Goal: Task Accomplishment & Management: Manage account settings

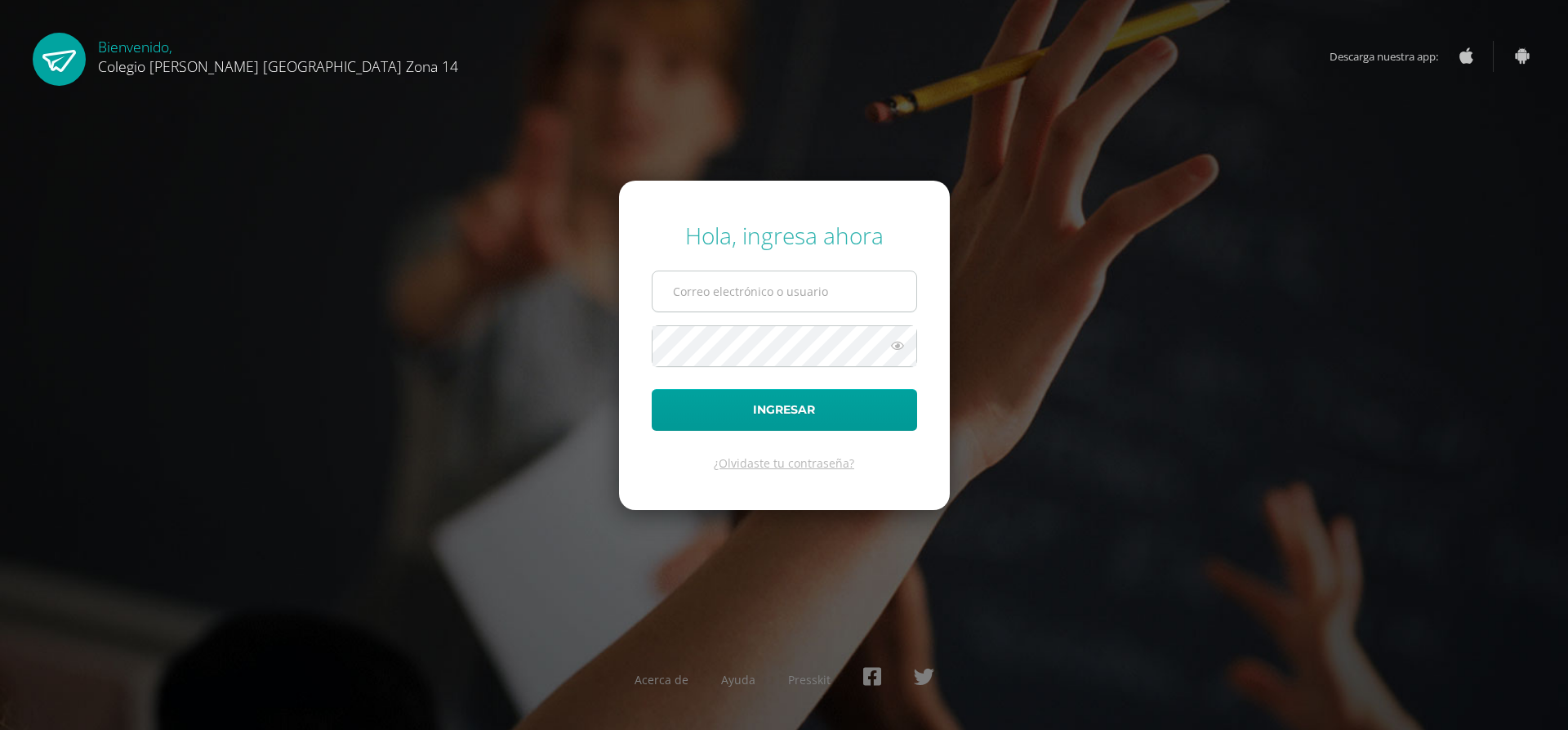
drag, startPoint x: 0, startPoint y: 0, endPoint x: 796, endPoint y: 273, distance: 841.5
click at [744, 306] on input "text" at bounding box center [784, 290] width 264 height 40
type input "emorales14@colegioselshaddai.edu.gt"
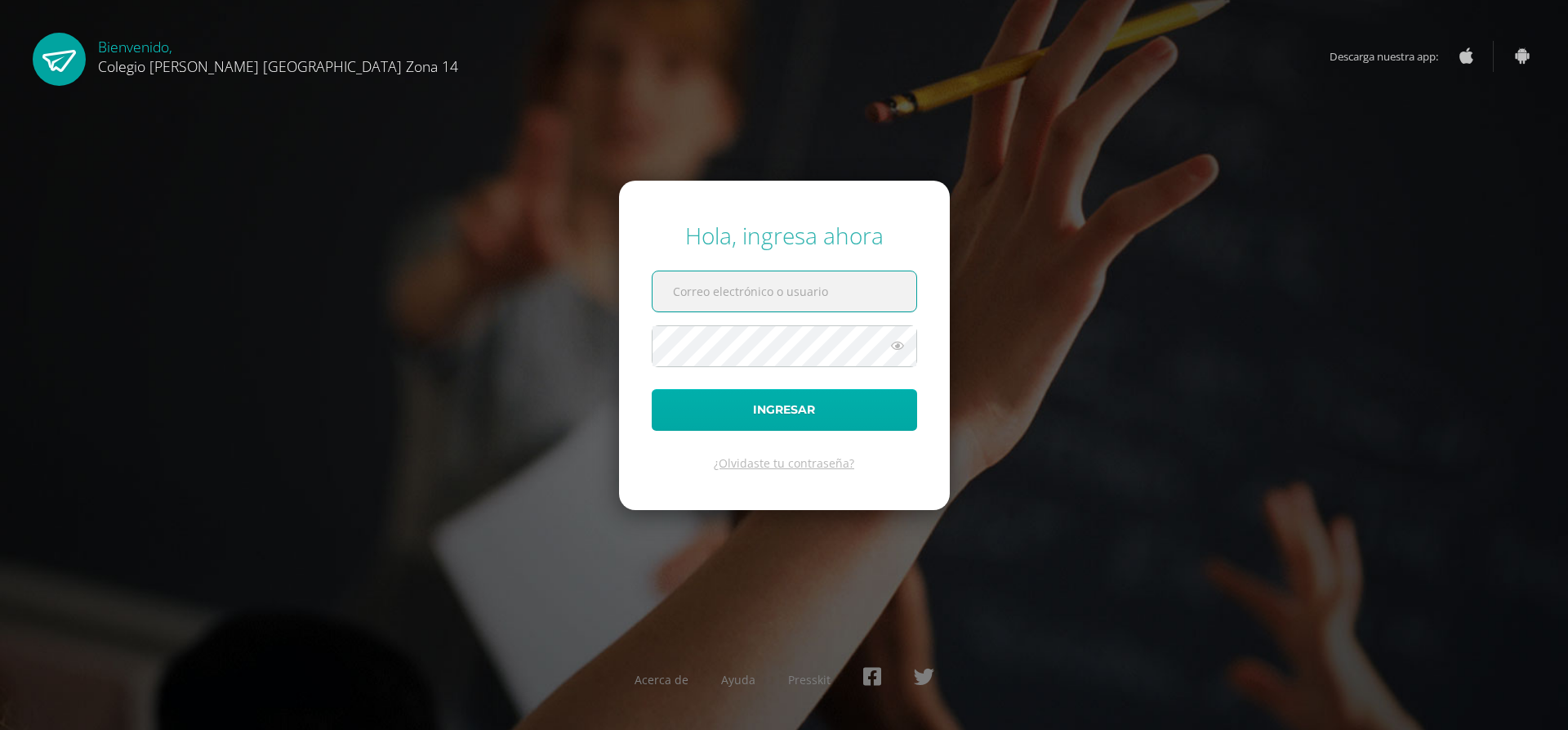
type input "[EMAIL_ADDRESS][DOMAIN_NAME]"
click at [804, 392] on button "Ingresar" at bounding box center [784, 409] width 266 height 41
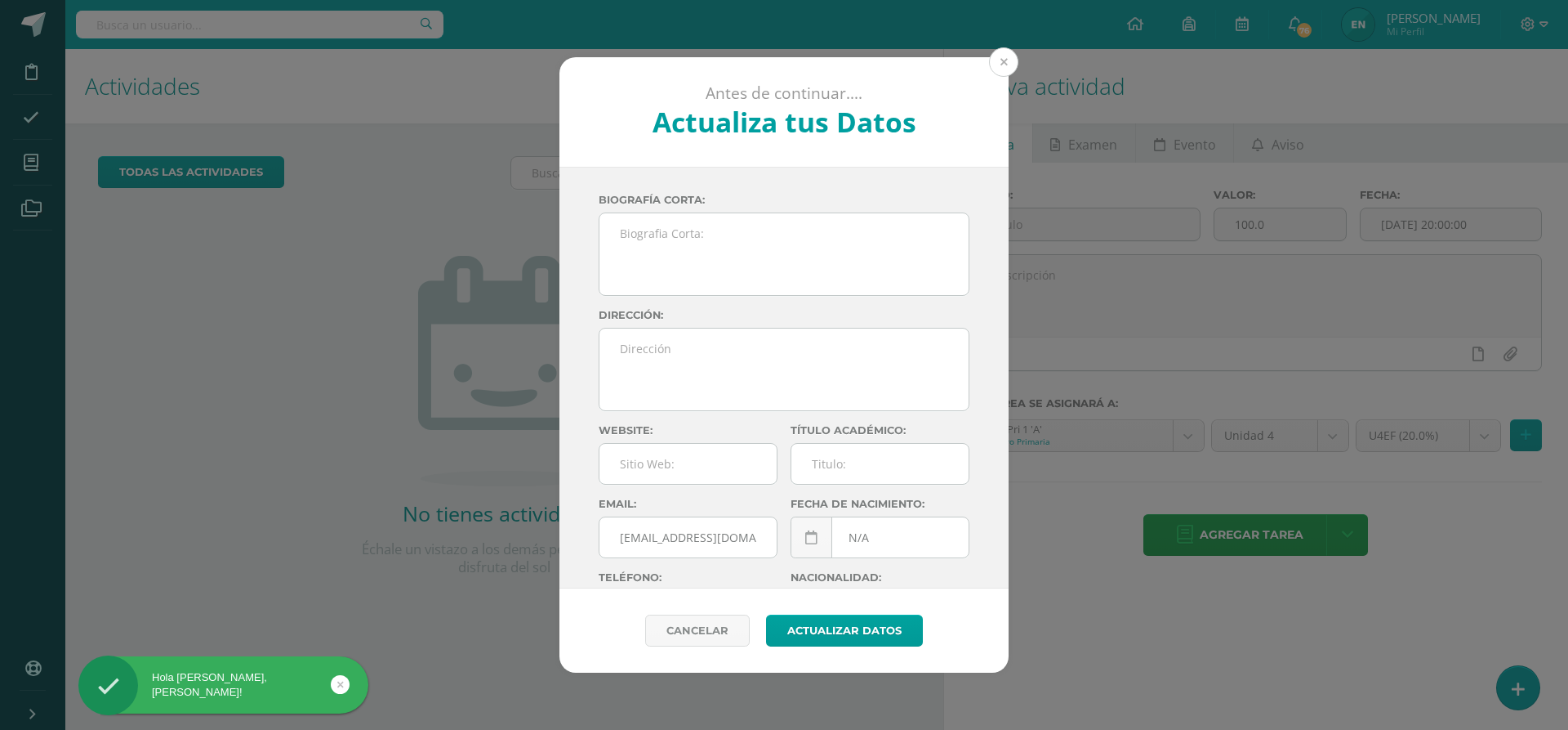
click at [996, 57] on button at bounding box center [1003, 62] width 30 height 30
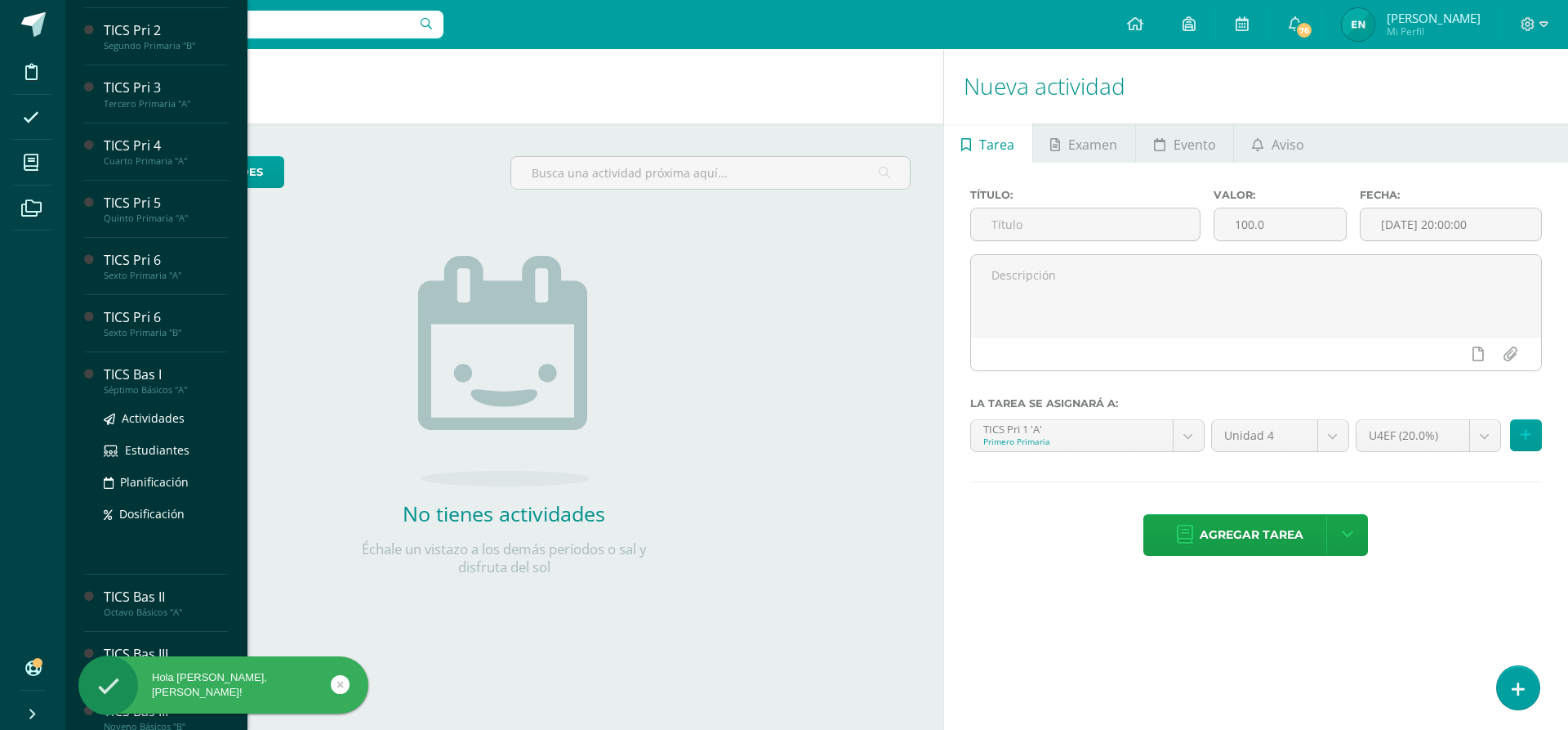
scroll to position [164, 0]
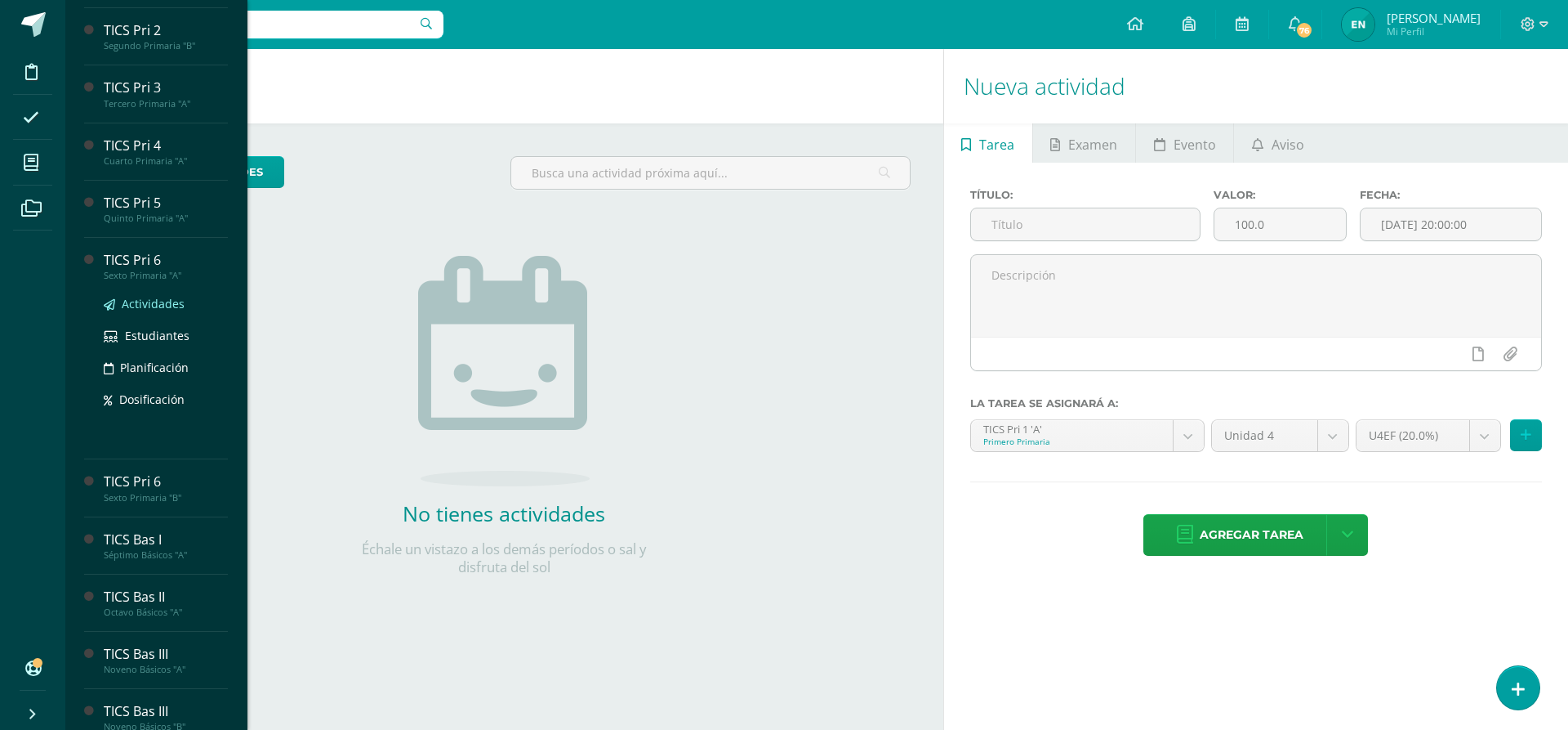
click at [159, 300] on span "Actividades" at bounding box center [153, 303] width 63 height 15
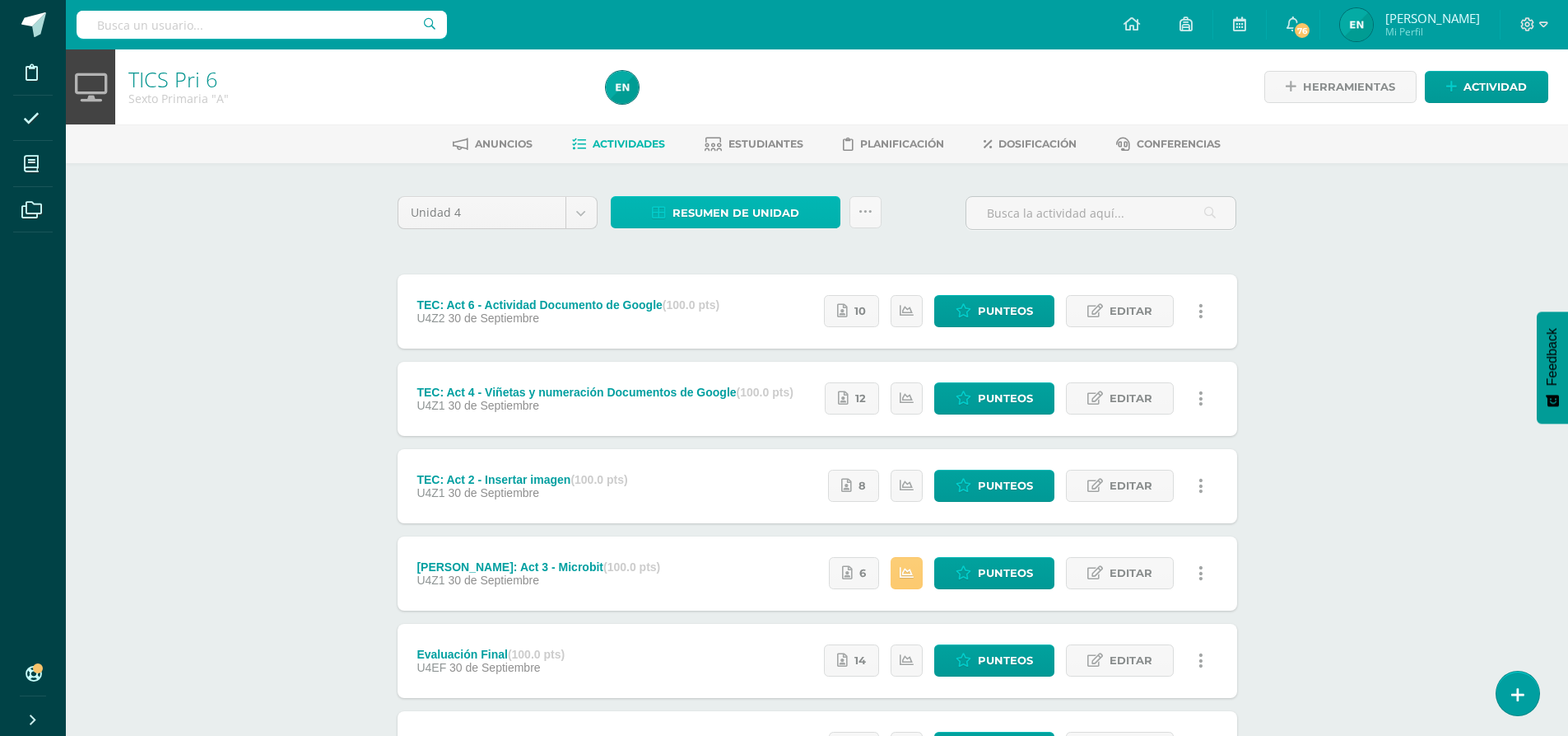
click at [744, 226] on span "Resumen de unidad" at bounding box center [736, 213] width 127 height 31
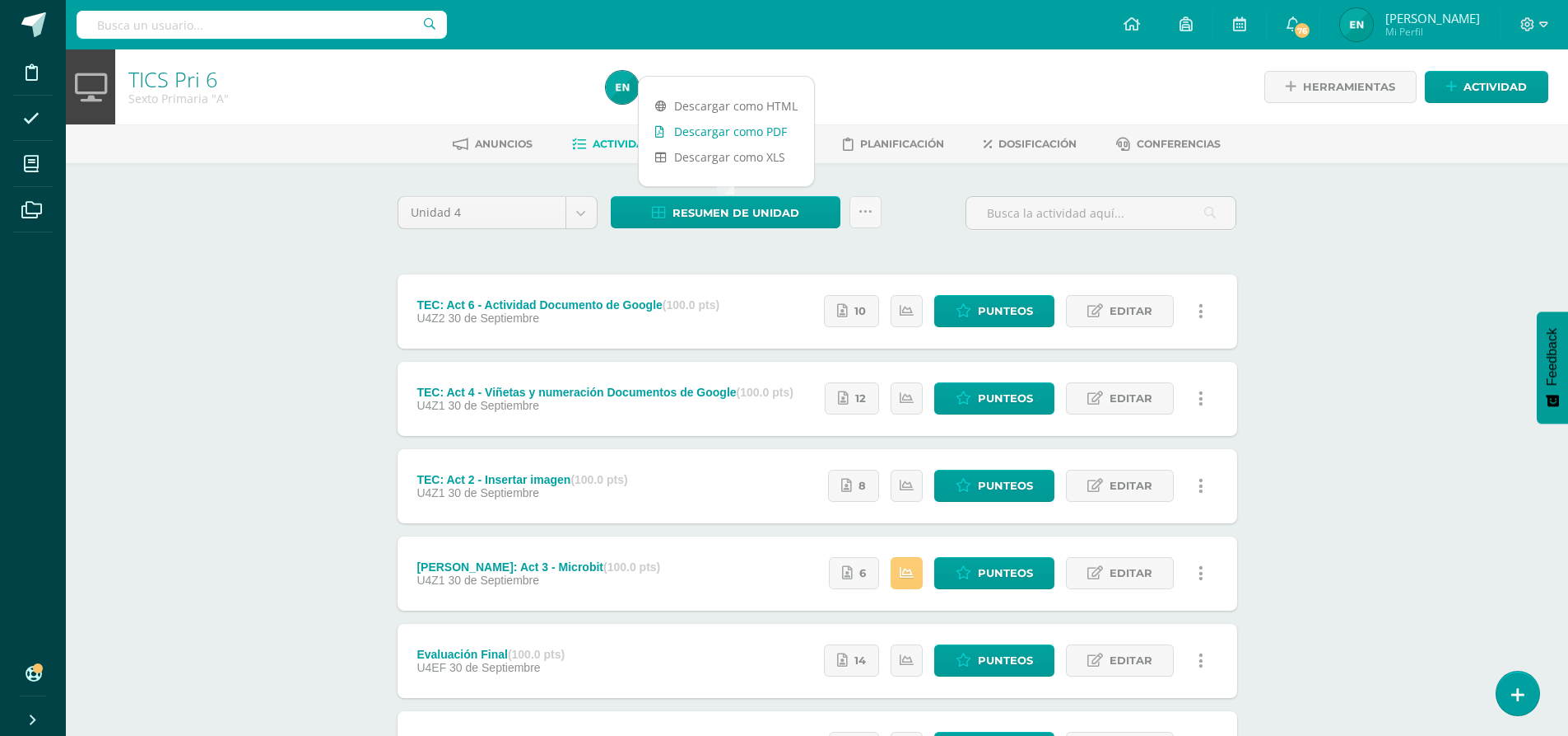
click at [764, 128] on link "Descargar como PDF" at bounding box center [726, 131] width 175 height 26
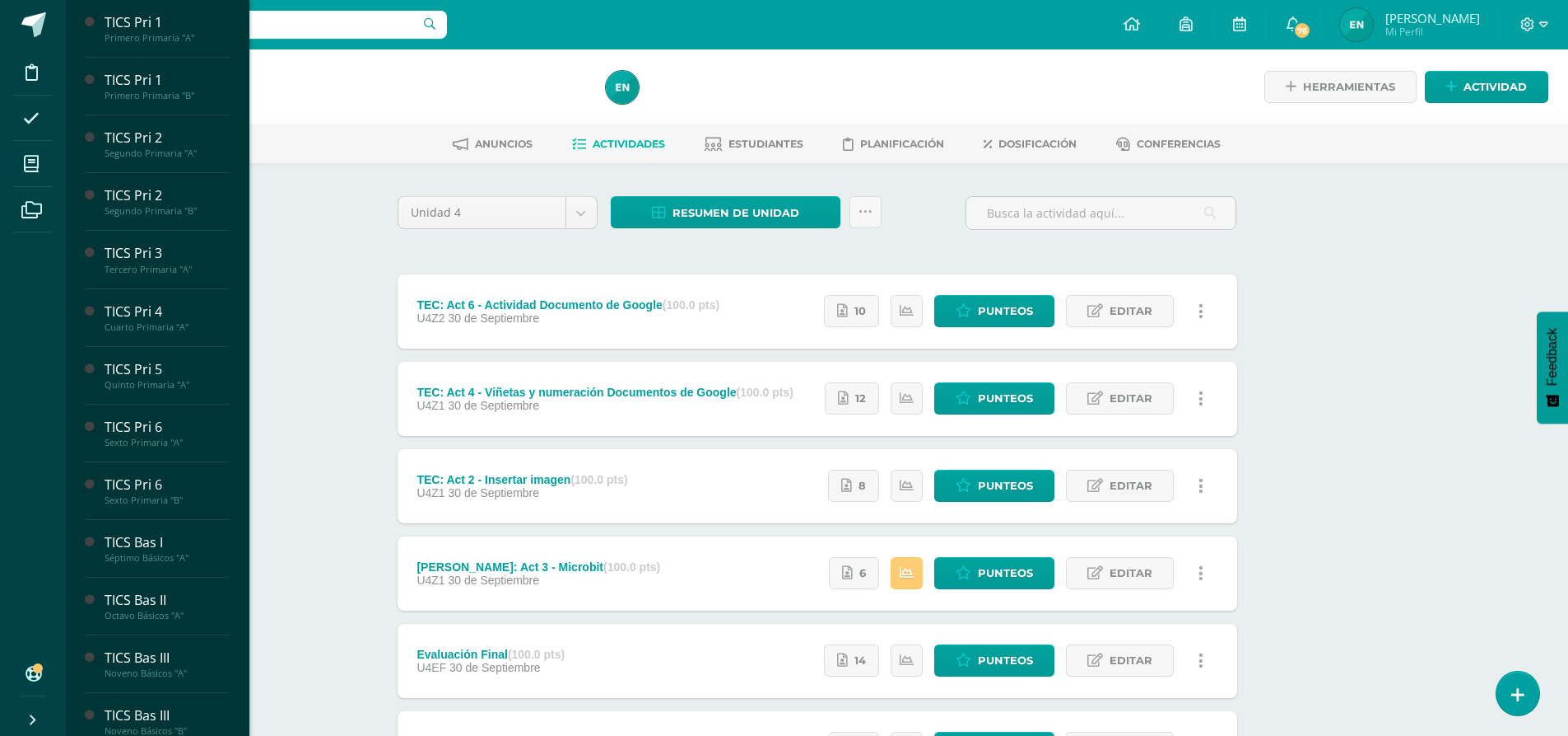
drag, startPoint x: 20, startPoint y: 150, endPoint x: 277, endPoint y: 459, distance: 401.9
click at [277, 459] on div "TICS Pri 6 Sexto Primaria "A" Herramientas Detalle de asistencias Actividad Anu…" at bounding box center [816, 516] width 1503 height 933
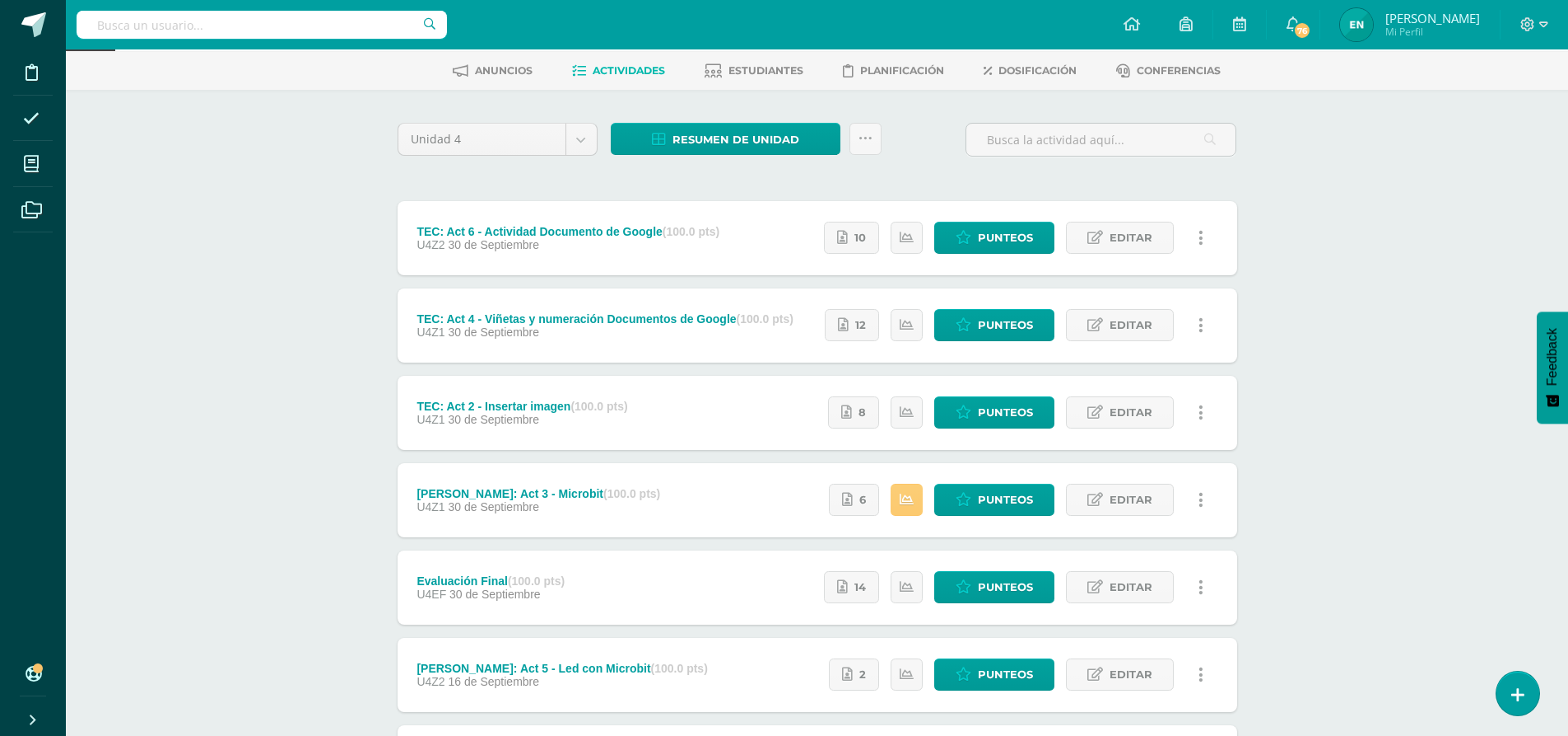
scroll to position [83, 0]
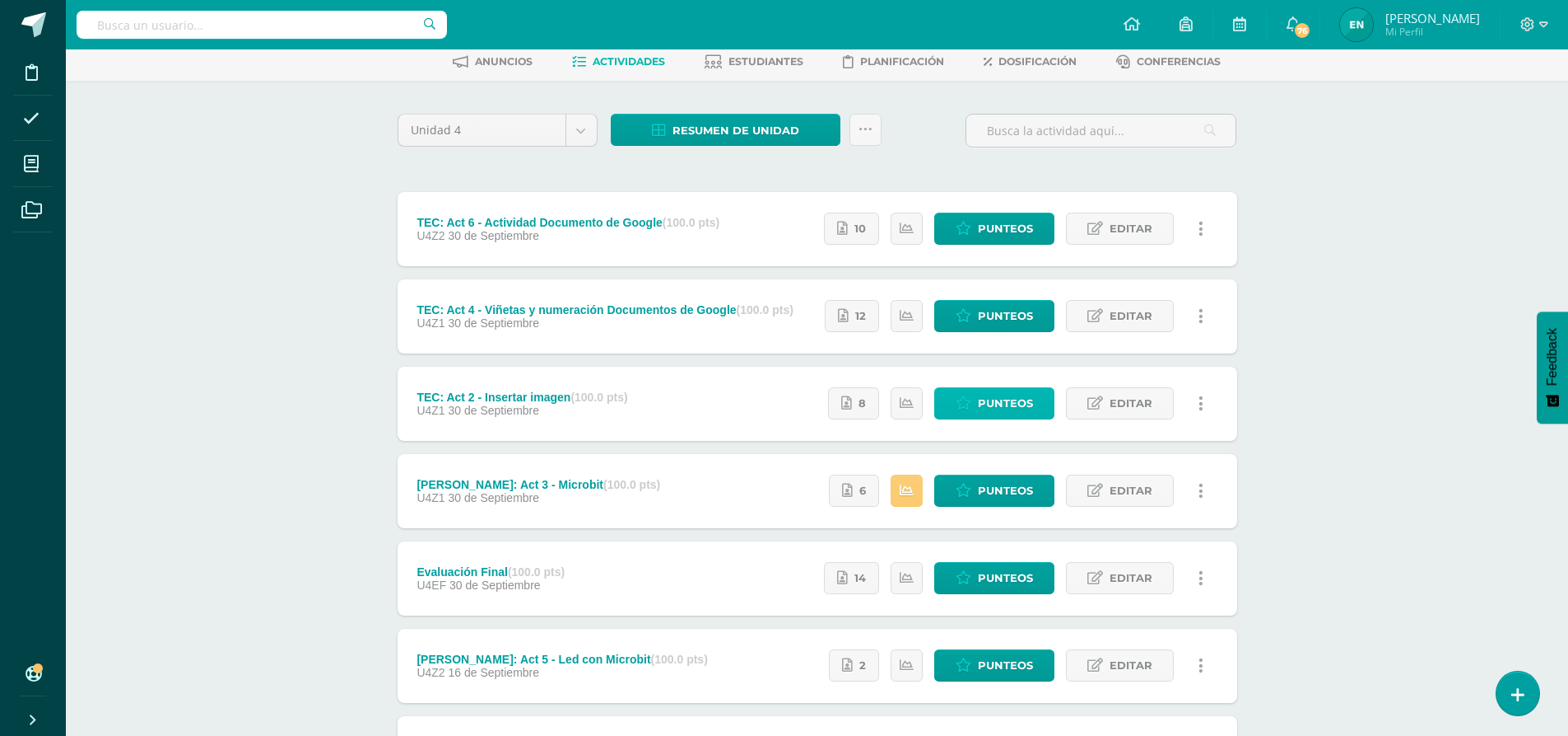
click at [1031, 400] on span "Punteos" at bounding box center [1005, 403] width 55 height 31
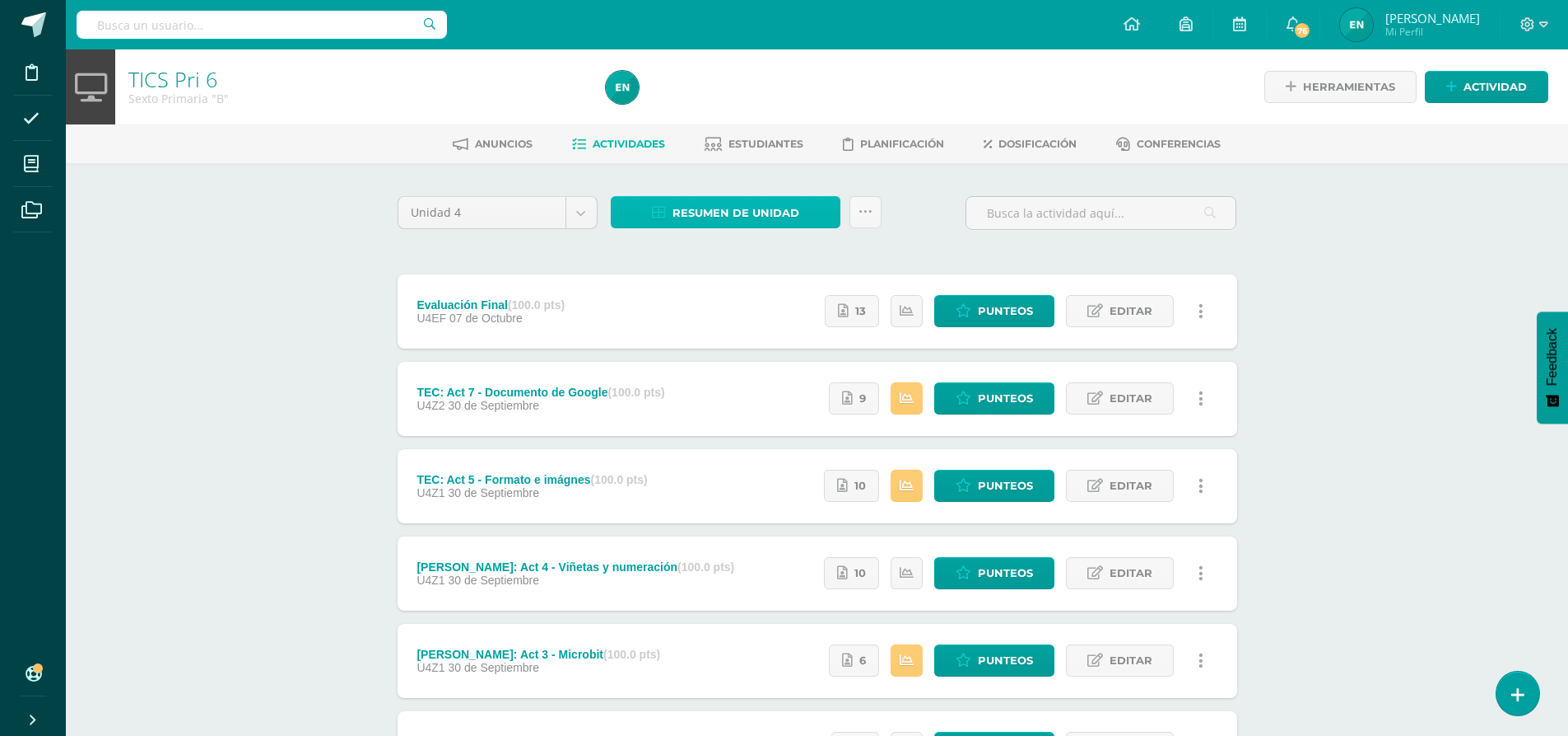
click at [779, 225] on span "Resumen de unidad" at bounding box center [736, 213] width 127 height 31
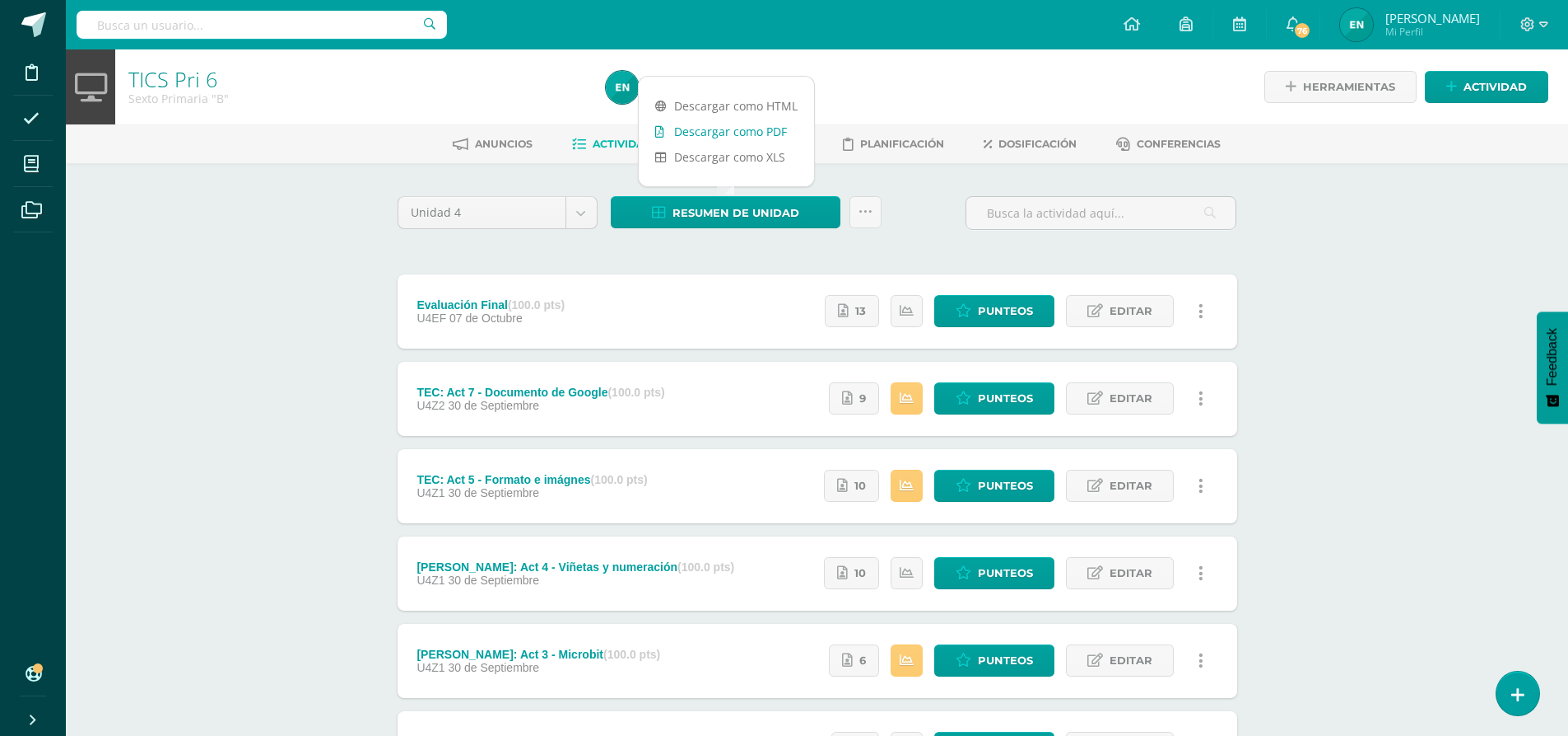
click at [772, 128] on link "Descargar como PDF" at bounding box center [726, 131] width 175 height 26
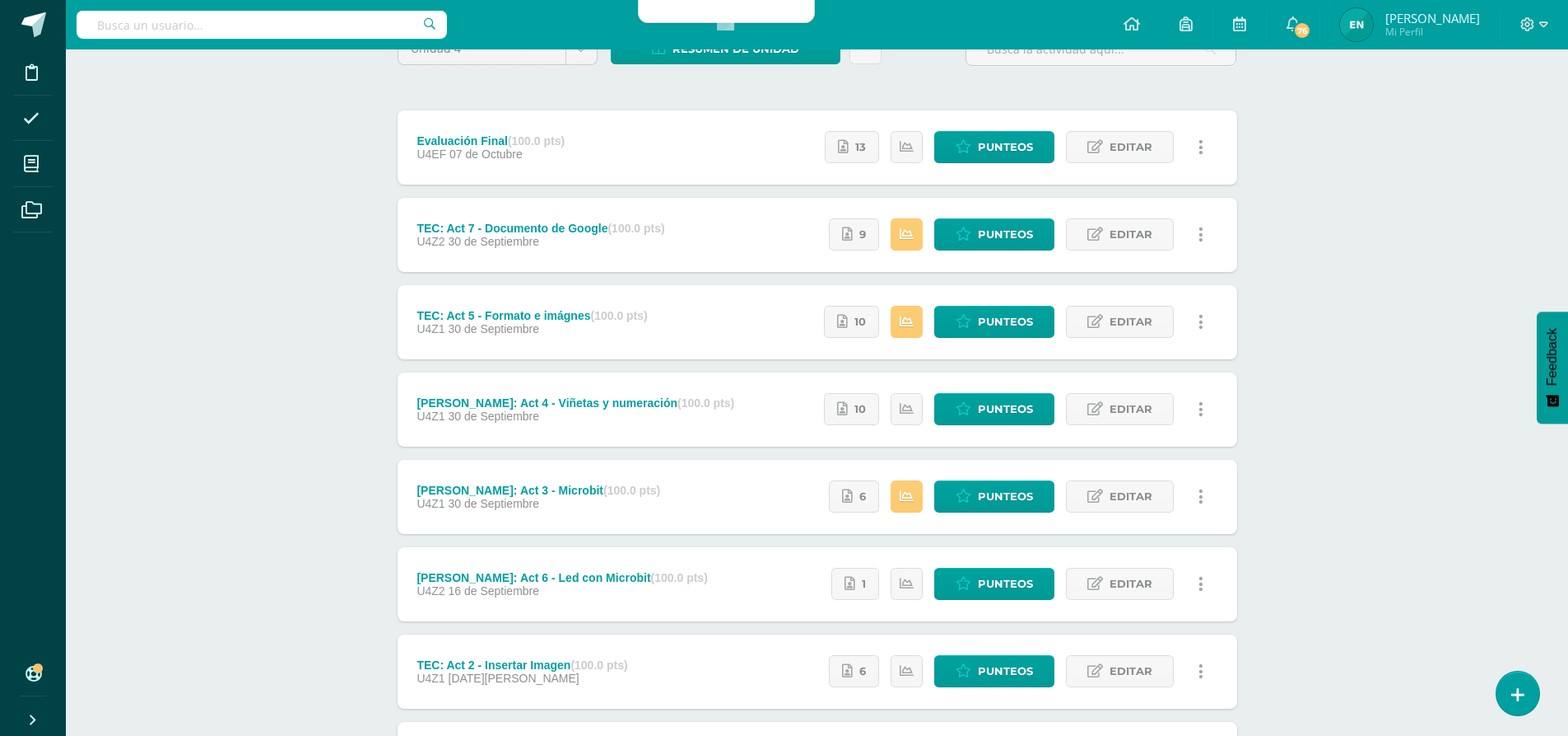
scroll to position [165, 0]
click at [1008, 494] on span "Punteos" at bounding box center [1005, 495] width 55 height 31
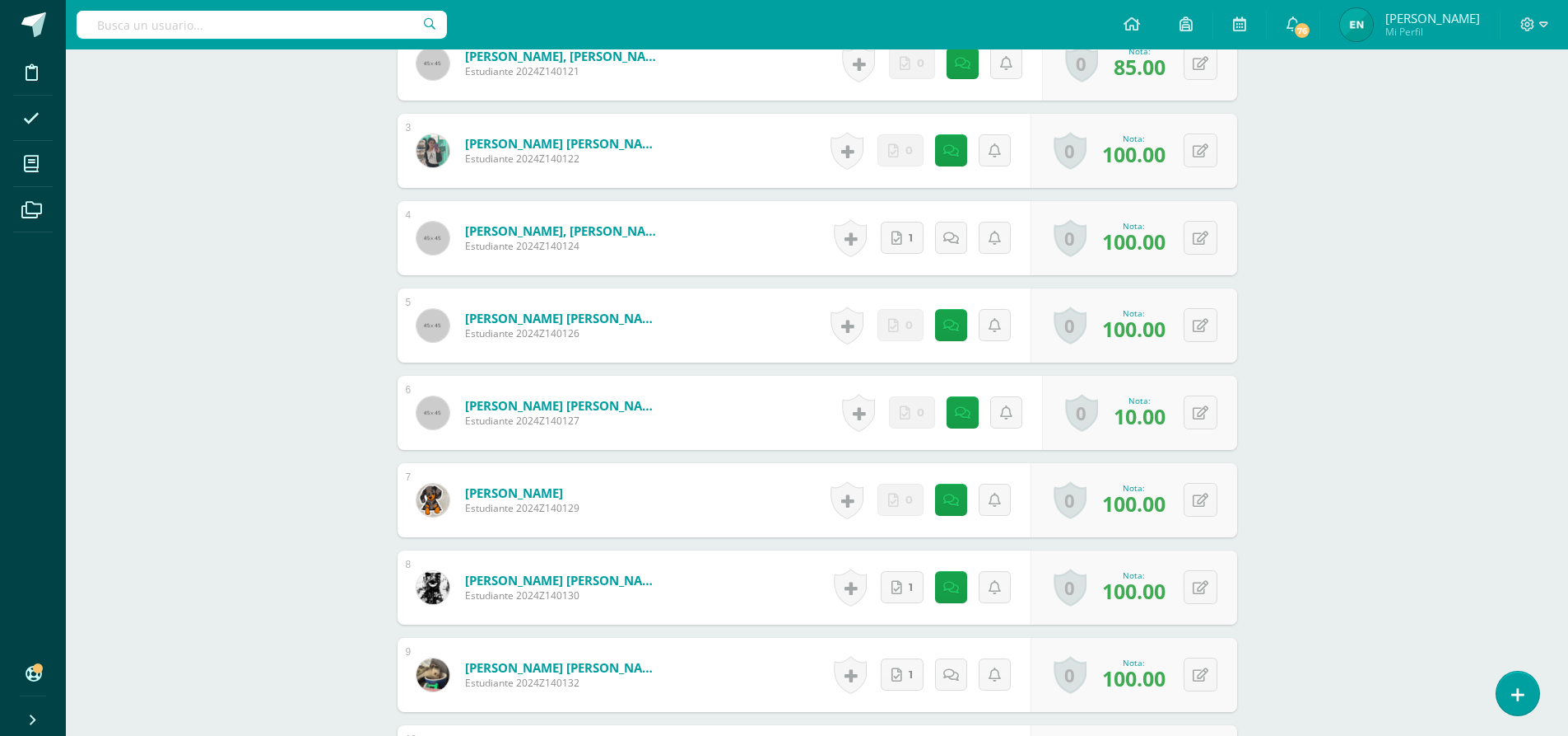
scroll to position [712, 0]
click at [959, 419] on icon at bounding box center [963, 412] width 15 height 14
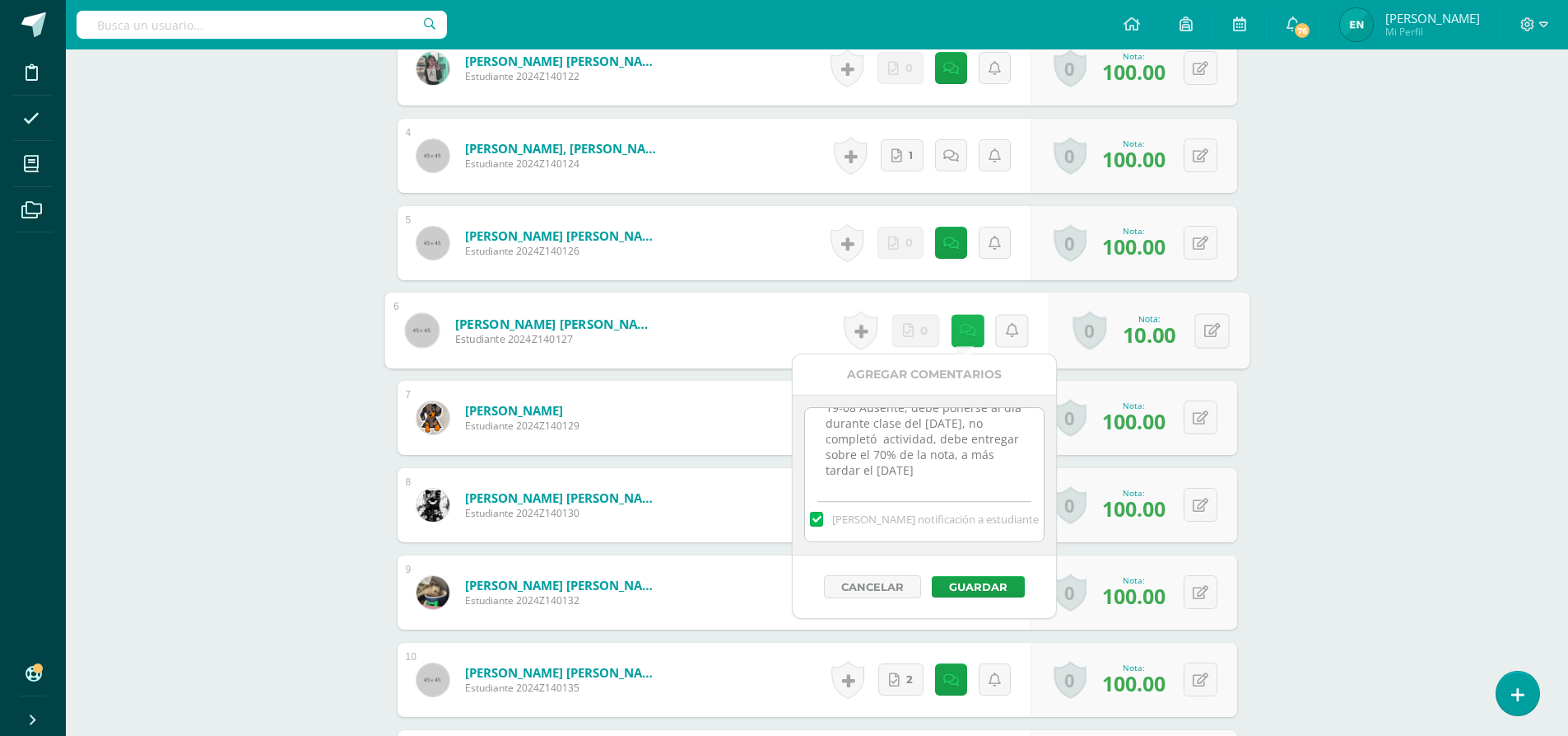
scroll to position [795, 0]
click at [919, 472] on textarea "19-08 Ausente, debe ponerse al día durante clase del 2 de septiembre, no comple…" at bounding box center [924, 448] width 238 height 83
click at [981, 464] on textarea "19-08 Ausente, debe ponerse al día durante clase del 2 de septiembre, no comple…" at bounding box center [924, 448] width 238 height 83
type textarea "19-08 Ausente, debe ponerse al día durante clase del 2 de septiembre, no comple…"
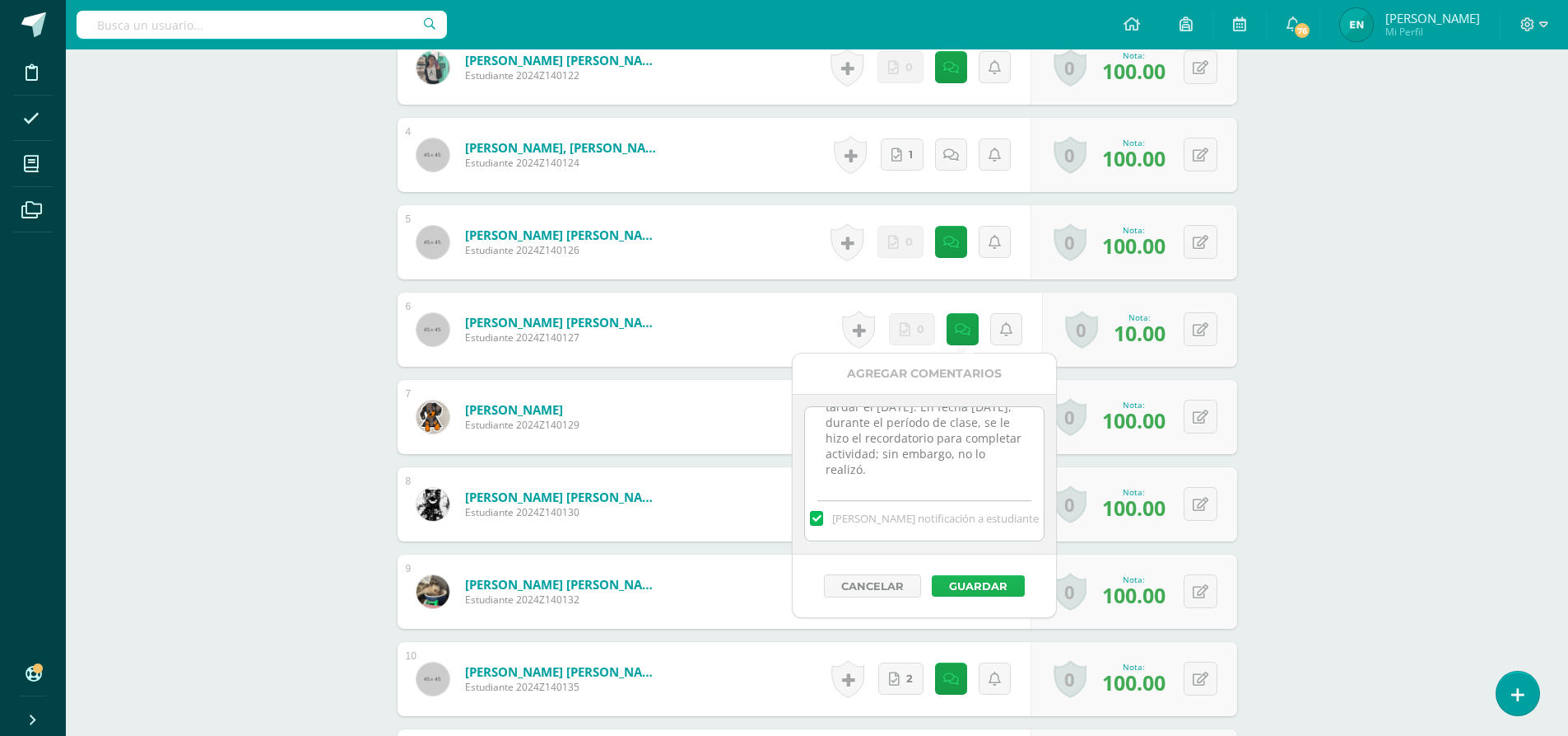
click at [977, 587] on button "Guardar" at bounding box center [978, 585] width 93 height 21
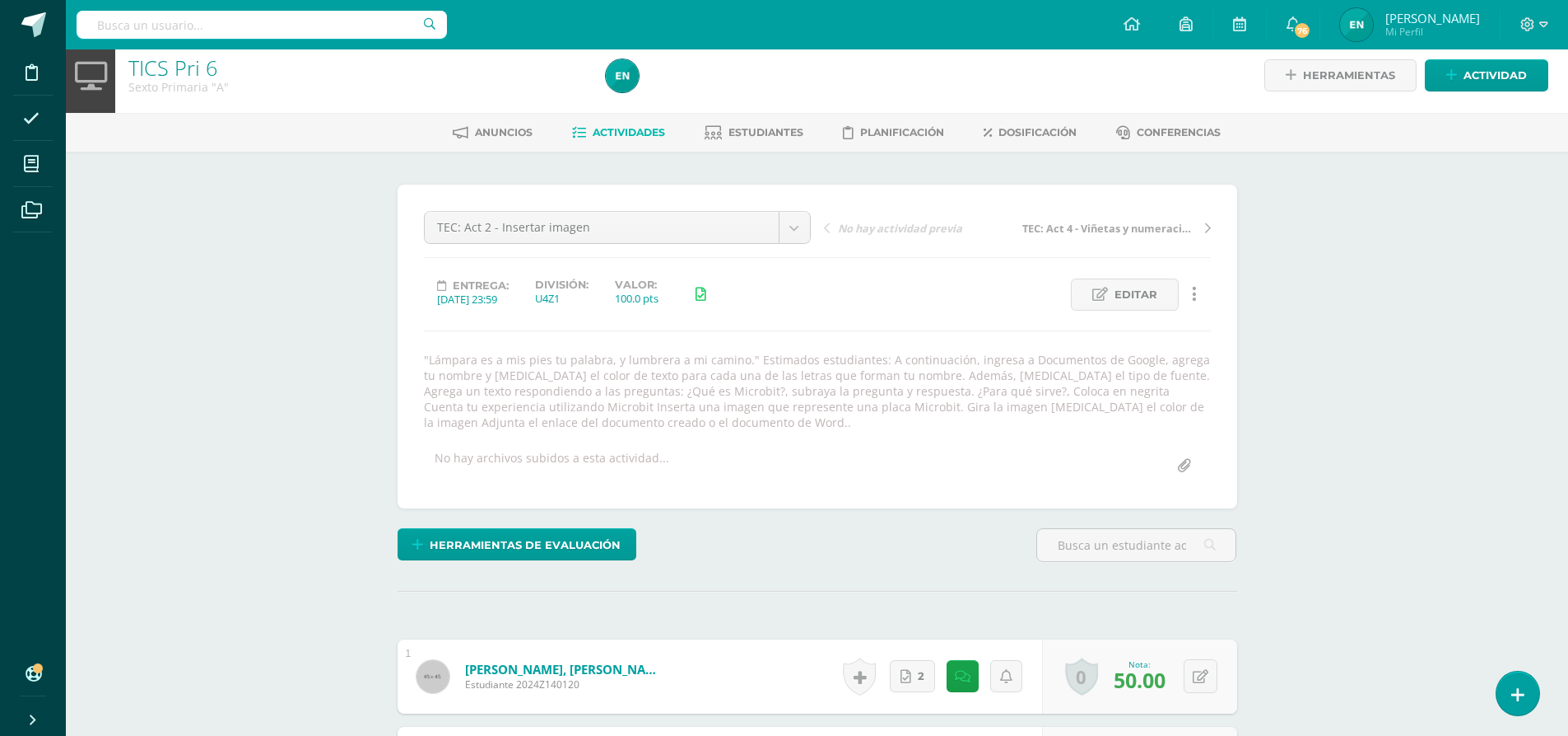
scroll to position [0, 0]
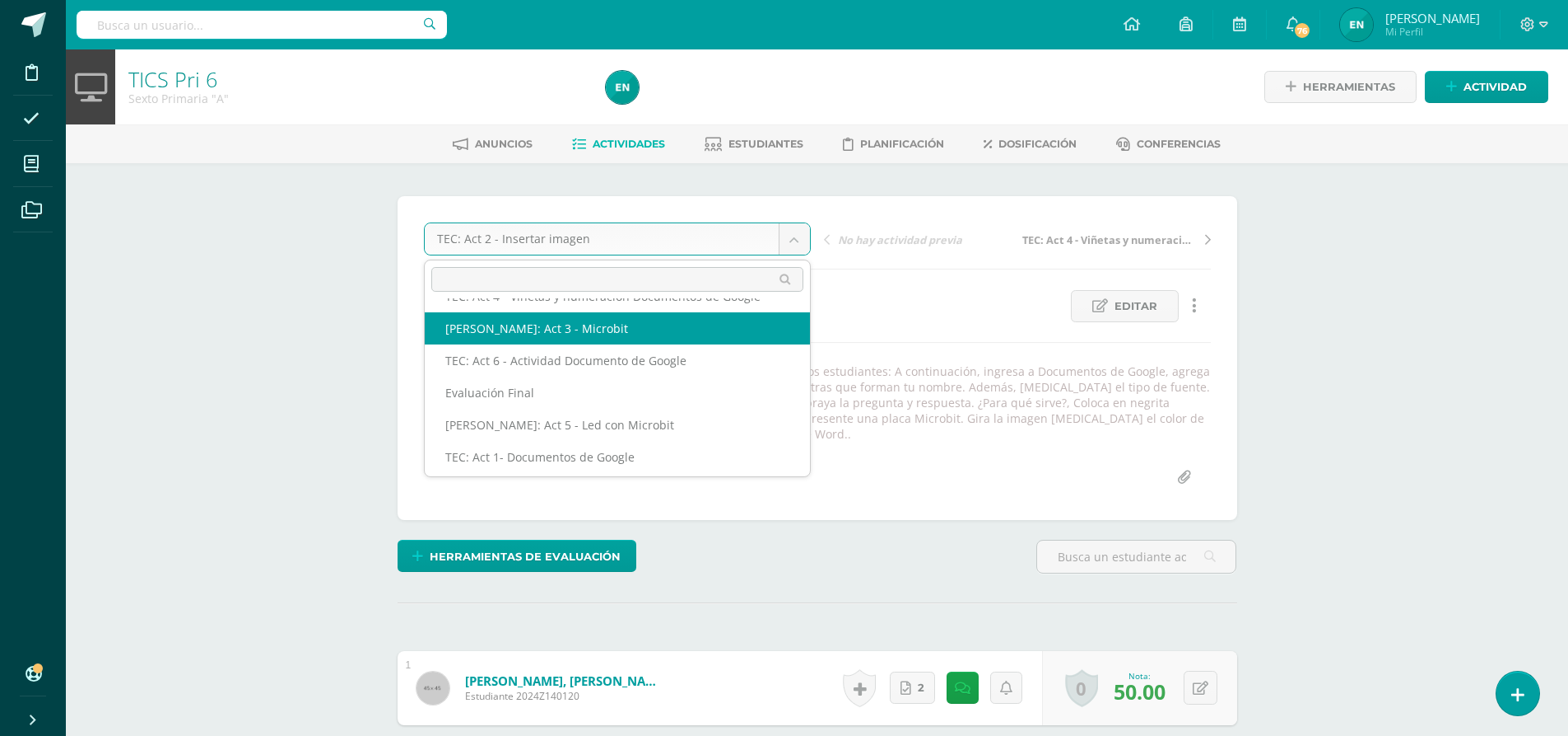
scroll to position [60, 0]
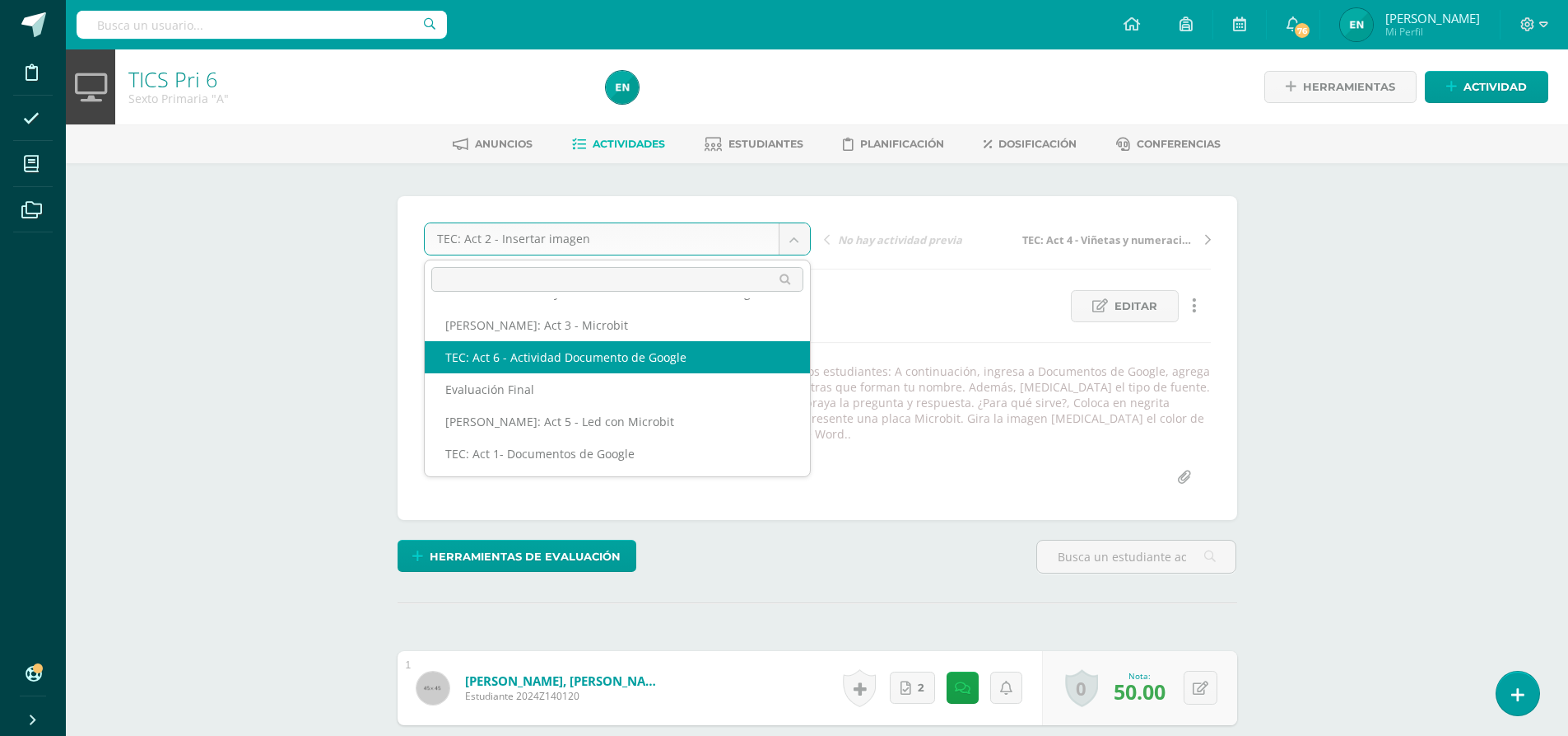
select select "/dashboard/teacher/grade-activity/32900/"
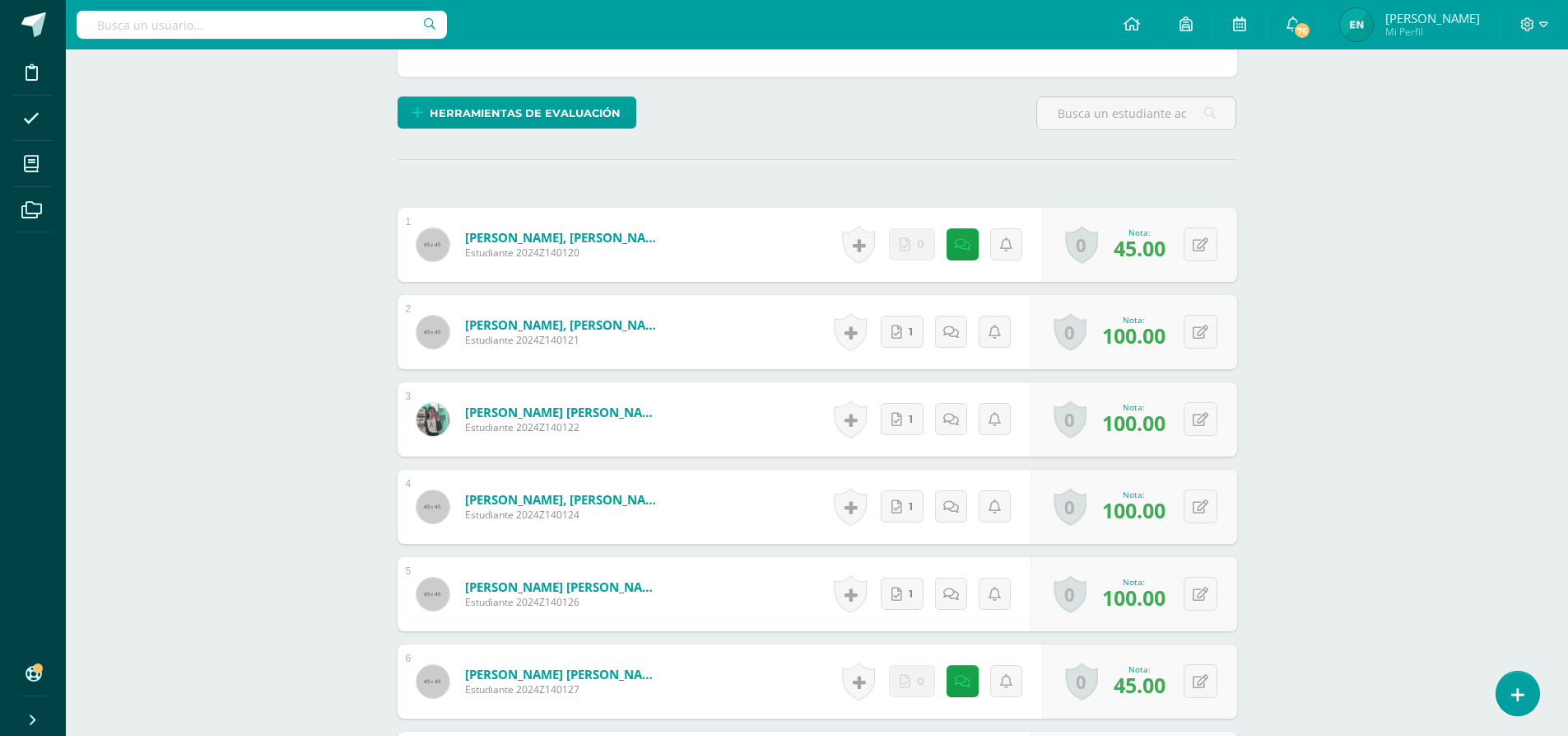
scroll to position [413, 0]
click at [968, 227] on link at bounding box center [963, 243] width 32 height 32
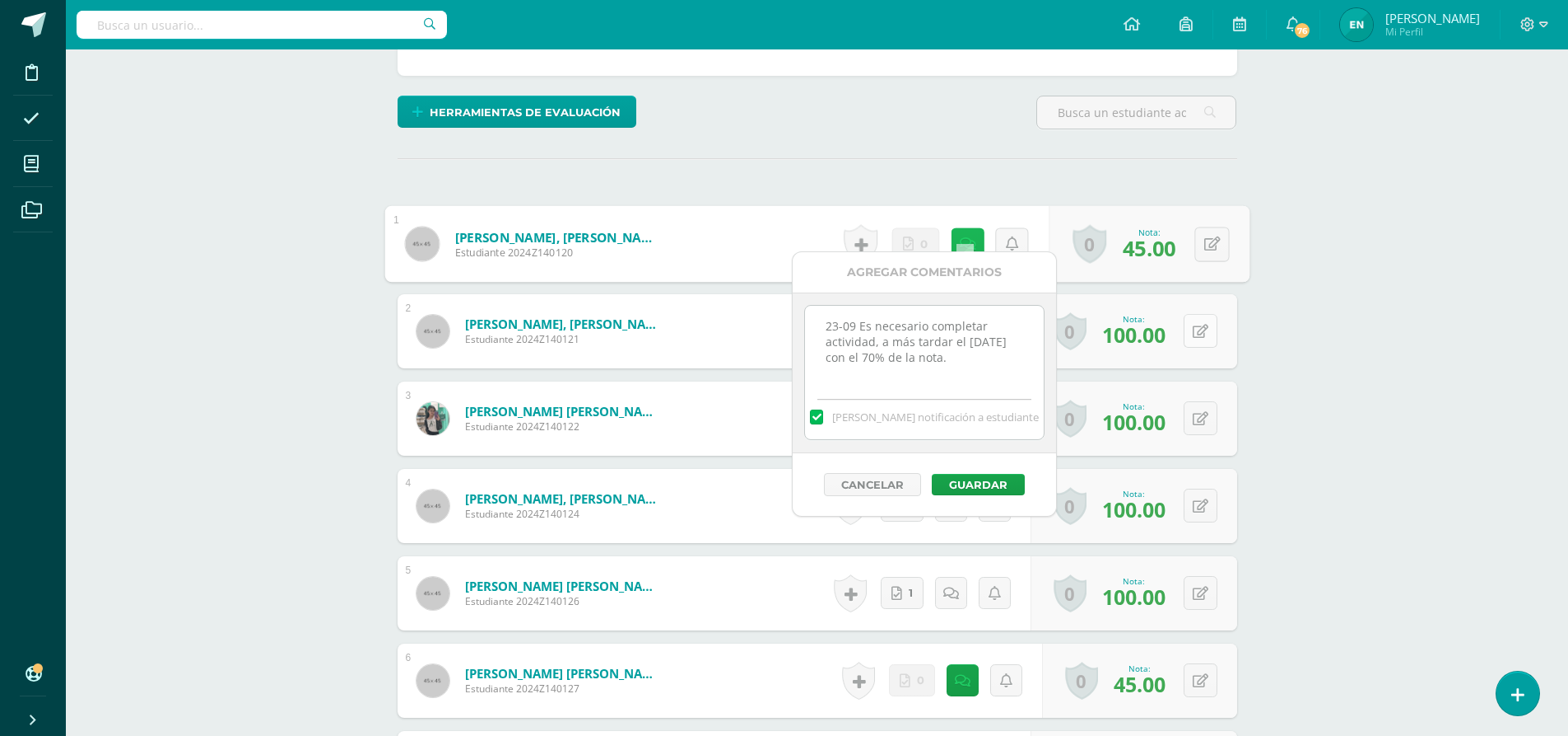
scroll to position [414, 0]
click at [1298, 284] on div "TICS Pri 6 Sexto Primaria "A" Herramientas Detalle de asistencias Actividad Anu…" at bounding box center [816, 619] width 1503 height 1968
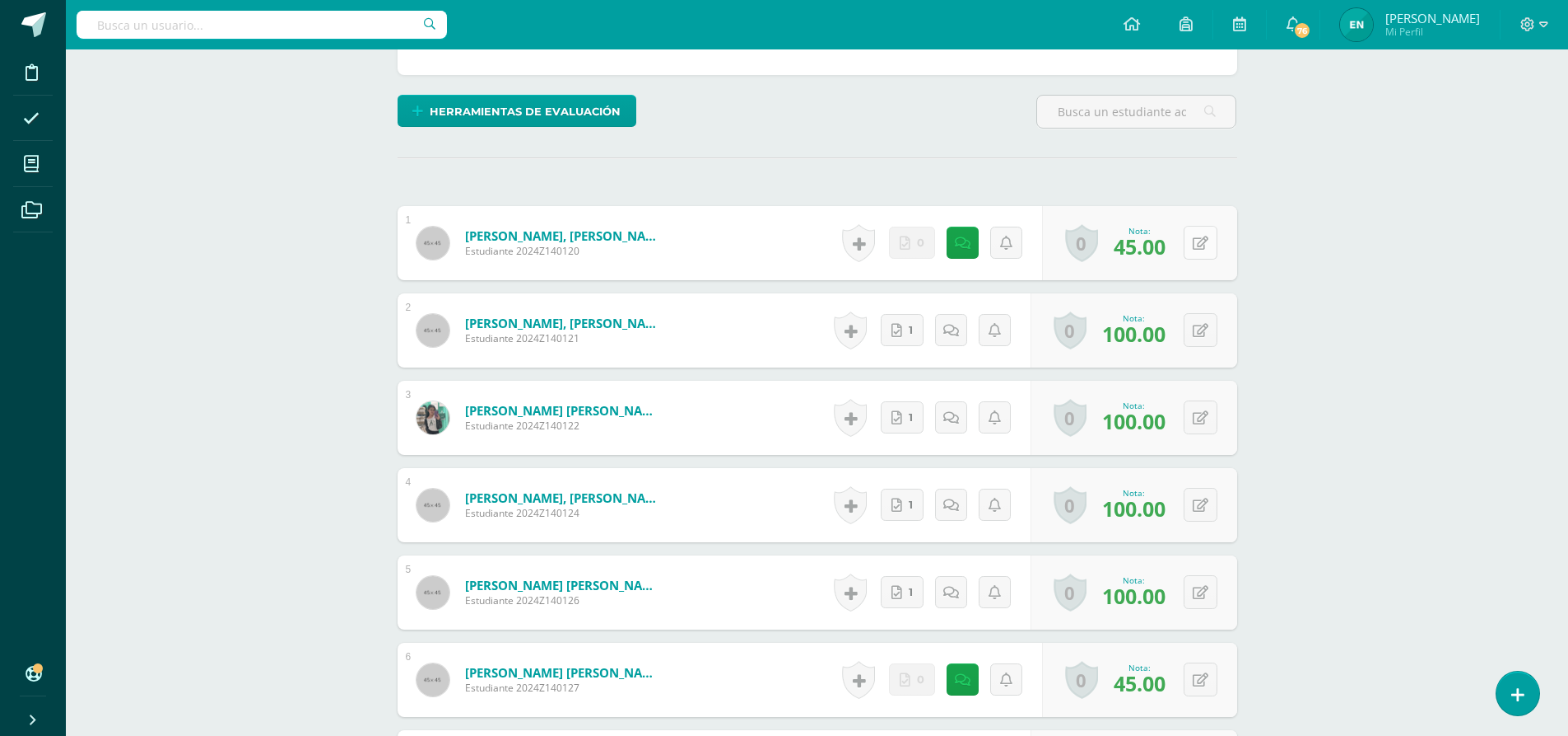
click at [1203, 237] on icon at bounding box center [1201, 243] width 15 height 14
type input "50"
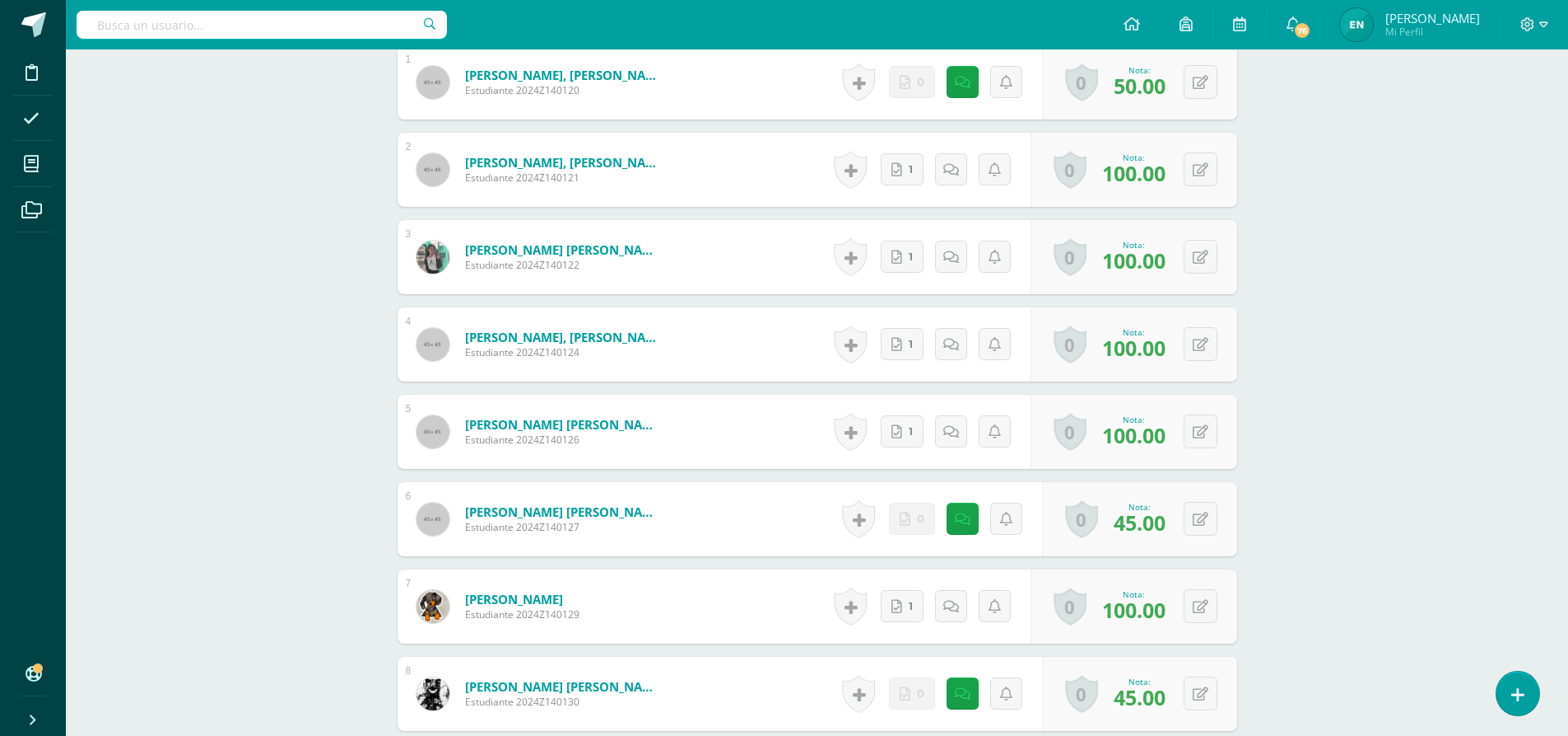
scroll to position [579, 0]
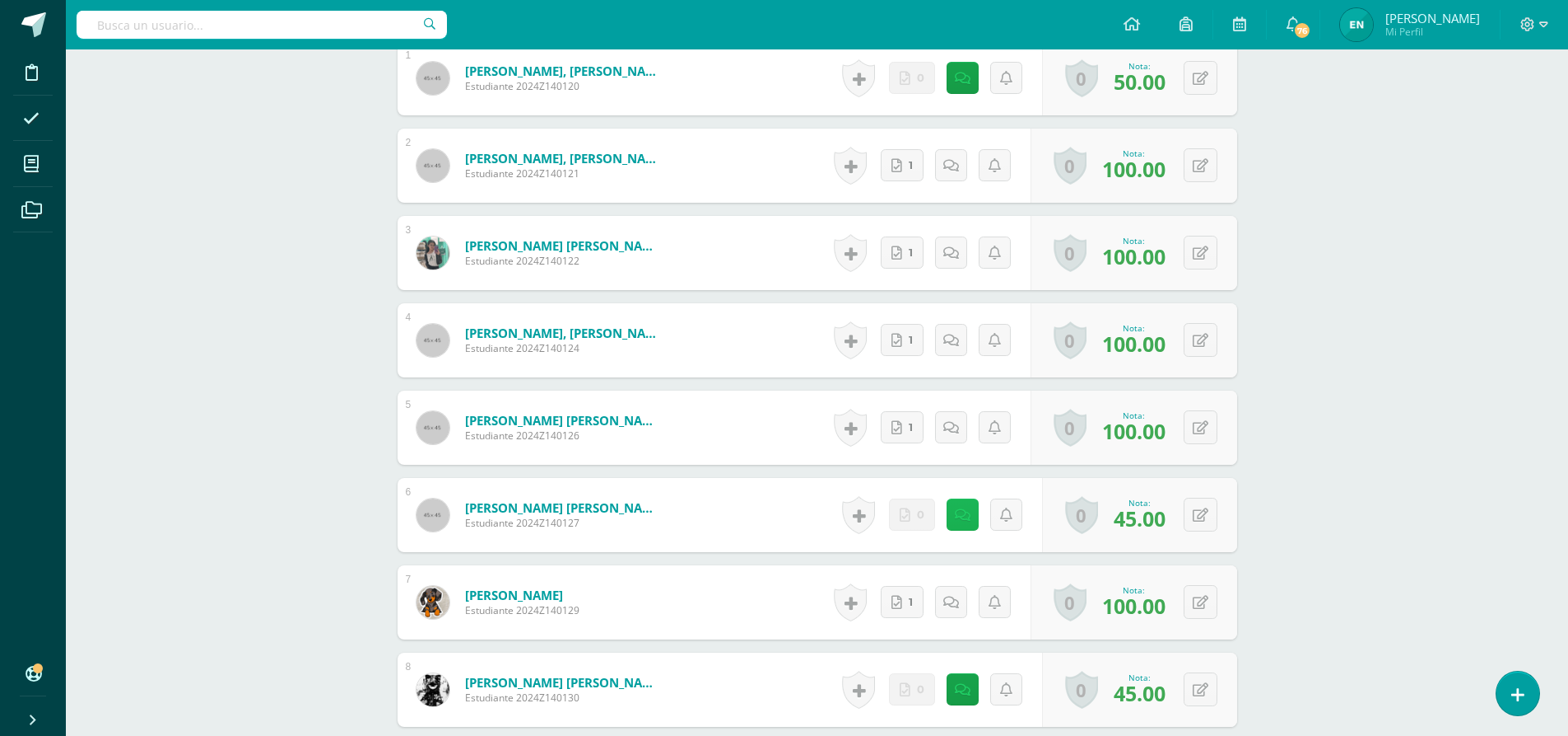
click at [957, 509] on link at bounding box center [963, 515] width 32 height 32
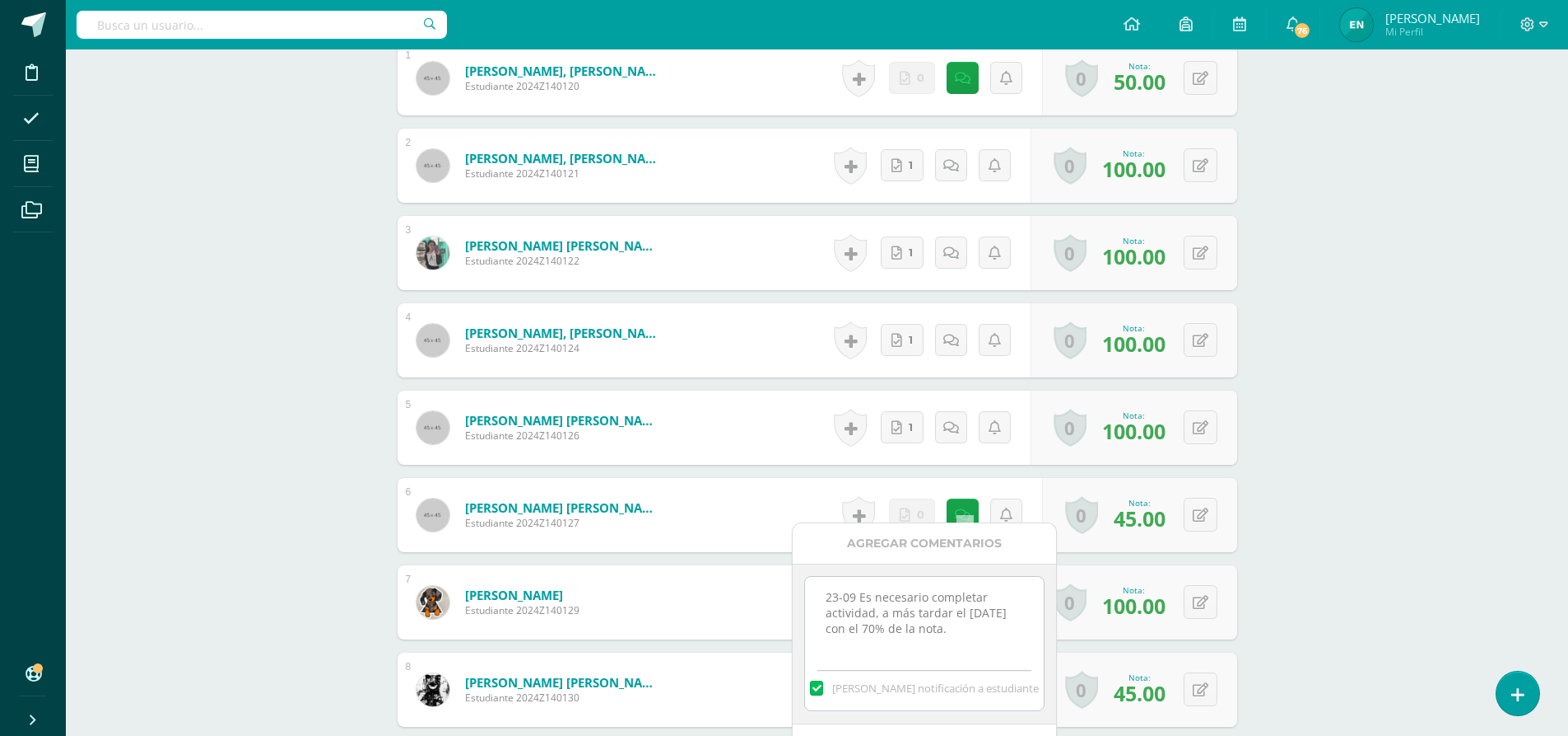
click at [1013, 633] on textarea "23-09 Es necesario completar actividad, a más tardar el 30 de septiembre con el…" at bounding box center [924, 618] width 238 height 83
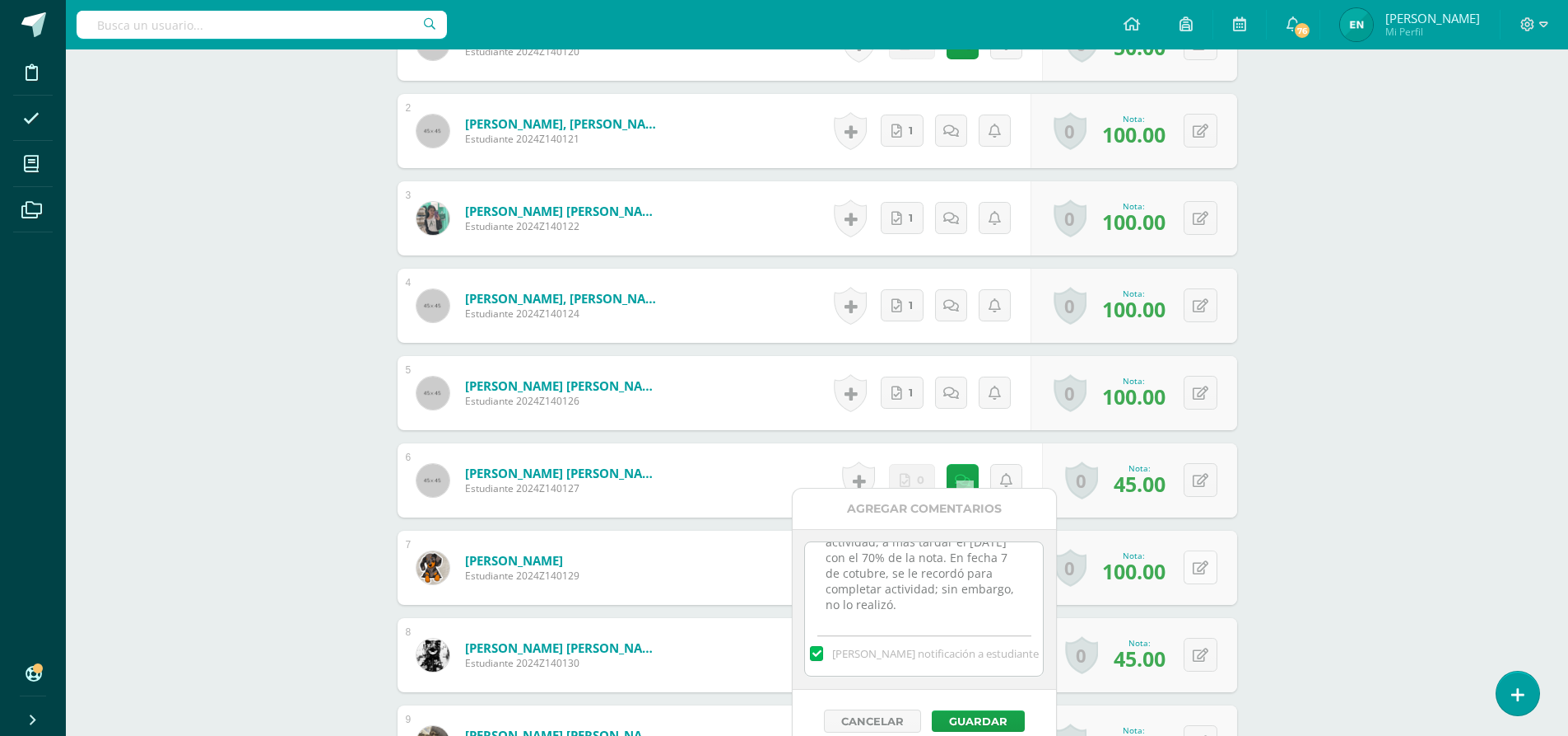
scroll to position [660, 0]
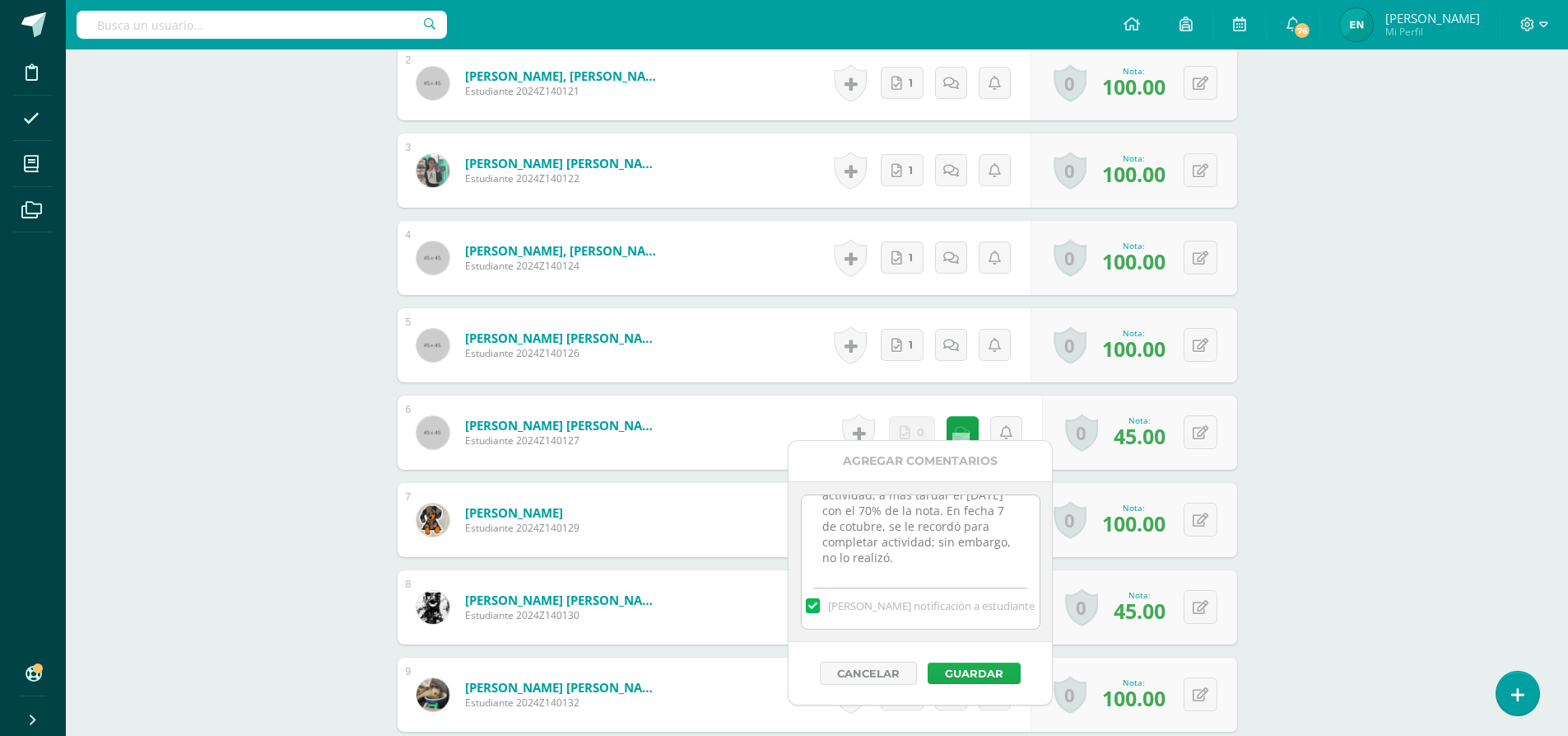
type textarea "23-09 Es necesario completar actividad, a más tardar el 30 de septiembre con el…"
click at [966, 674] on button "Guardar" at bounding box center [974, 672] width 93 height 21
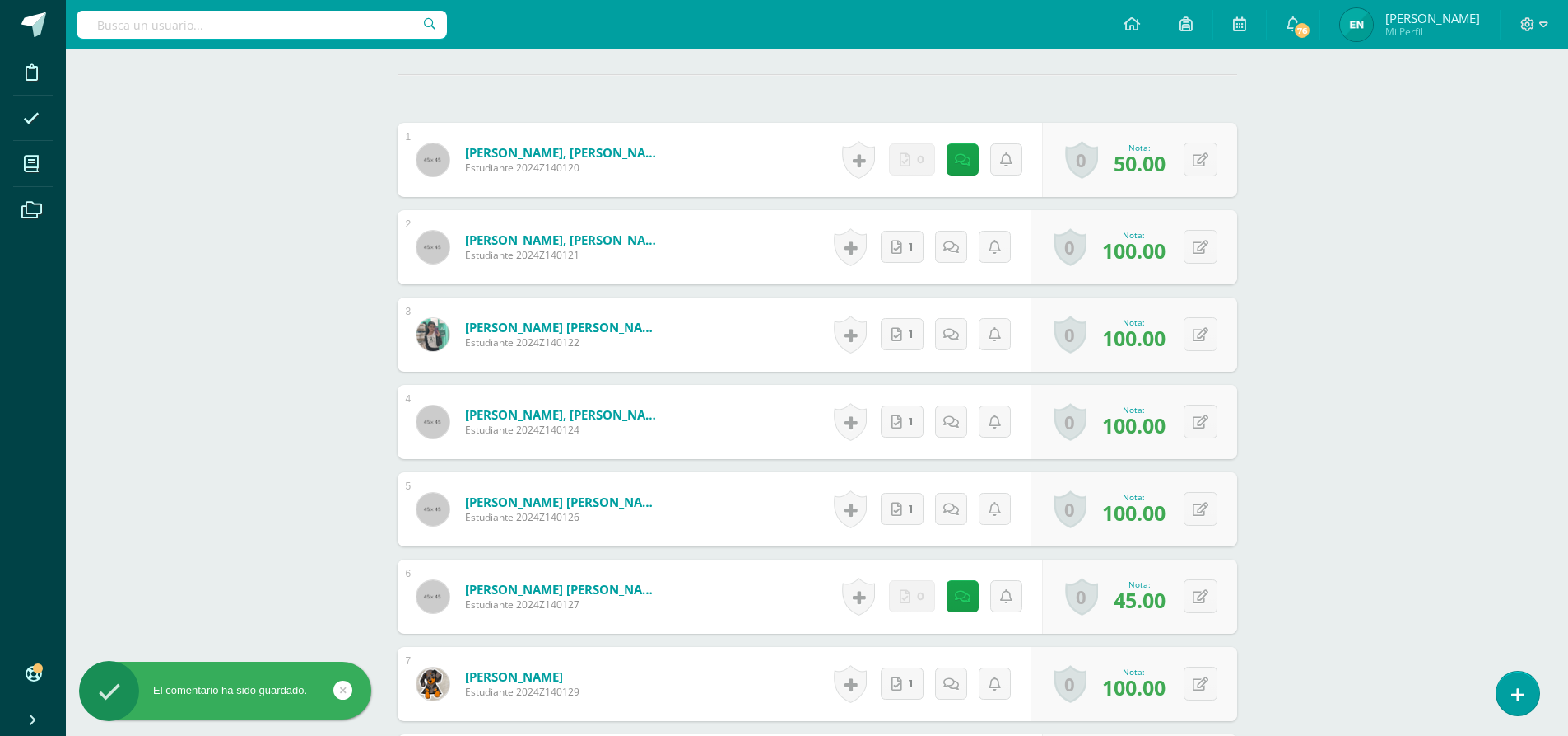
scroll to position [496, 0]
click at [980, 145] on div "Historial de actividad No hay historial para esta actividad 0" at bounding box center [940, 160] width 206 height 74
click at [974, 149] on link at bounding box center [963, 160] width 32 height 32
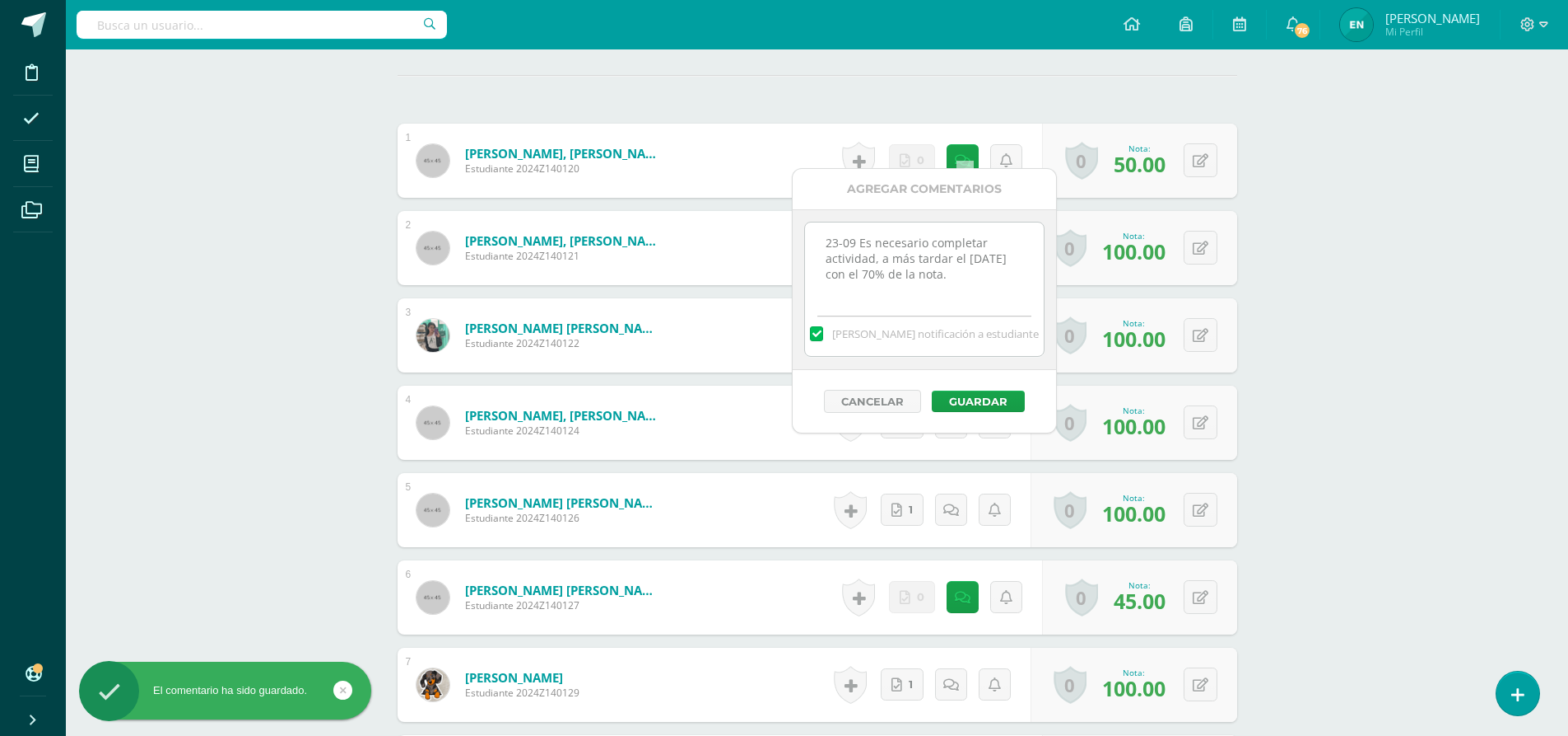
click at [1017, 275] on textarea "23-09 Es necesario completar actividad, a más tardar el 30 de septiembre con el…" at bounding box center [924, 263] width 238 height 83
paste textarea "En fecha 7 de cotubre, se le recordó para completar actividad; sin embargo, no …"
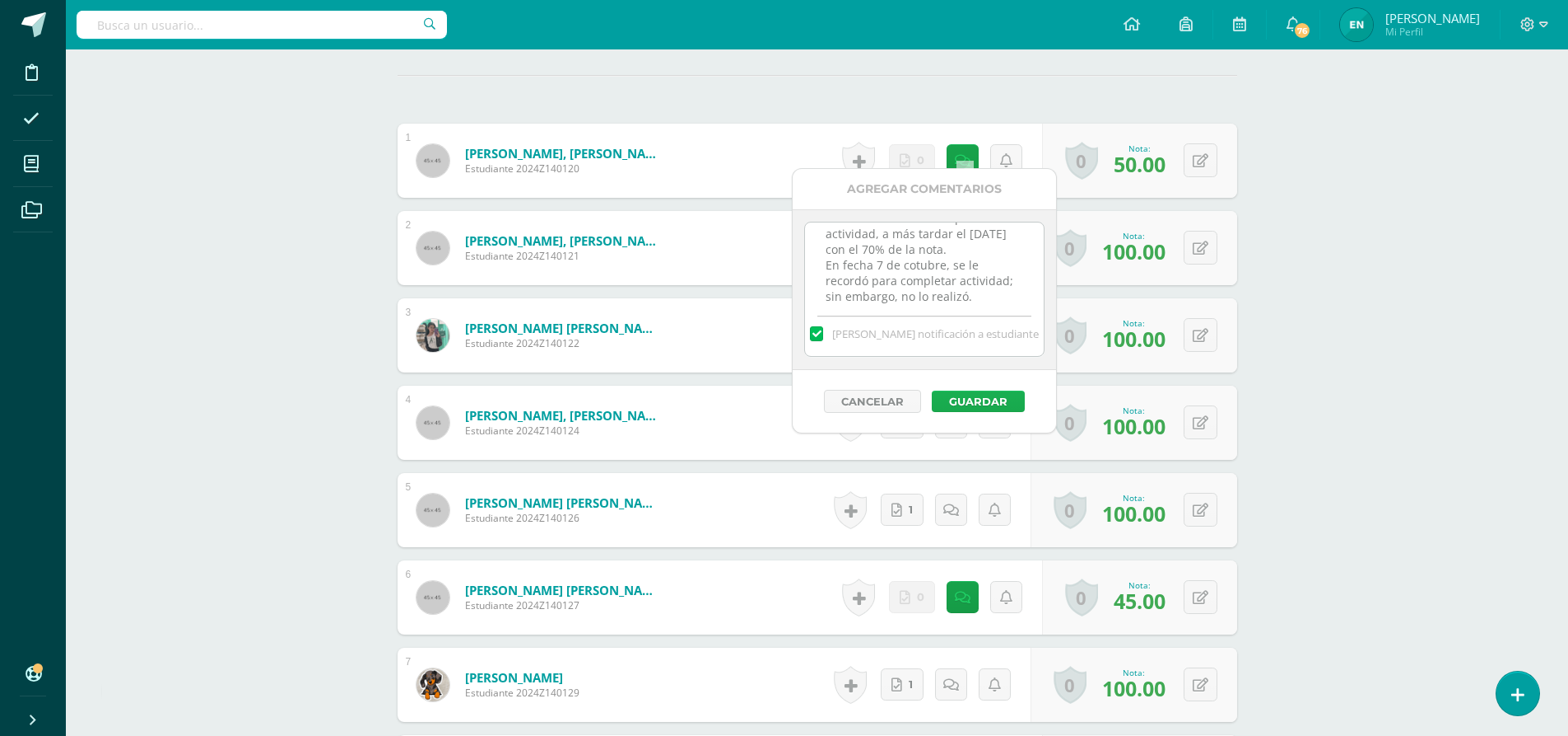
type textarea "23-09 Es necesario completar actividad, a más tardar el 30 de septiembre con el…"
click at [967, 399] on button "Guardar" at bounding box center [978, 401] width 93 height 21
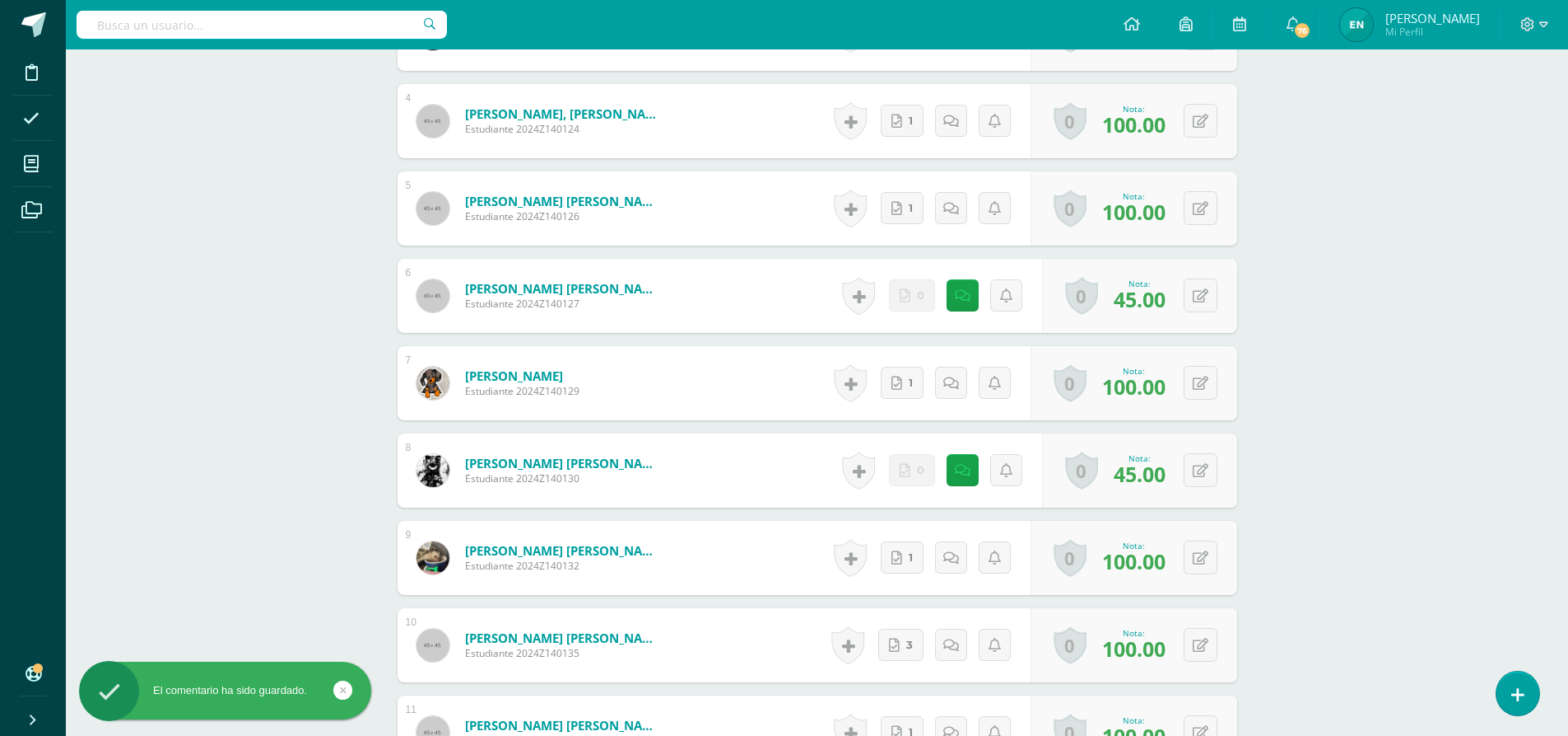
scroll to position [825, 0]
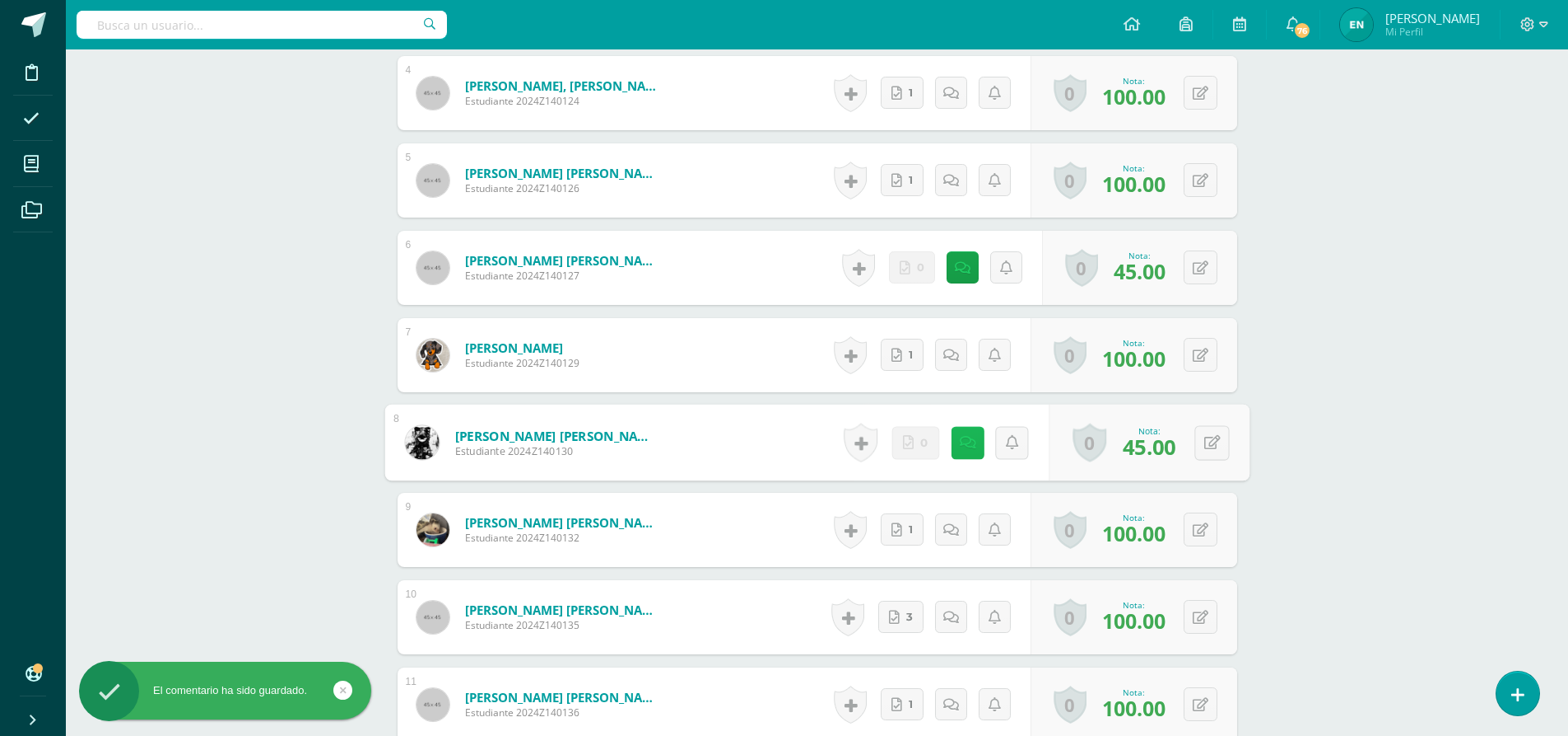
click at [959, 435] on icon at bounding box center [967, 442] width 16 height 14
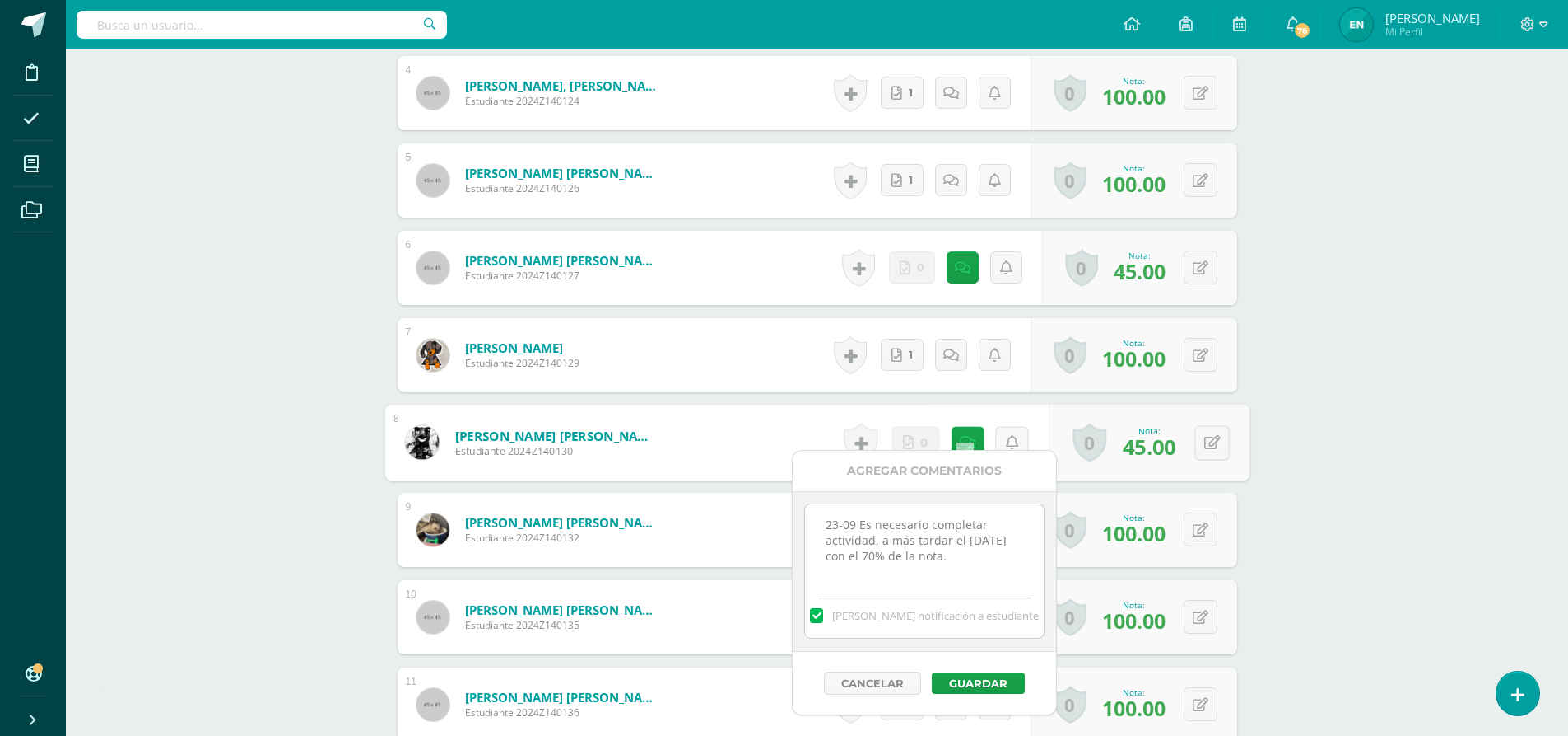
click at [1018, 545] on textarea "23-09 Es necesario completar actividad, a más tardar el 30 de septiembre con el…" at bounding box center [924, 545] width 238 height 83
click at [1029, 571] on textarea "23-09 Es necesario completar actividad, a más tardar el 30 de septiembre con el…" at bounding box center [924, 545] width 238 height 83
paste textarea "En fecha 7 de cotubre, se le recordó para completar actividad; sin embargo, no …"
type textarea "23-09 Es necesario completar actividad, a más tardar el 30 de septiembre con el…"
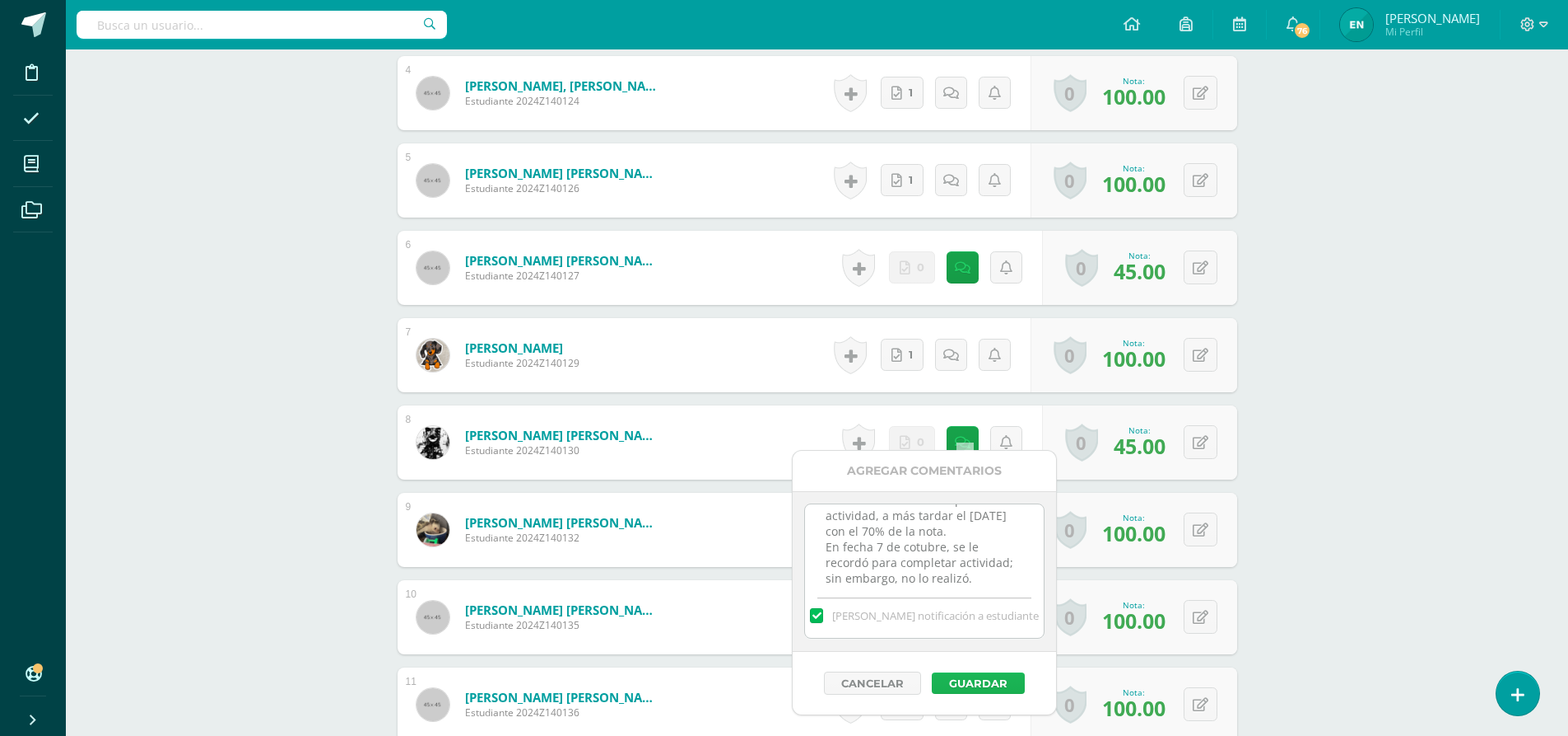
click at [997, 687] on button "Guardar" at bounding box center [978, 682] width 93 height 21
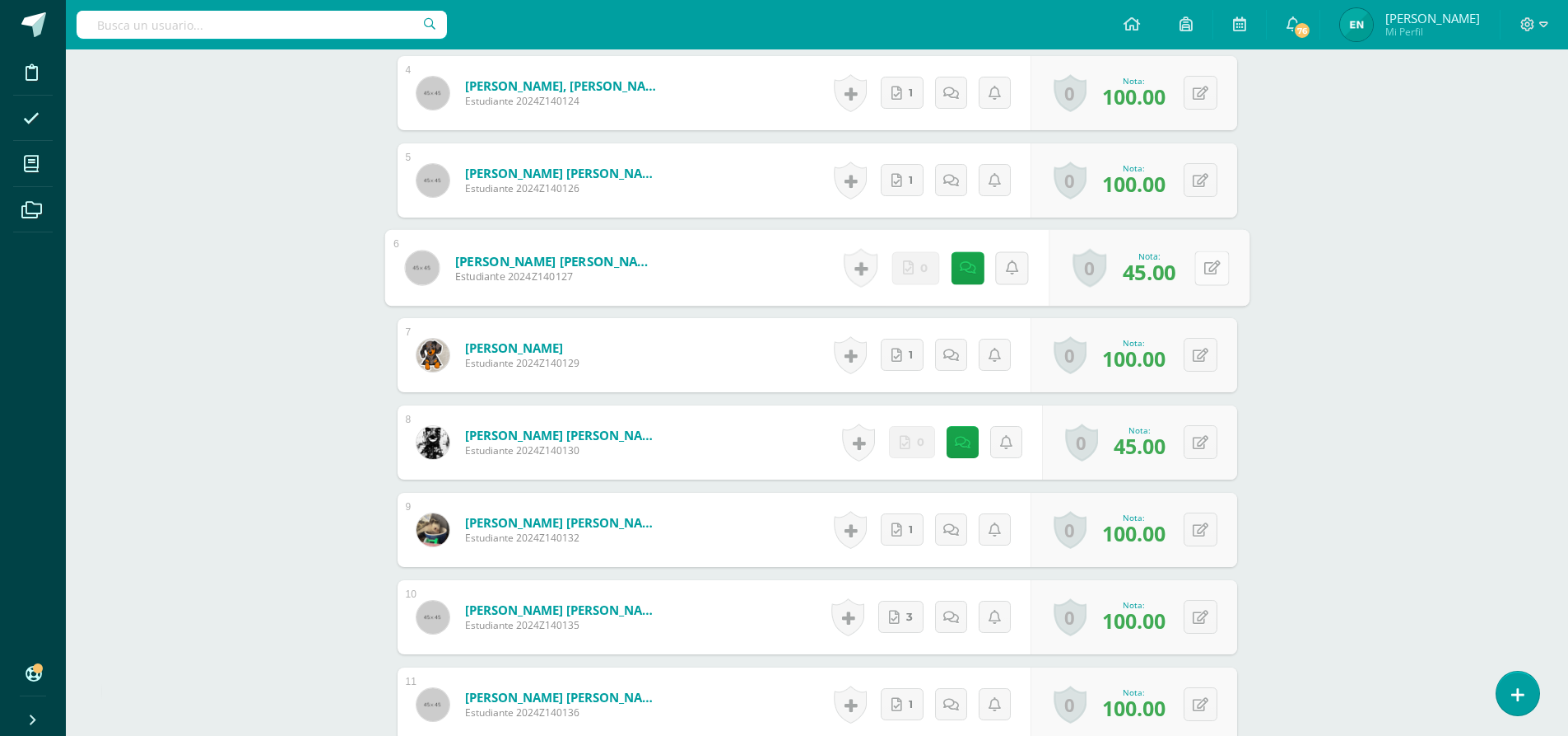
click at [1202, 260] on button at bounding box center [1212, 267] width 35 height 35
type input "55"
click at [1163, 271] on link at bounding box center [1167, 273] width 33 height 33
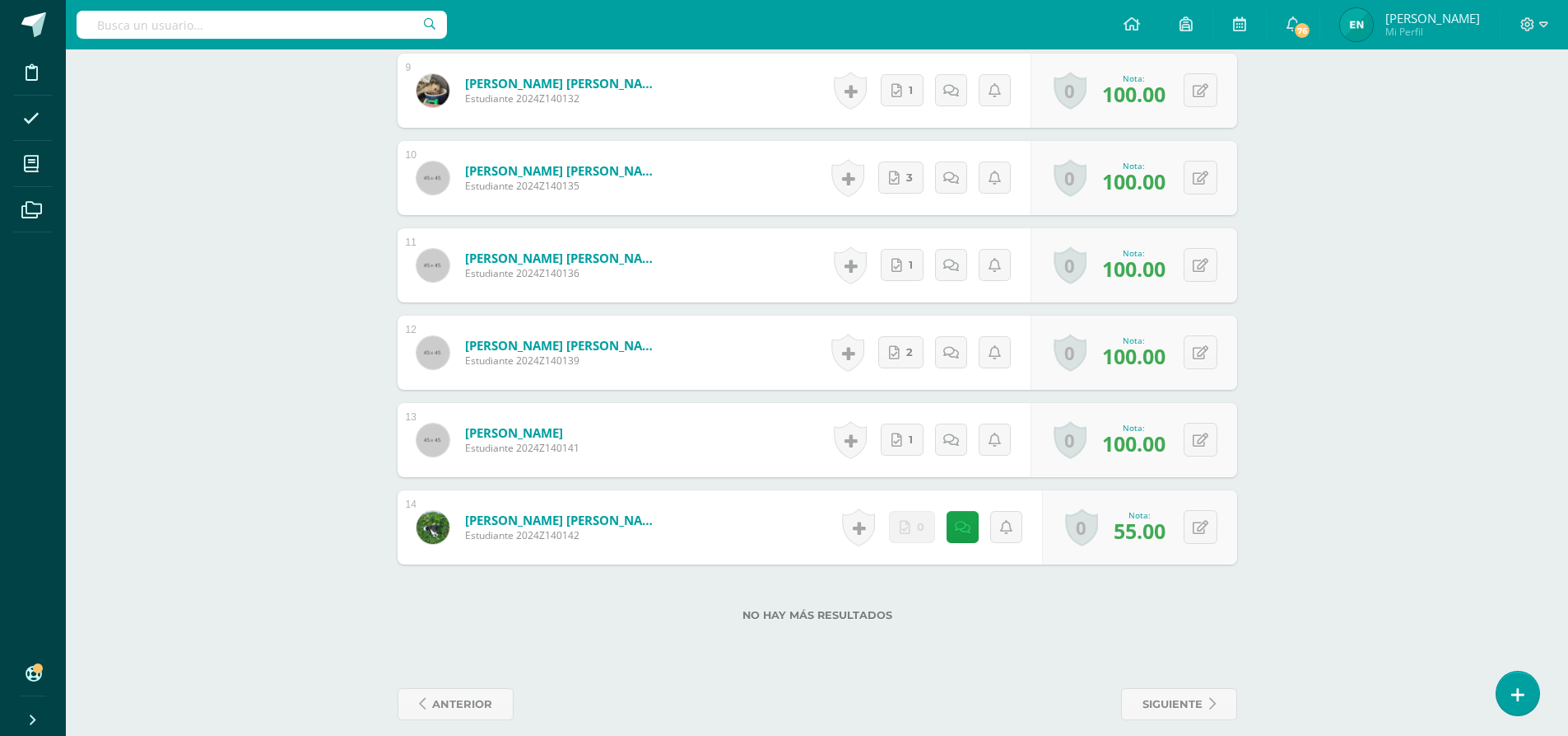
scroll to position [1266, 0]
click at [970, 509] on link at bounding box center [963, 525] width 32 height 32
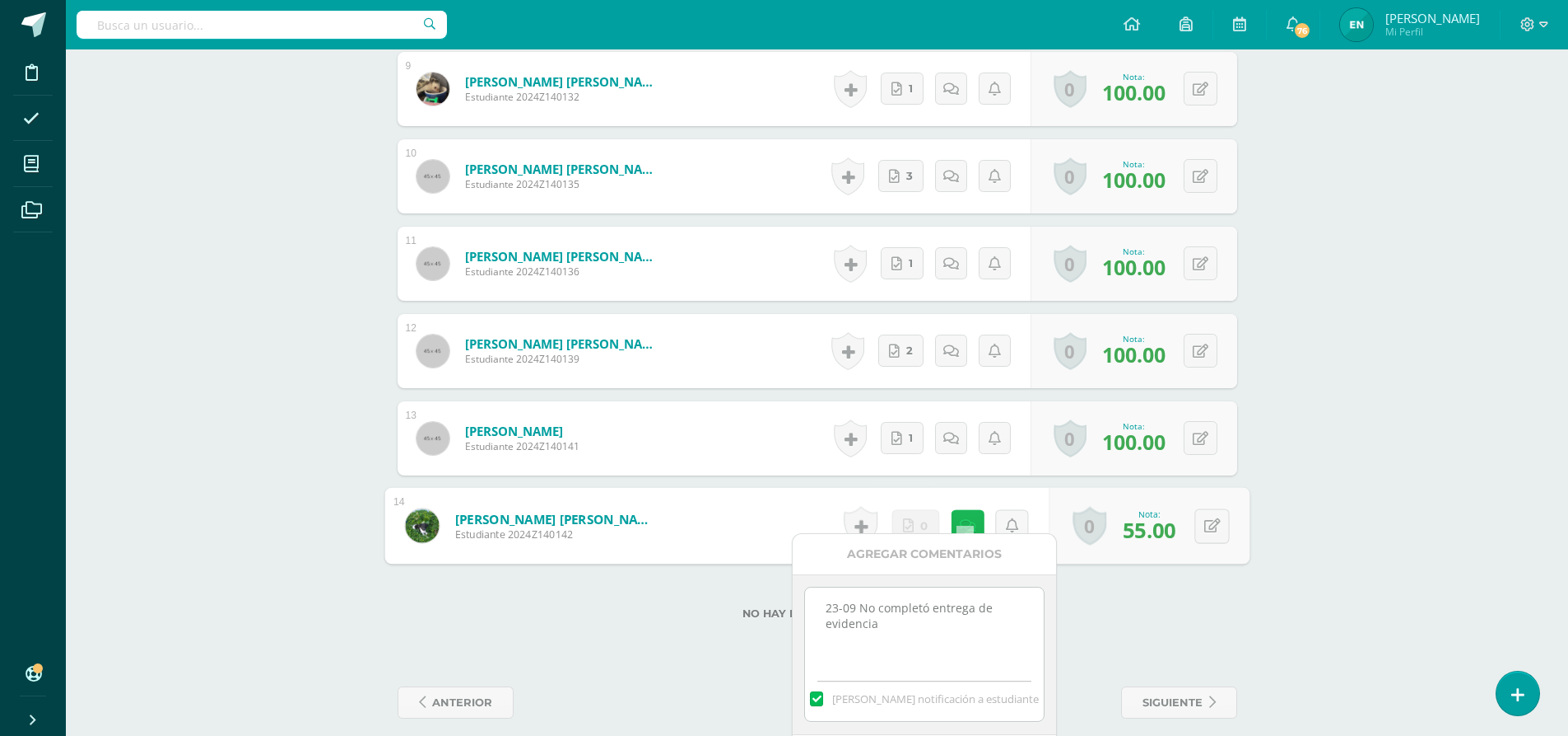
click at [970, 509] on link at bounding box center [967, 525] width 33 height 33
click at [1193, 511] on div "0 Logros Logros obtenidos Aún no hay logros agregados Nota: 55.00" at bounding box center [1139, 525] width 195 height 74
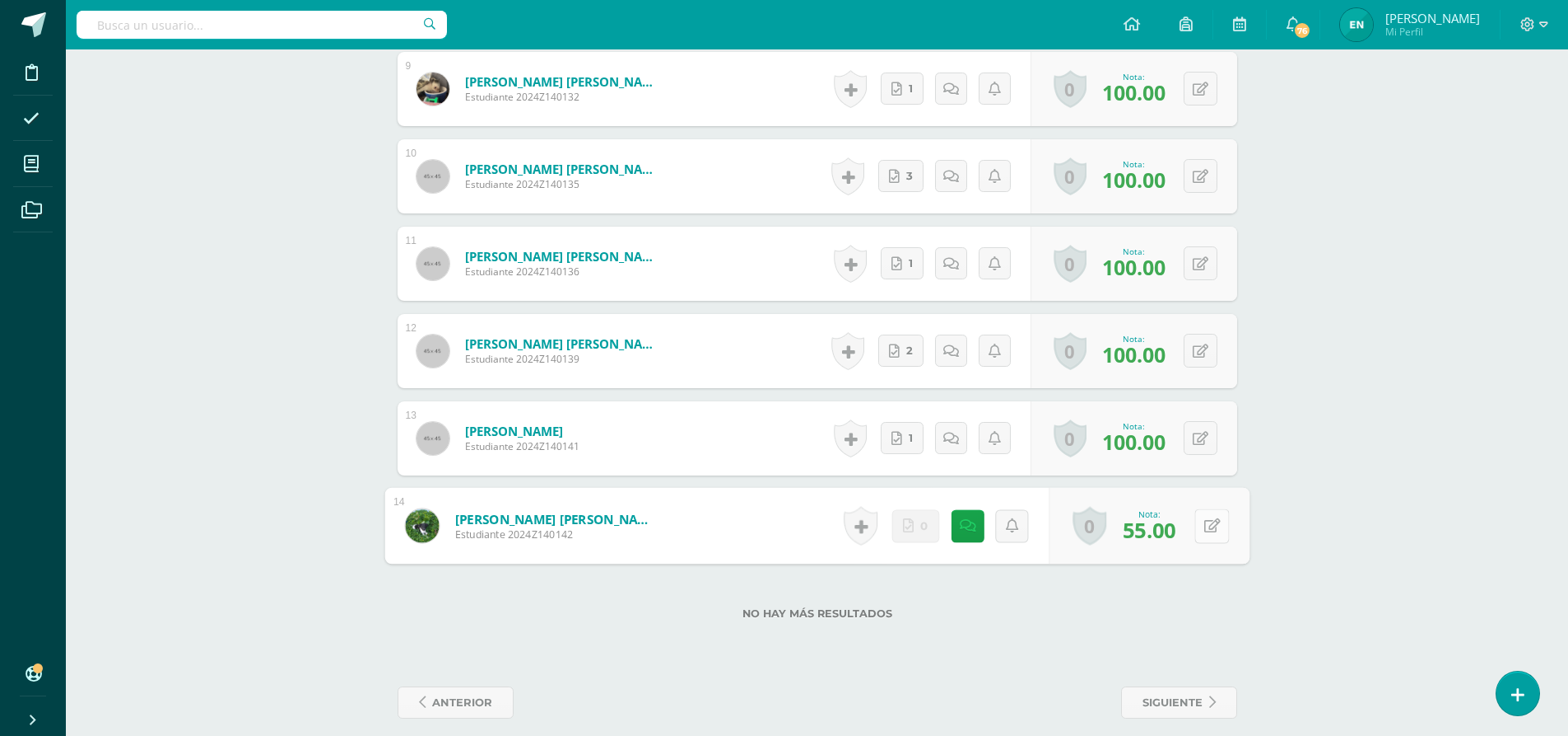
click at [1211, 511] on button at bounding box center [1212, 525] width 35 height 35
type input "60"
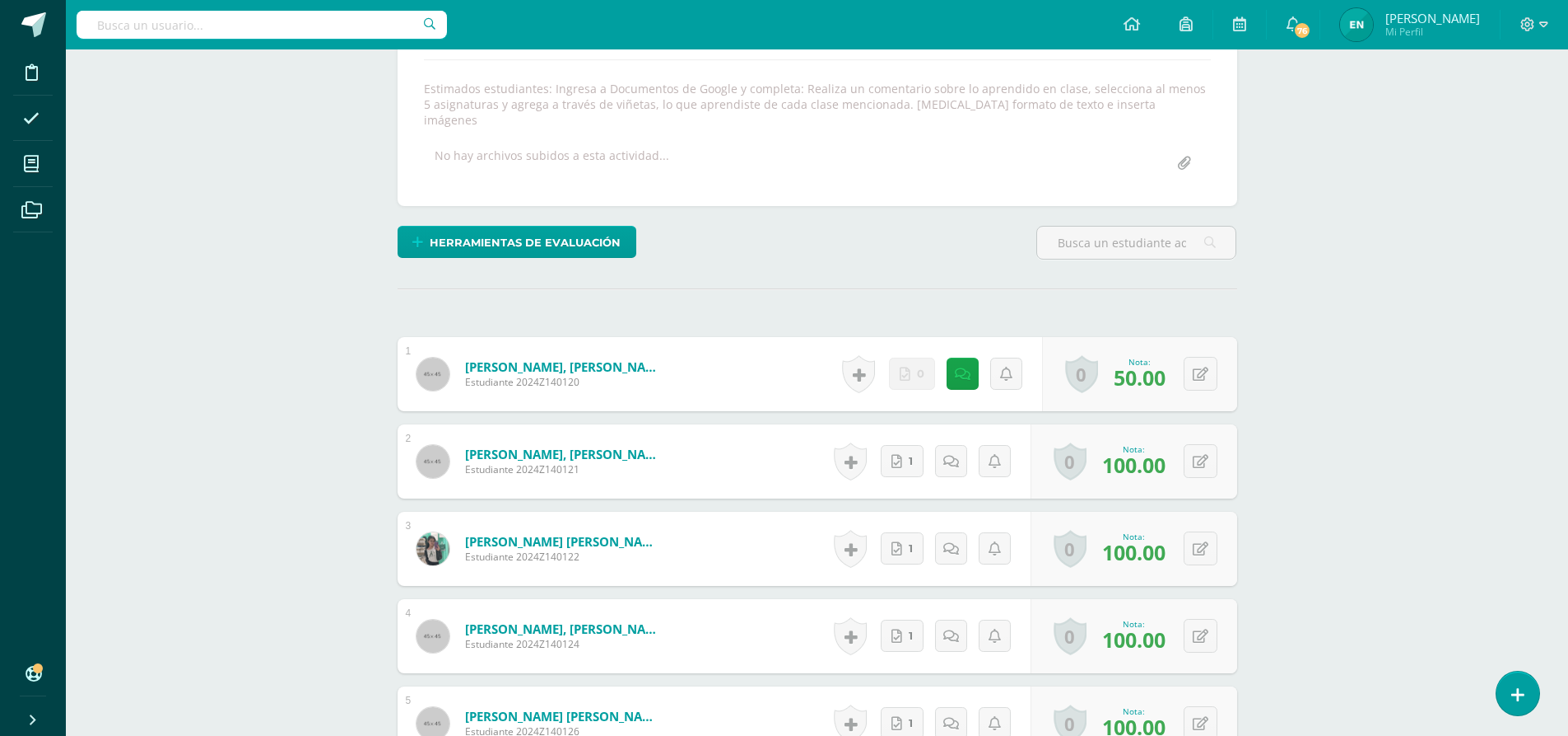
scroll to position [31, 0]
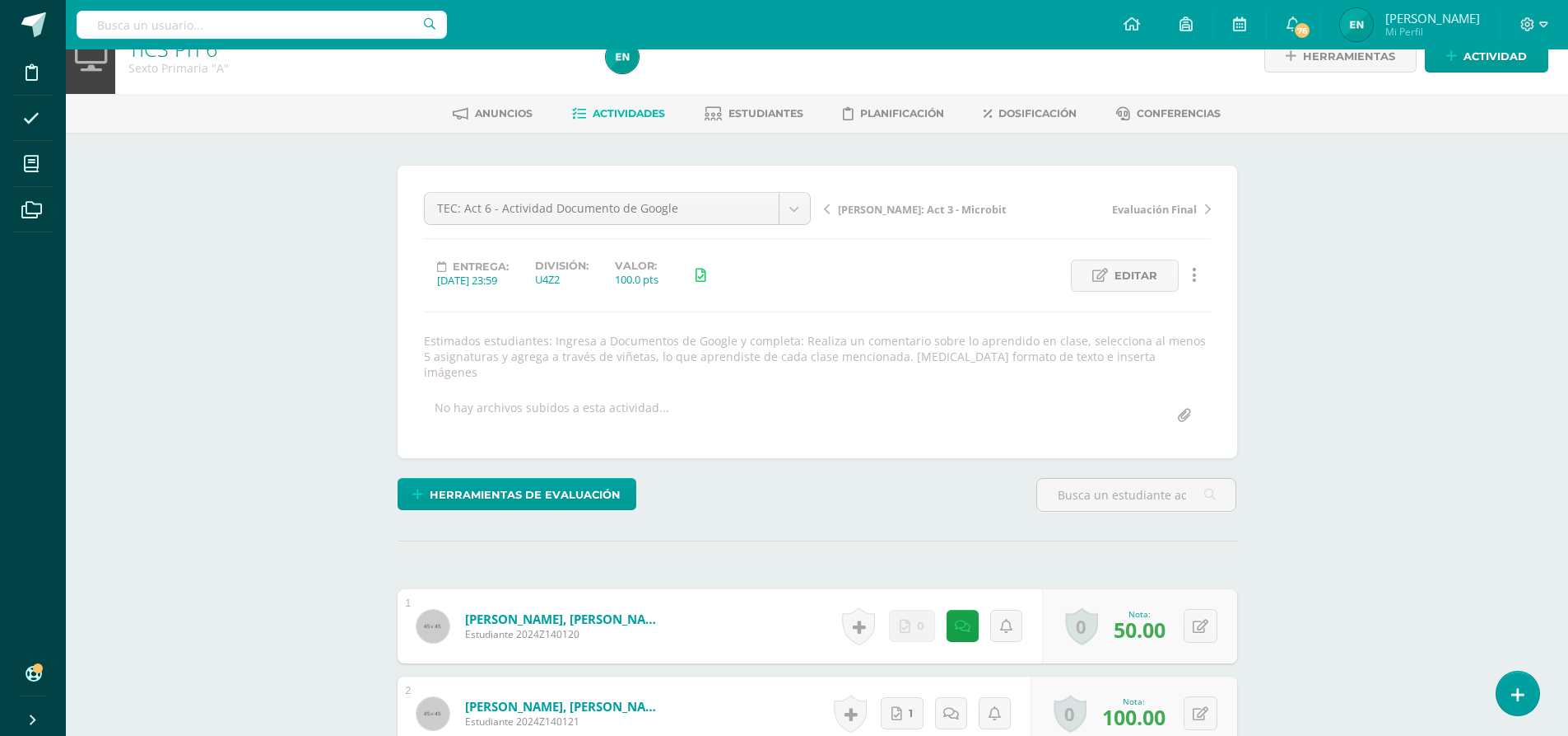
click at [642, 120] on link "Actividades" at bounding box center [618, 113] width 93 height 26
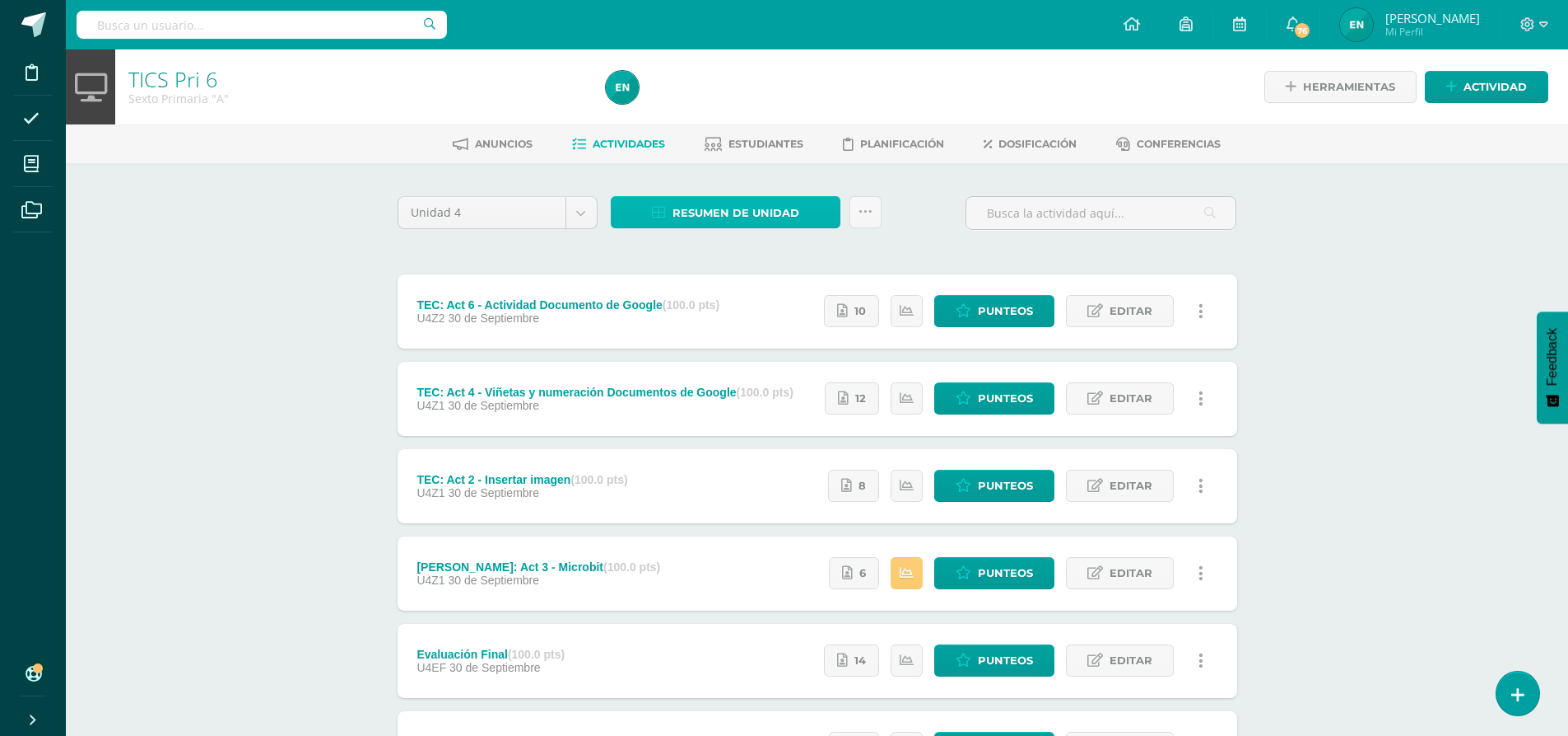
click at [753, 208] on span "Resumen de unidad" at bounding box center [736, 213] width 127 height 31
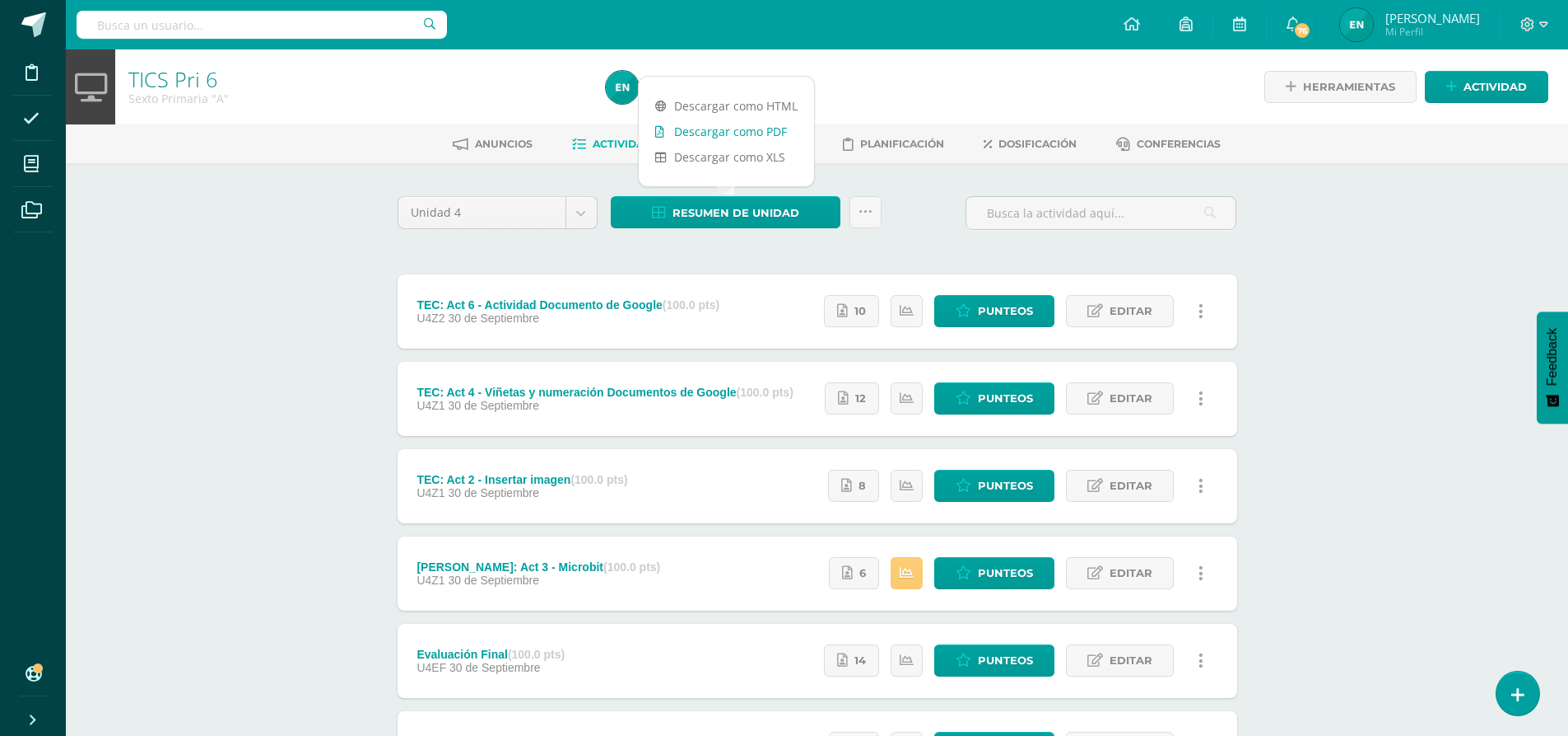
click at [770, 136] on link "Descargar como PDF" at bounding box center [726, 131] width 175 height 26
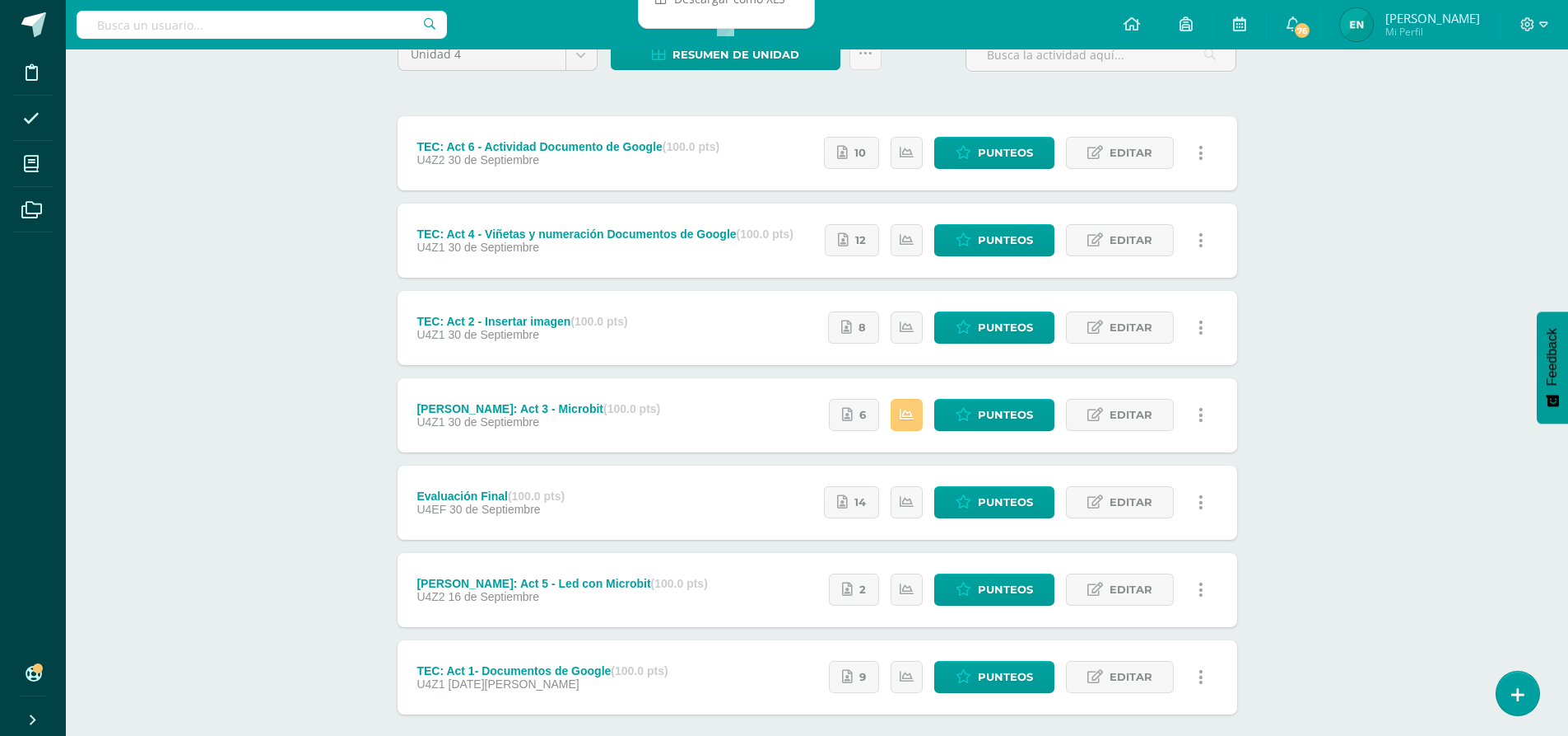
scroll to position [165, 0]
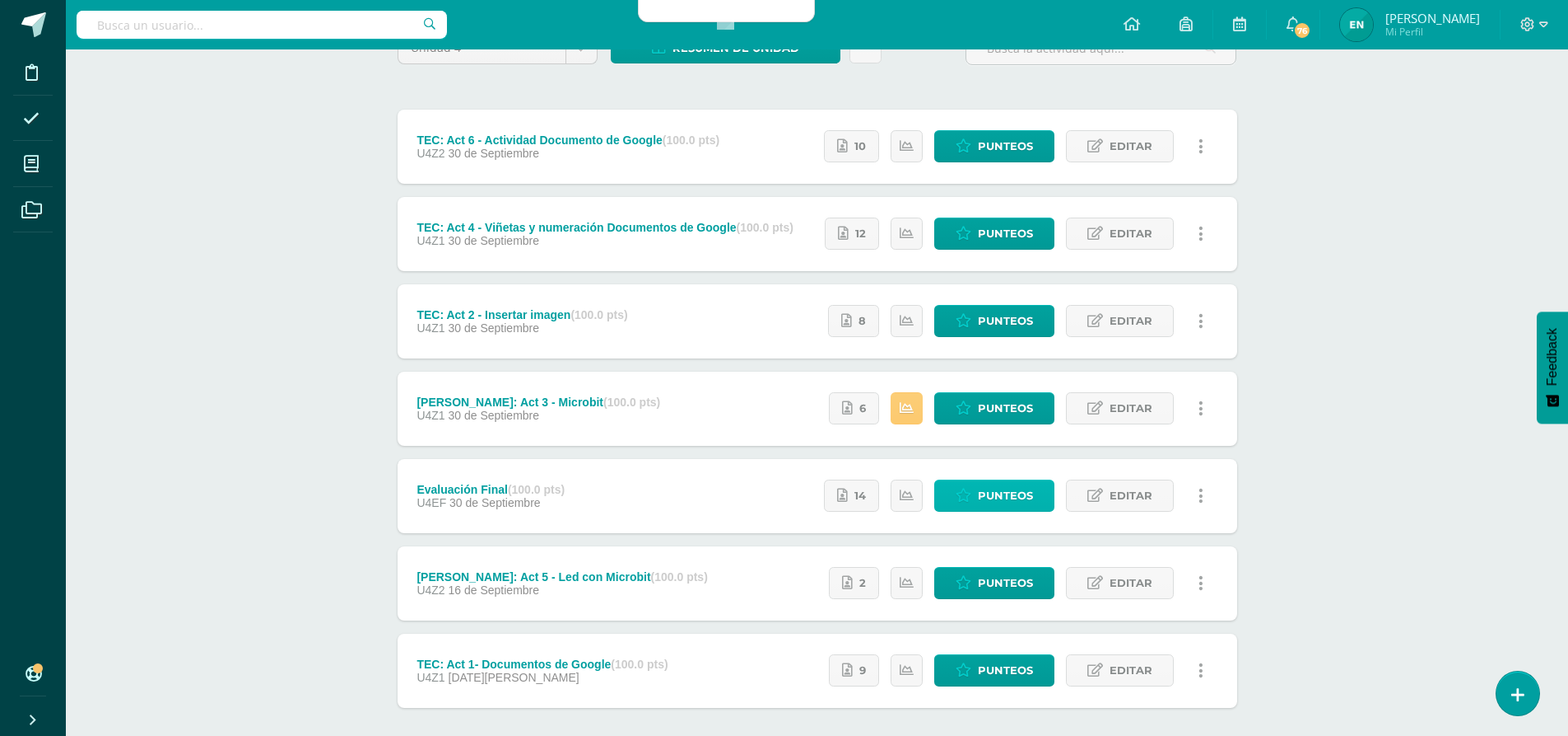
click at [1027, 488] on span "Punteos" at bounding box center [1005, 495] width 55 height 31
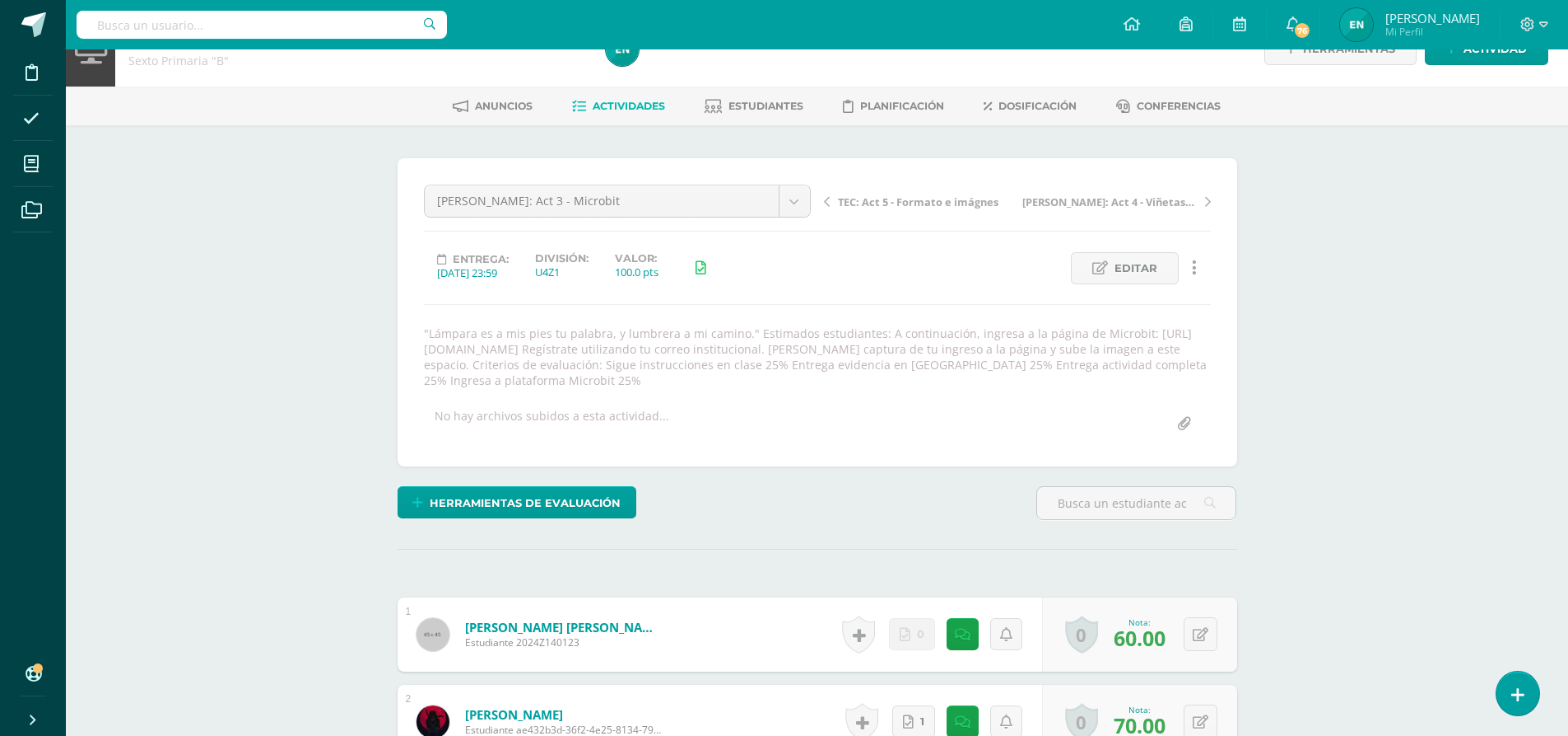
scroll to position [167, 0]
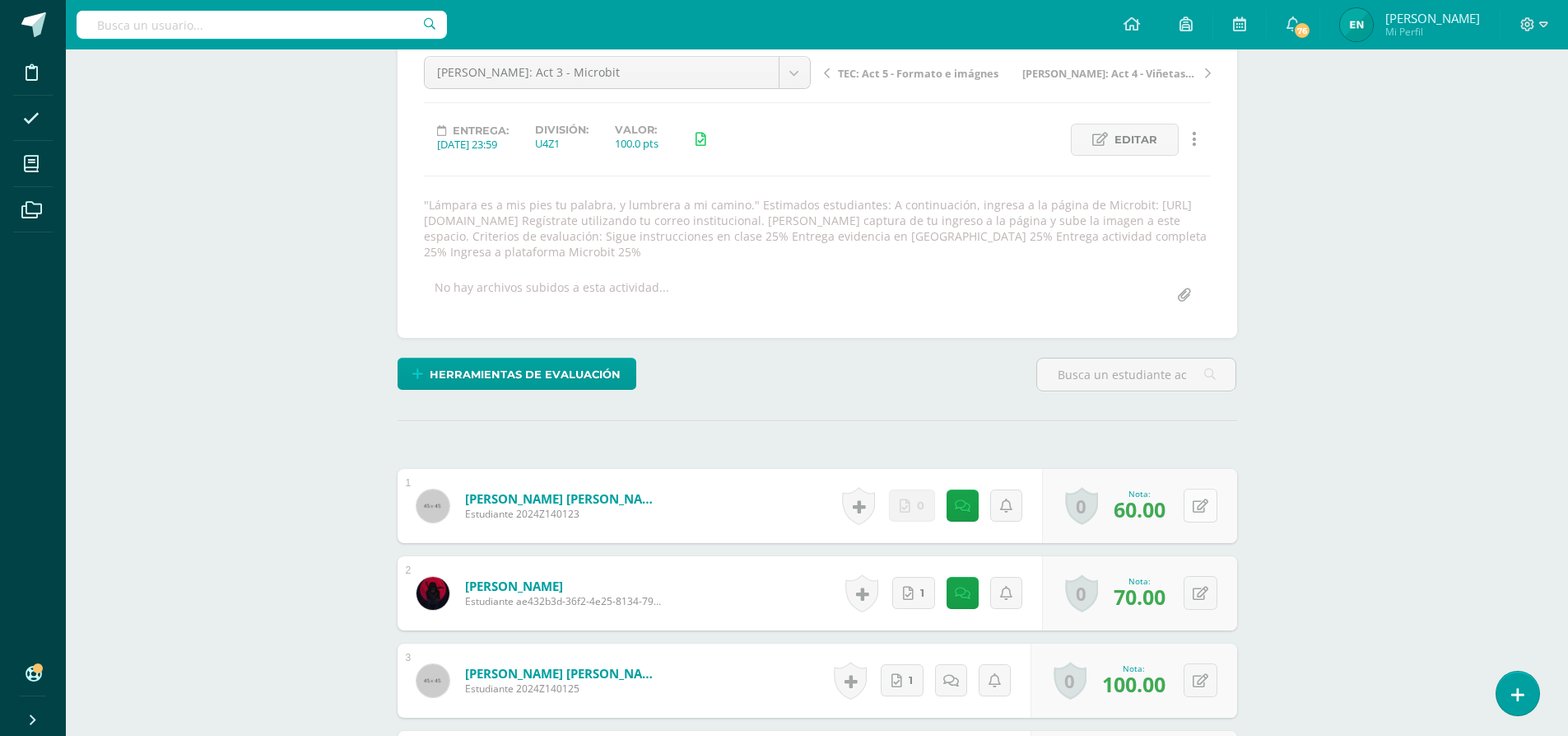
click at [1202, 510] on button at bounding box center [1201, 505] width 34 height 34
type input "65"
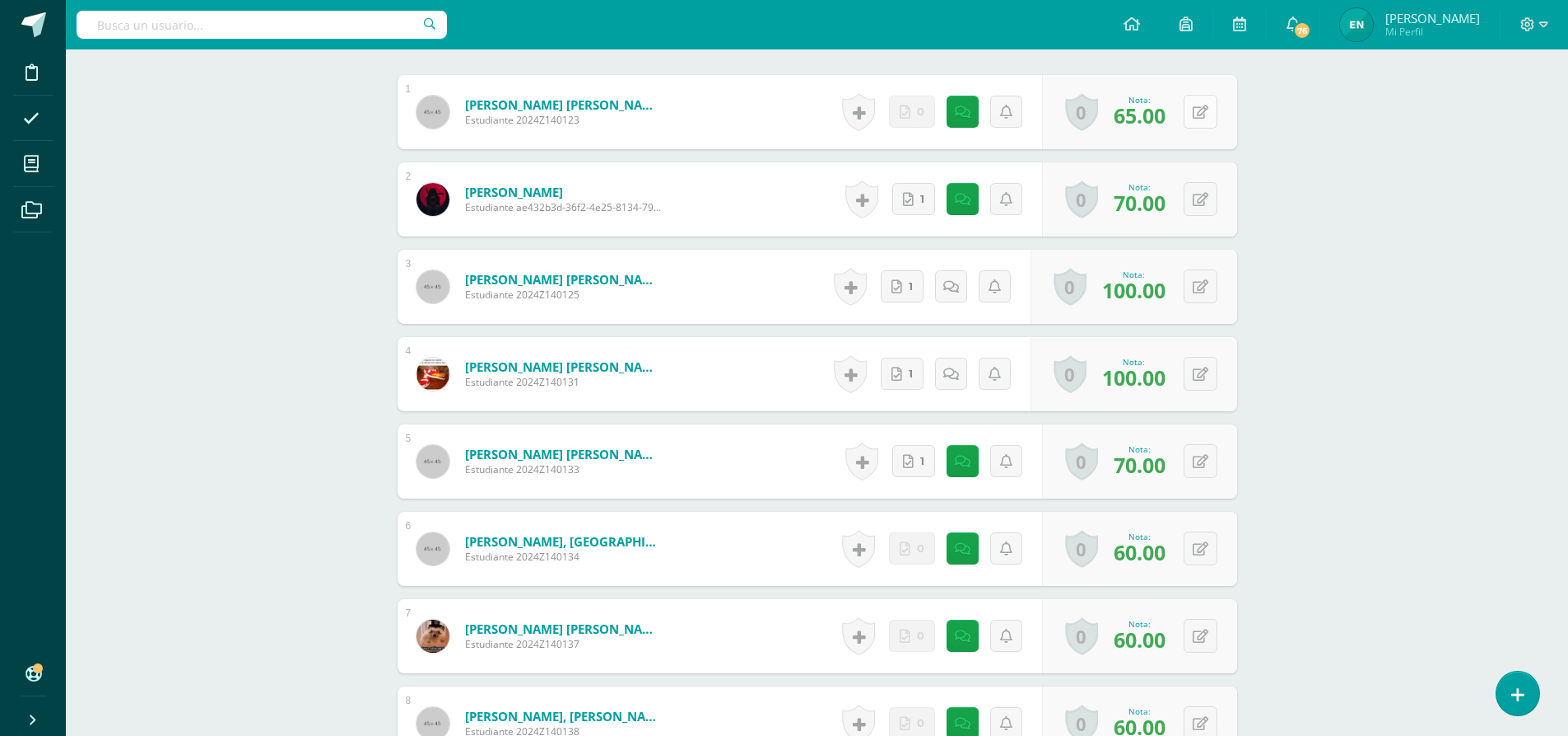
scroll to position [579, 0]
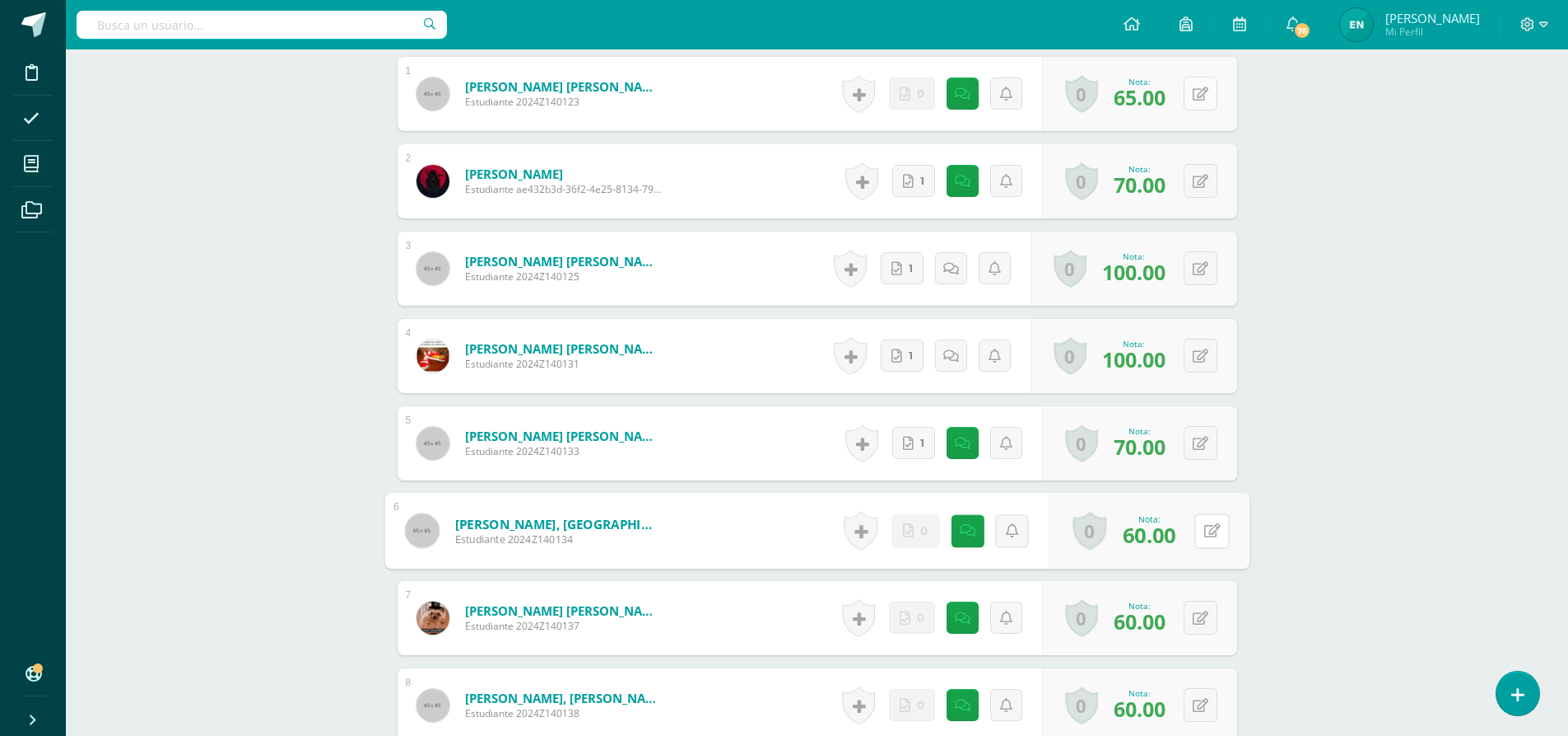
click at [1214, 514] on button at bounding box center [1212, 530] width 35 height 35
type input "65"
click at [1199, 611] on button at bounding box center [1201, 618] width 34 height 34
type input "65"
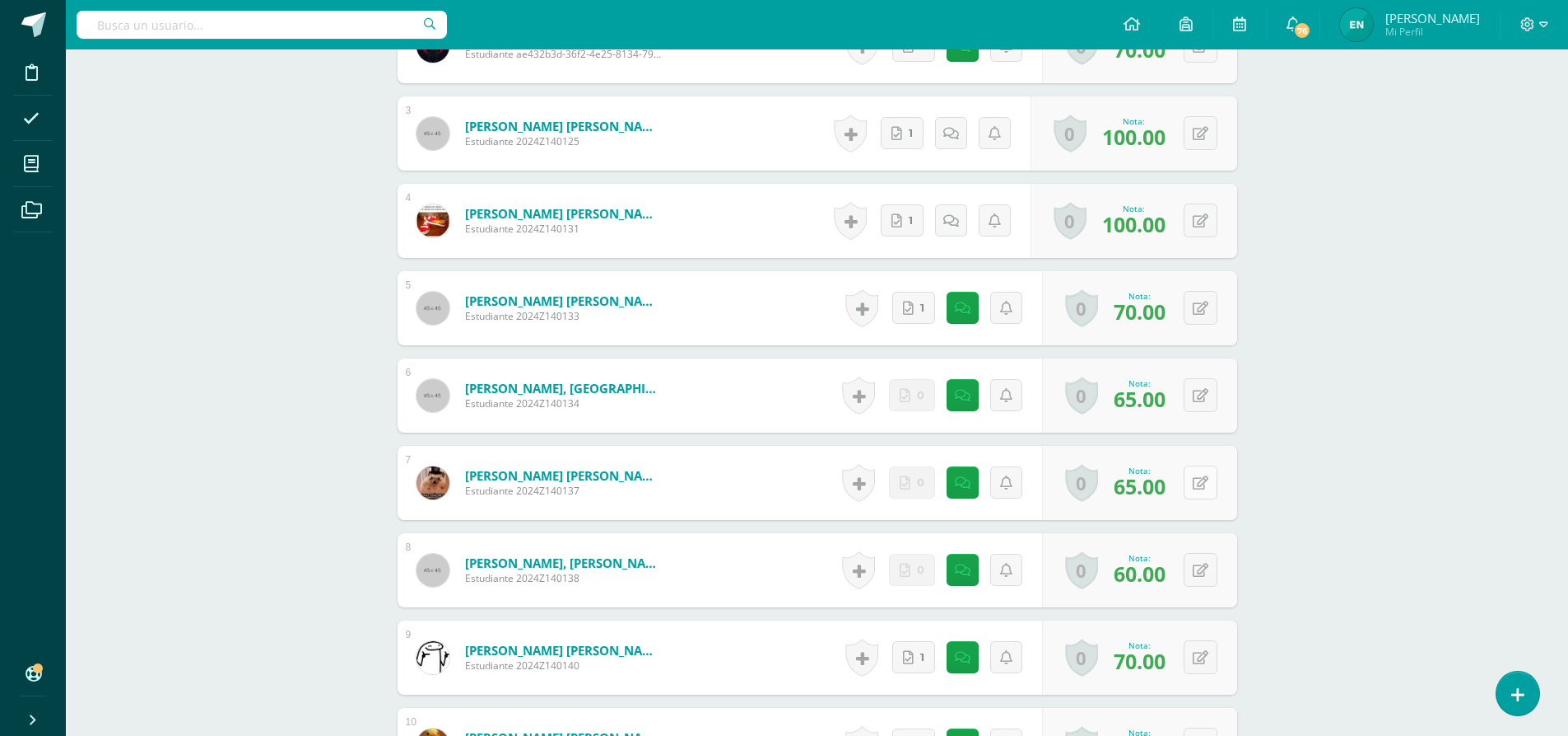
scroll to position [743, 0]
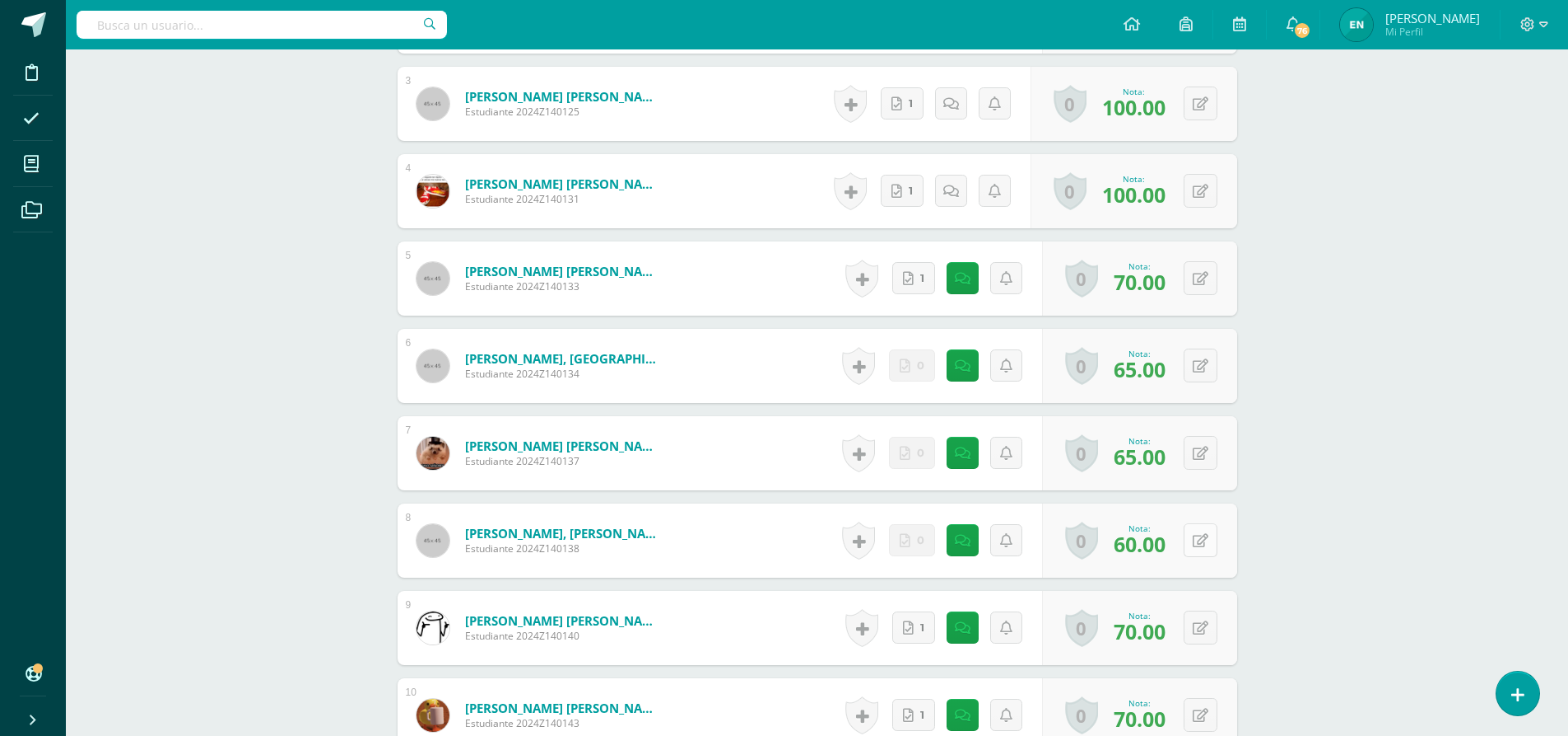
click at [1203, 542] on icon at bounding box center [1201, 540] width 15 height 14
type input "65"
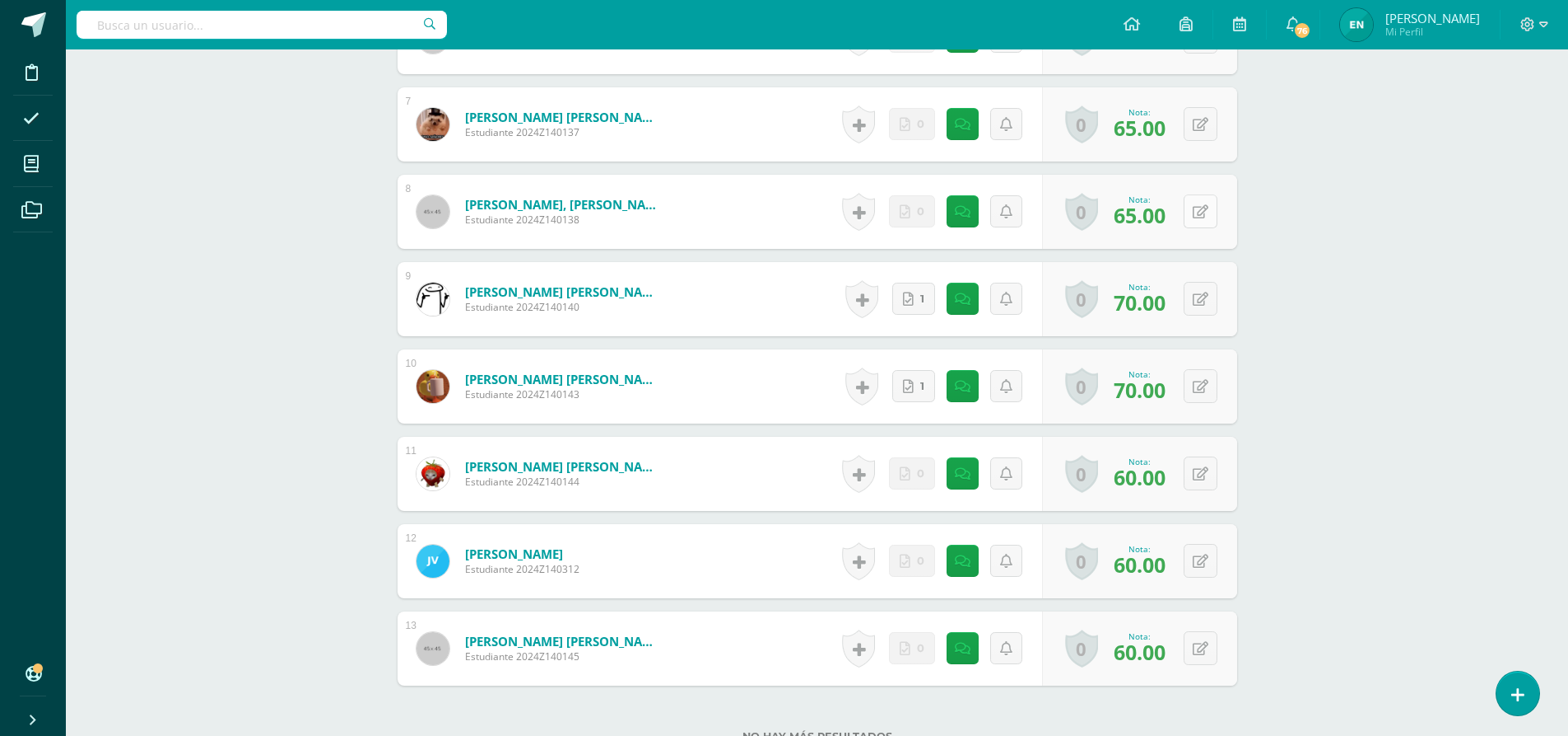
scroll to position [1073, 0]
click at [1207, 466] on button at bounding box center [1212, 472] width 35 height 35
type input "65"
click at [1197, 563] on button at bounding box center [1201, 560] width 34 height 34
type input "65"
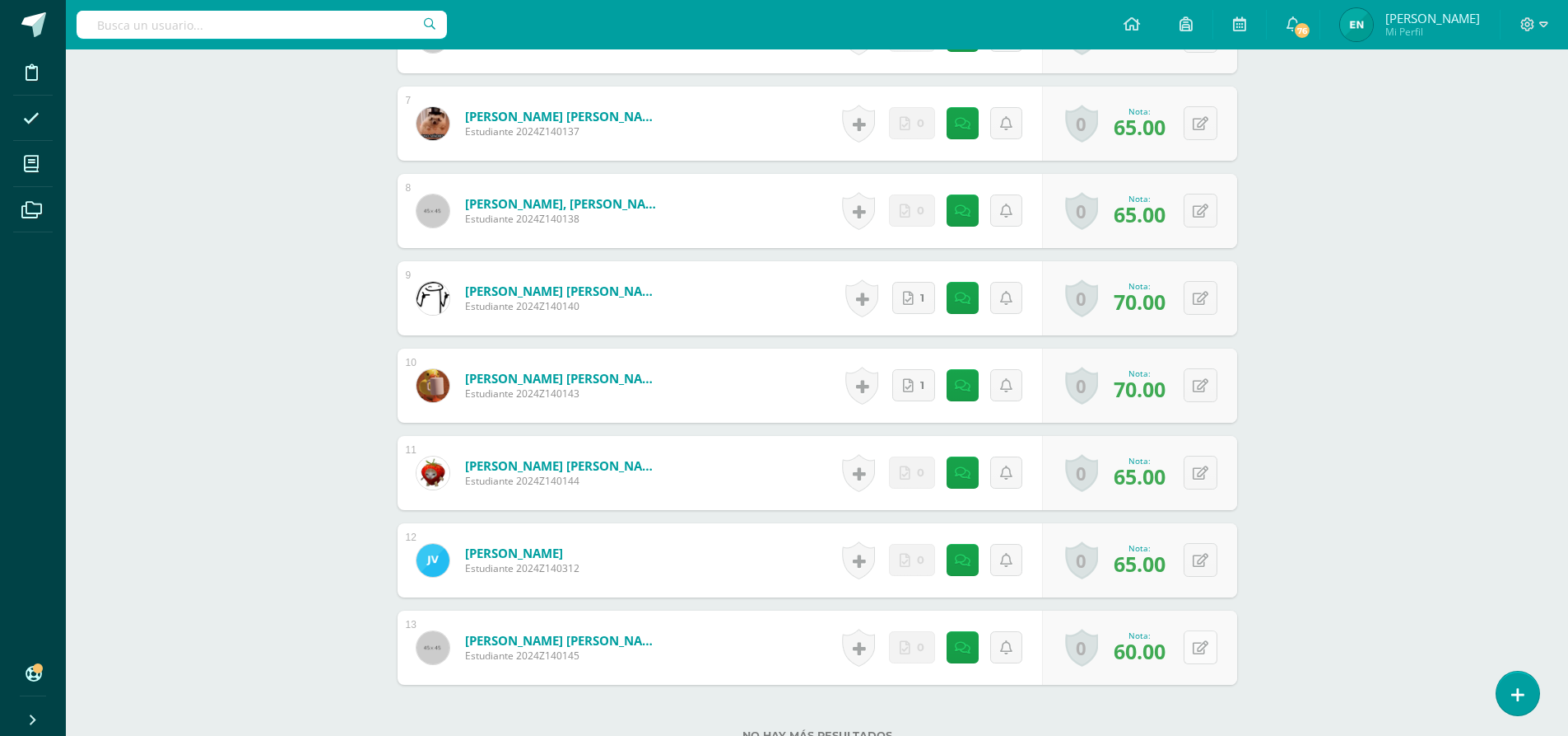
click at [1198, 652] on button at bounding box center [1201, 648] width 34 height 34
type input "65"
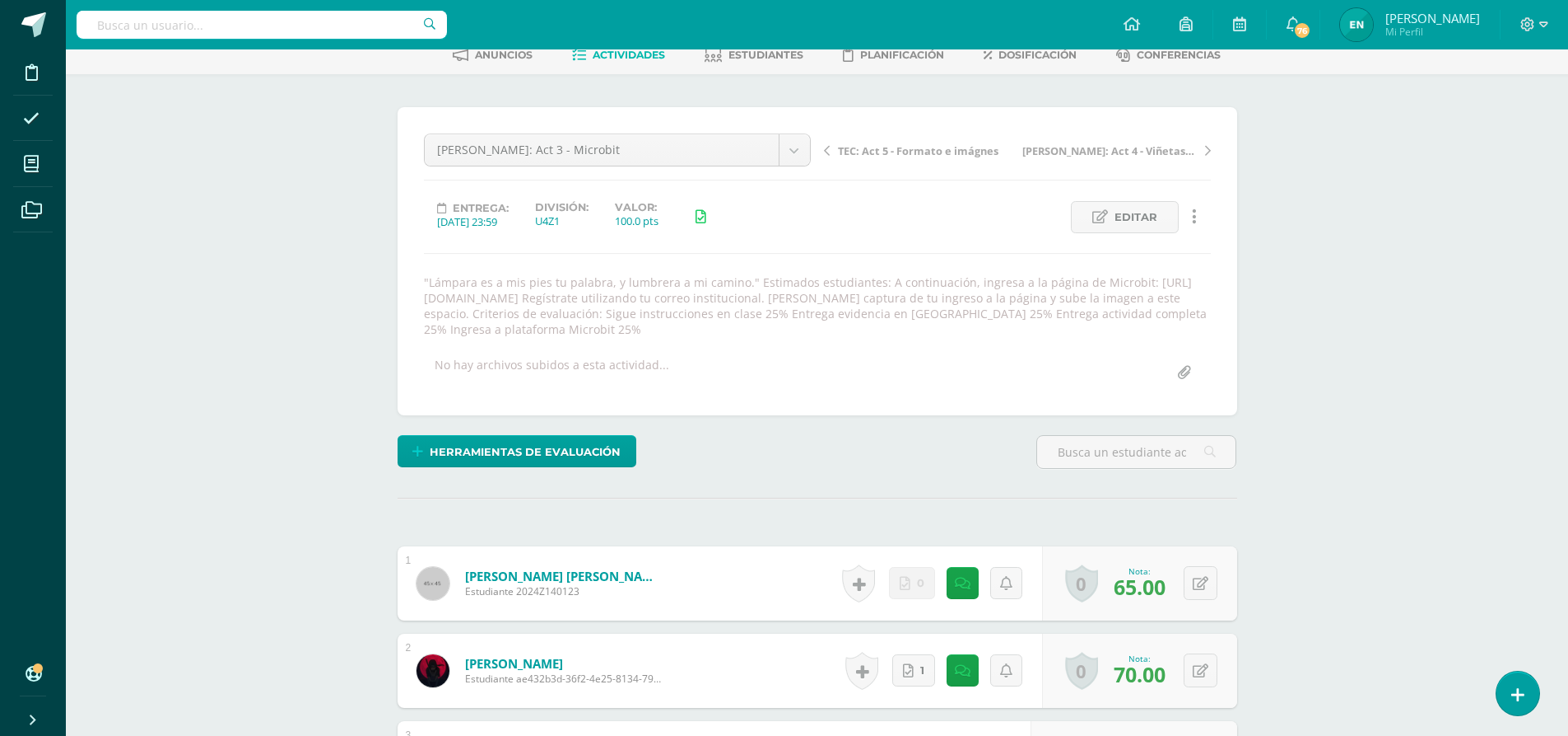
scroll to position [84, 0]
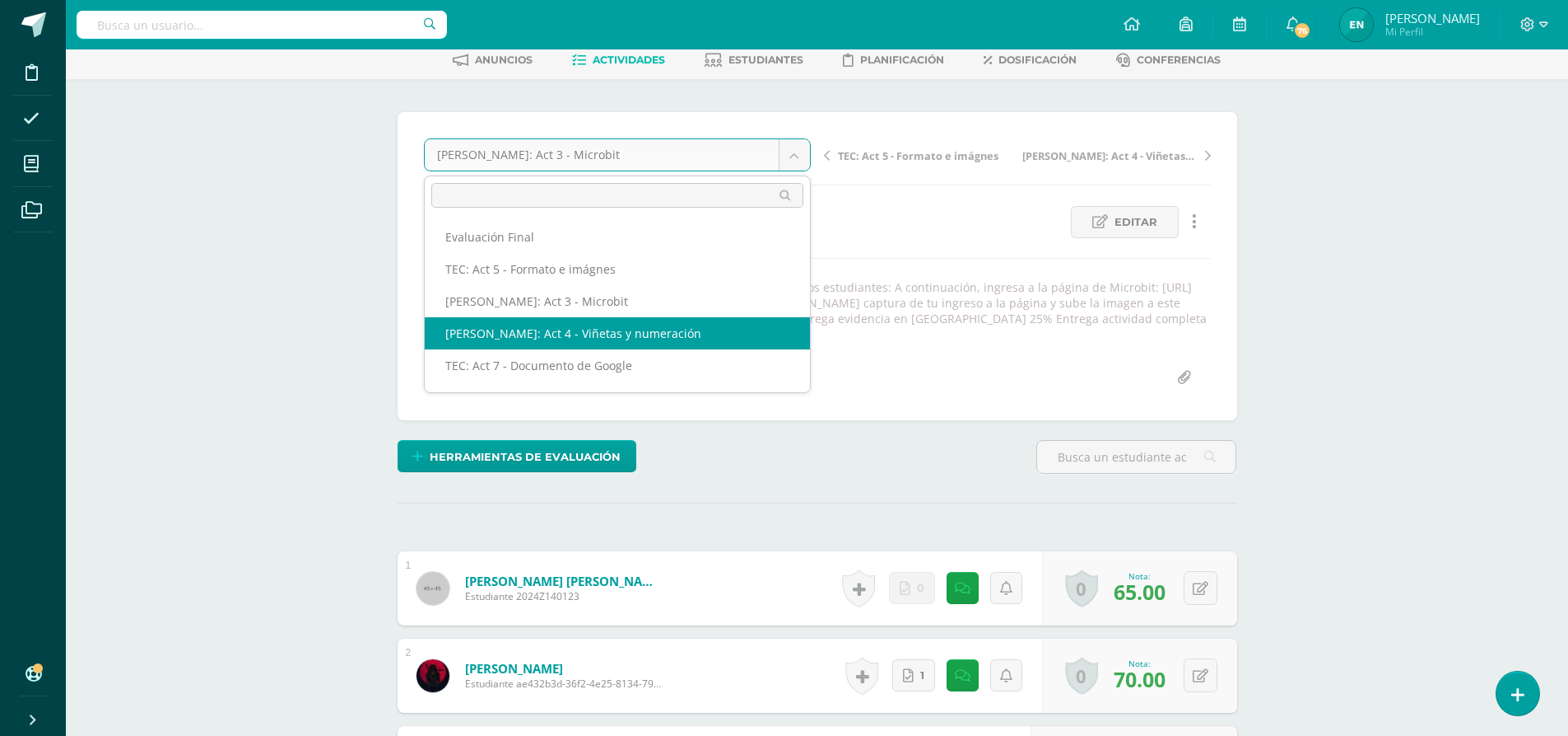
scroll to position [21, 0]
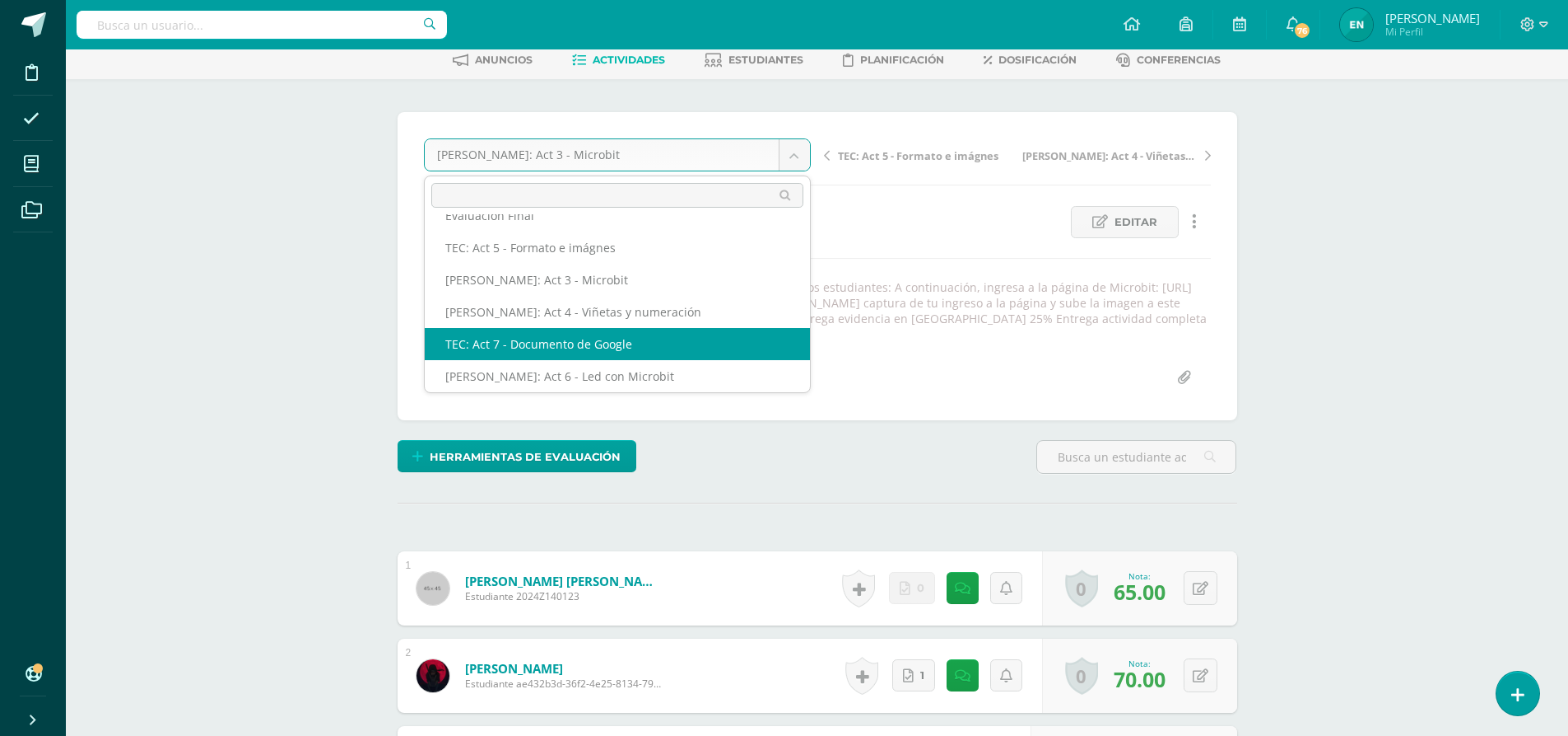
select select "/dashboard/teacher/grade-activity/32901/"
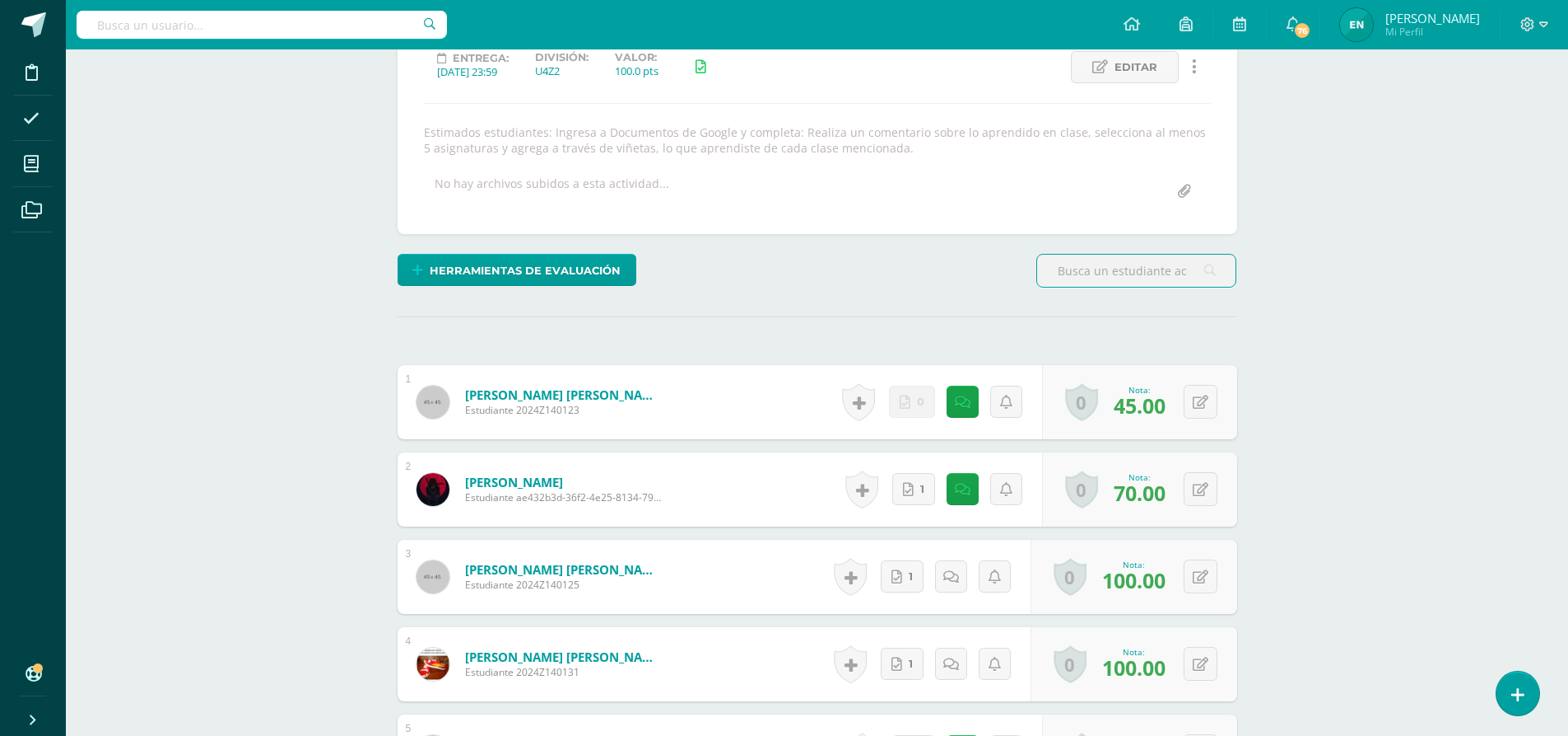
scroll to position [248, 0]
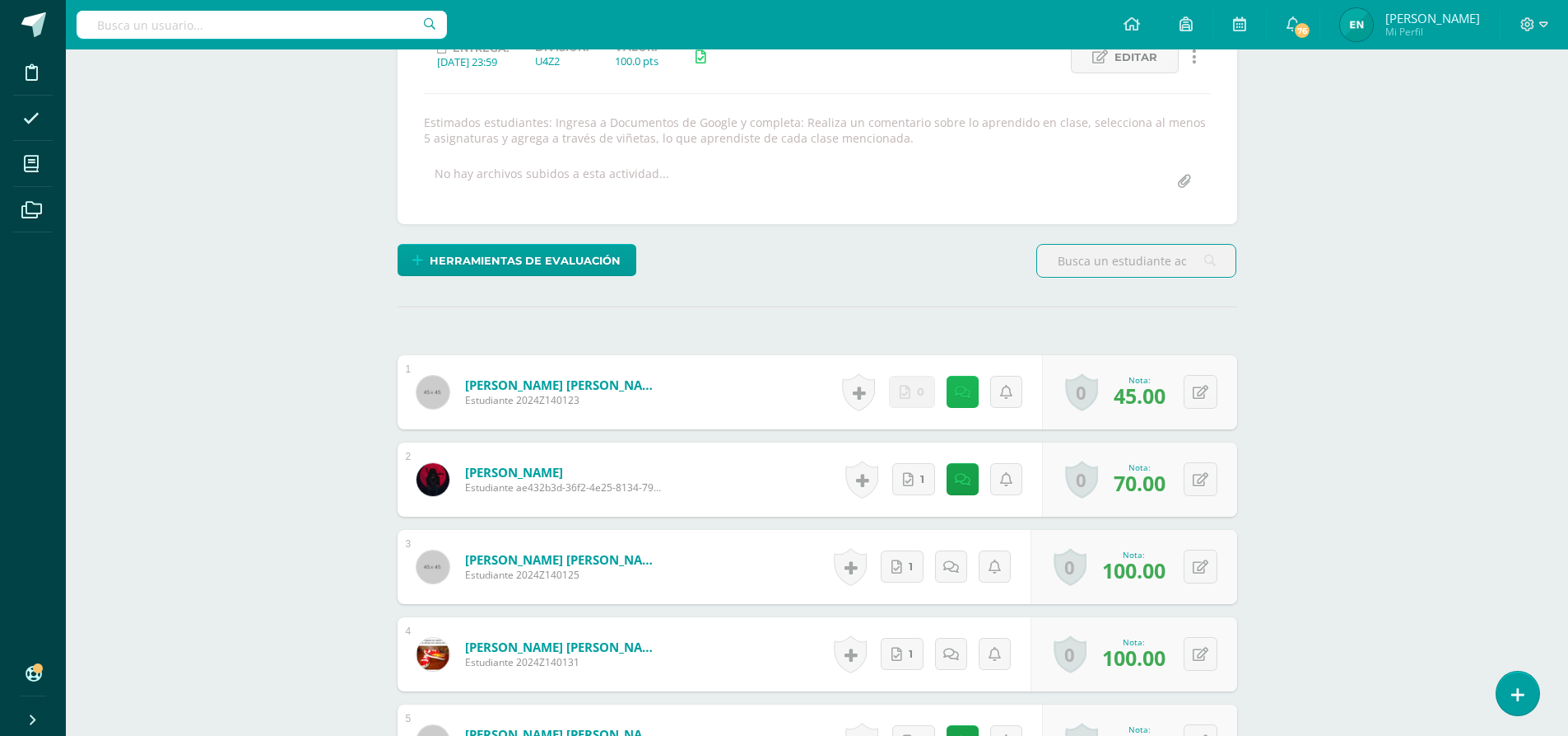
click at [963, 381] on link at bounding box center [963, 391] width 32 height 32
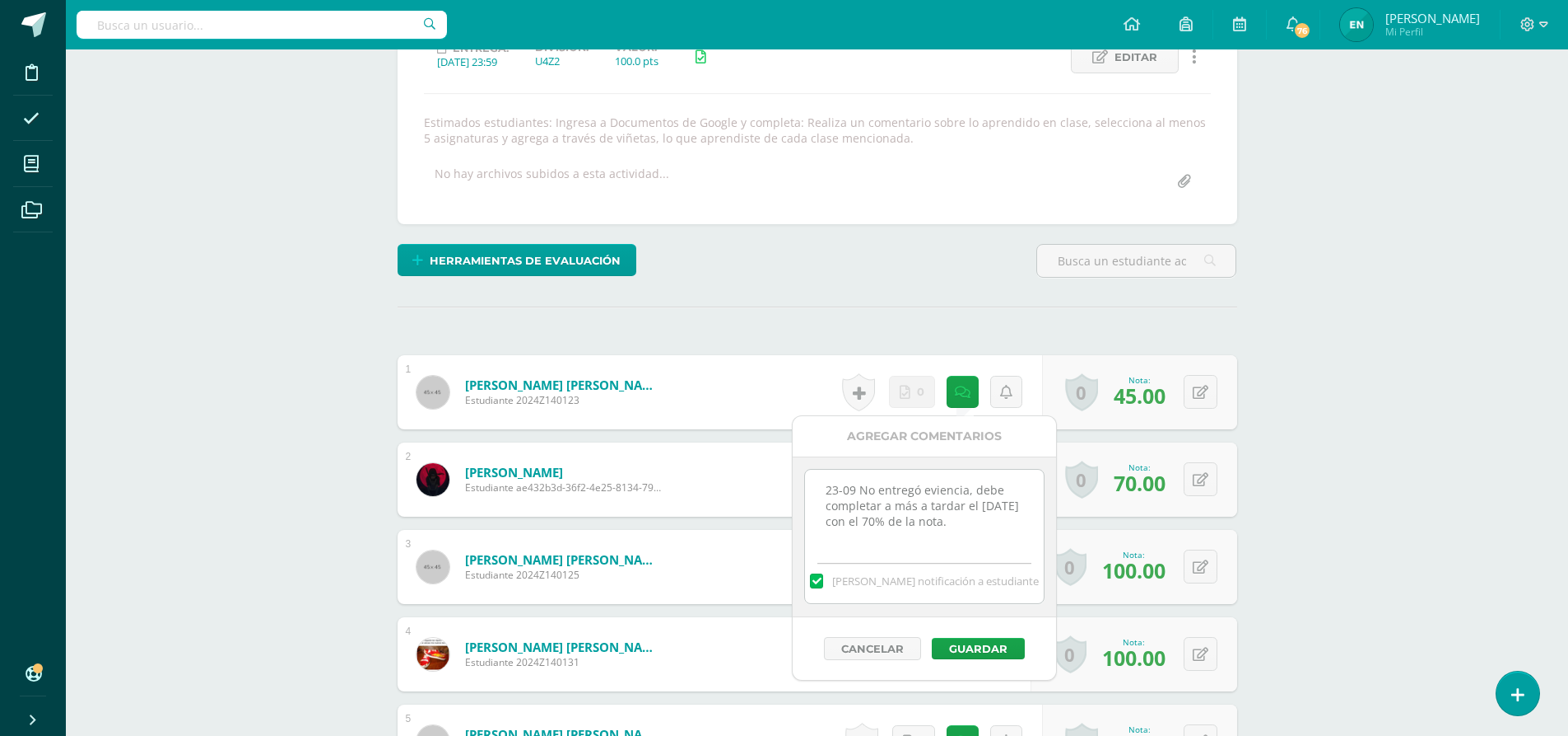
click at [1018, 528] on textarea "23-09 No entregó eviencia, debe completar a más a tardar el 30 de septiembre co…" at bounding box center [924, 511] width 238 height 83
paste textarea "En fecha 7 de cotubre, se le recordó para completar actividad; sin embargo, no …"
type textarea "23-09 No entregó eviencia, debe completar a más a tardar el 30 de septiembre co…"
click at [979, 646] on button "Guardar" at bounding box center [978, 648] width 93 height 21
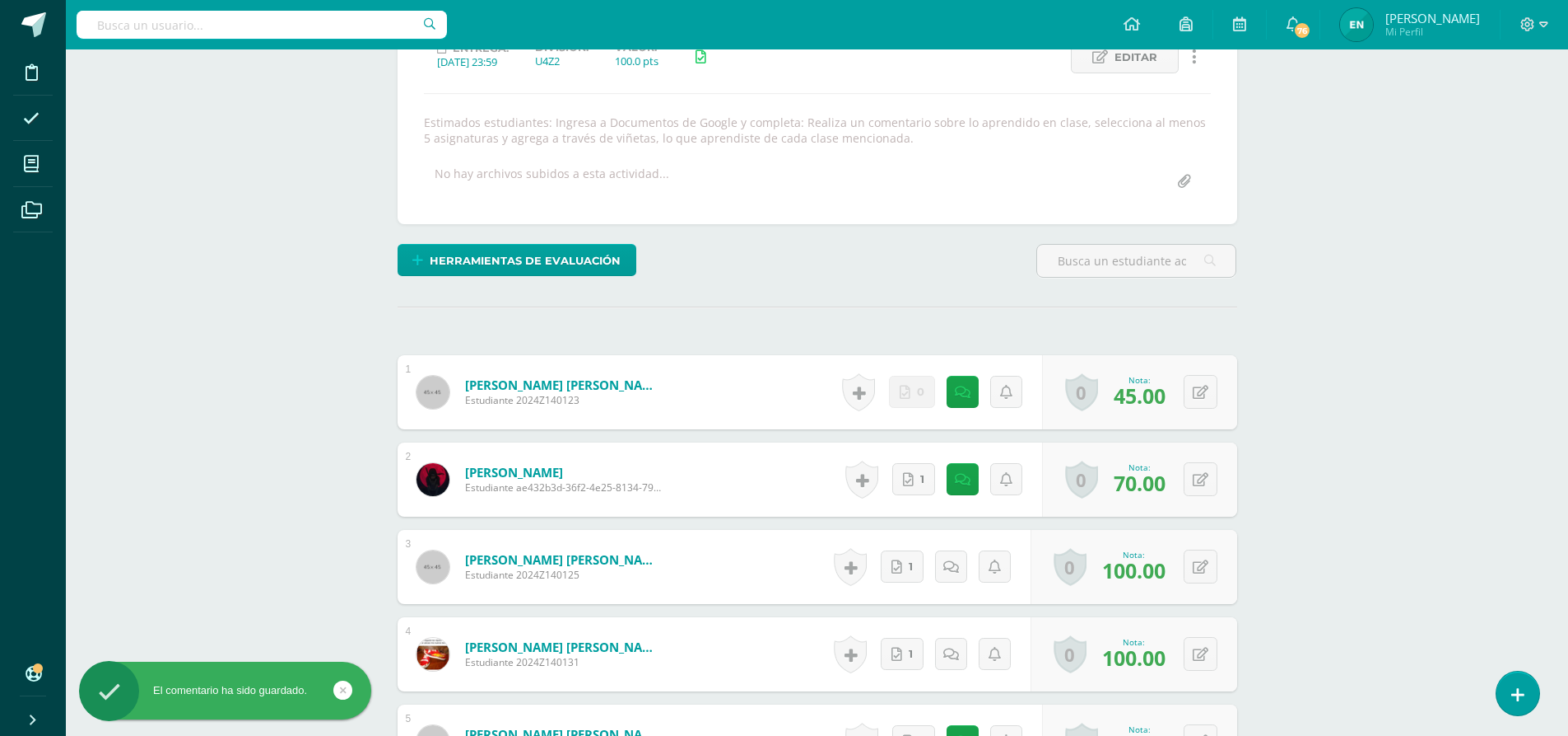
click at [1219, 392] on div "0 Logros Logros obtenidos Aún no hay logros agregados Nota: 45.00" at bounding box center [1139, 391] width 195 height 74
click at [1198, 393] on button at bounding box center [1212, 392] width 35 height 35
type input "55"
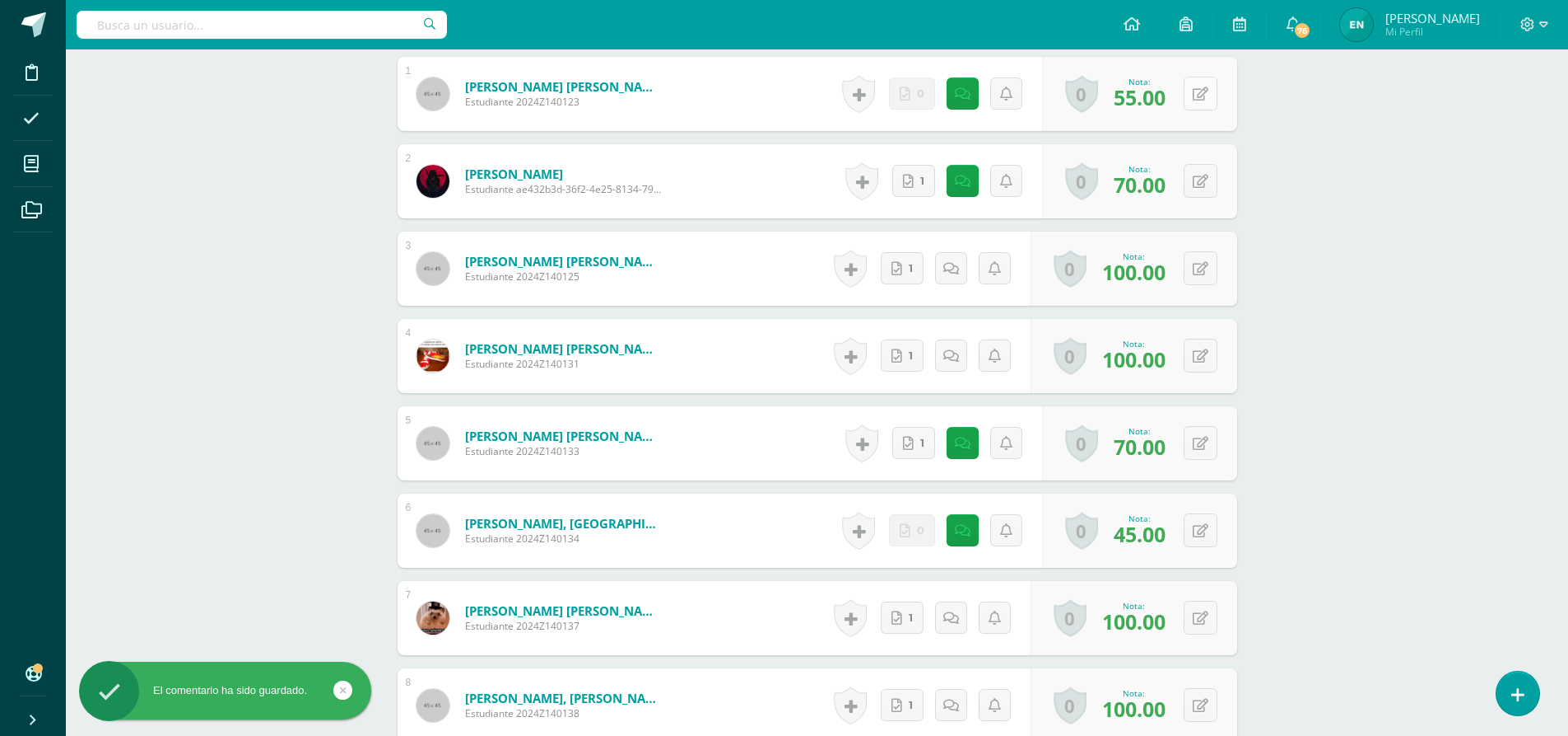
scroll to position [579, 0]
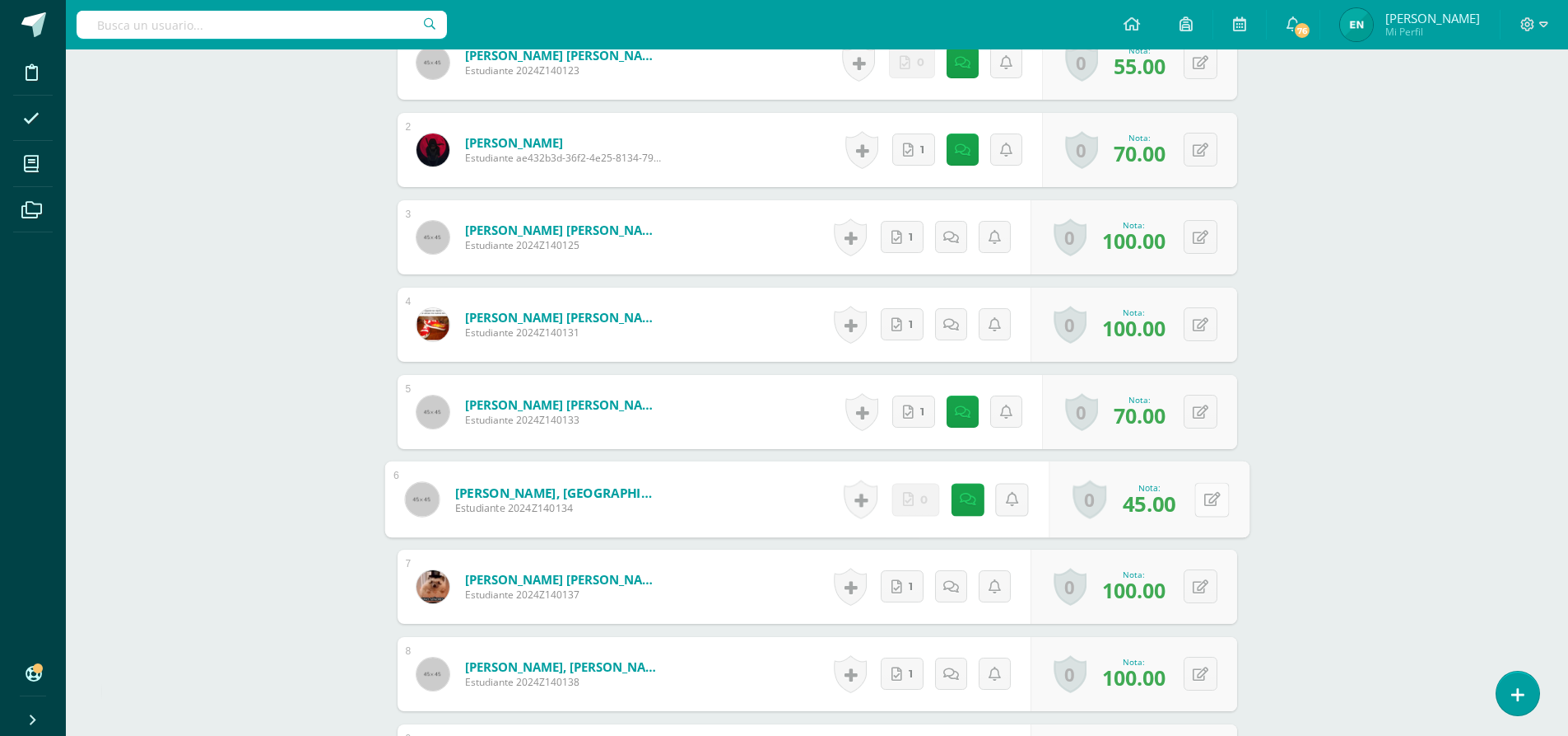
click at [1203, 507] on button at bounding box center [1212, 499] width 35 height 35
type input "55"
click at [964, 501] on icon at bounding box center [963, 499] width 15 height 14
click at [1017, 635] on textarea "23-09 No entregó eviencia, debe completar a más a tardar el 30 de septiembre co…" at bounding box center [924, 618] width 238 height 83
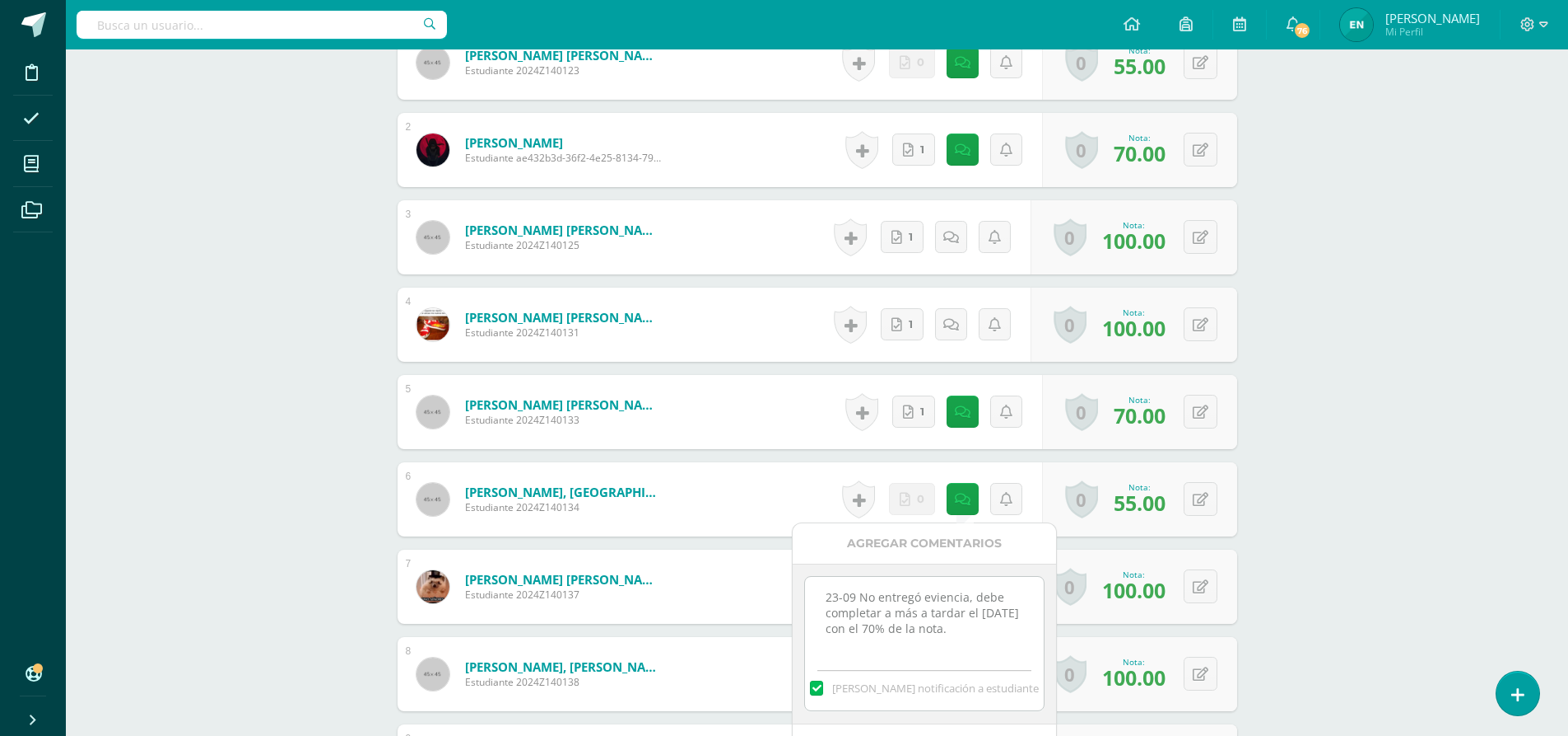
paste textarea "En fecha 7 de cotubre, se le recordó para completar actividad; sin embargo, no …"
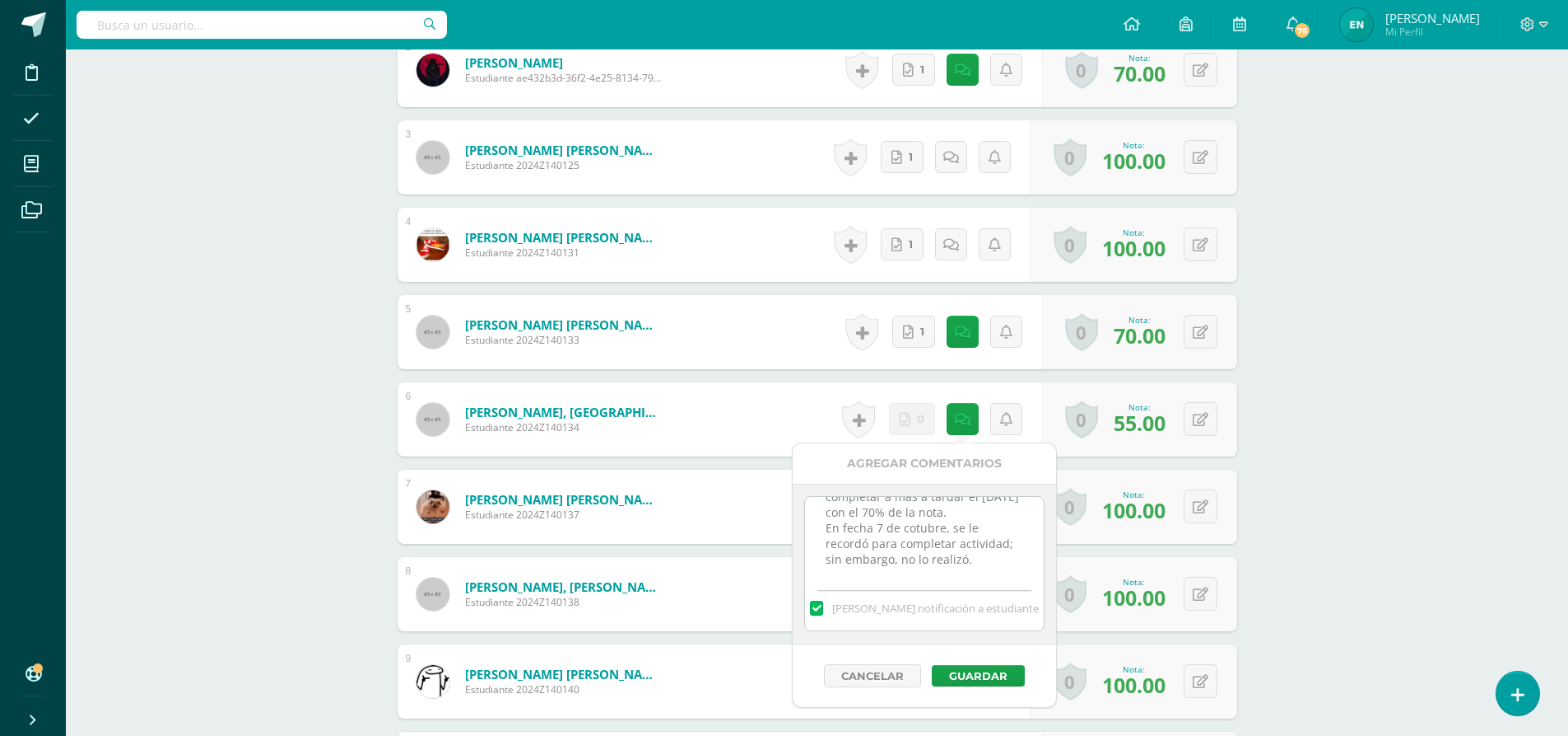
scroll to position [660, 0]
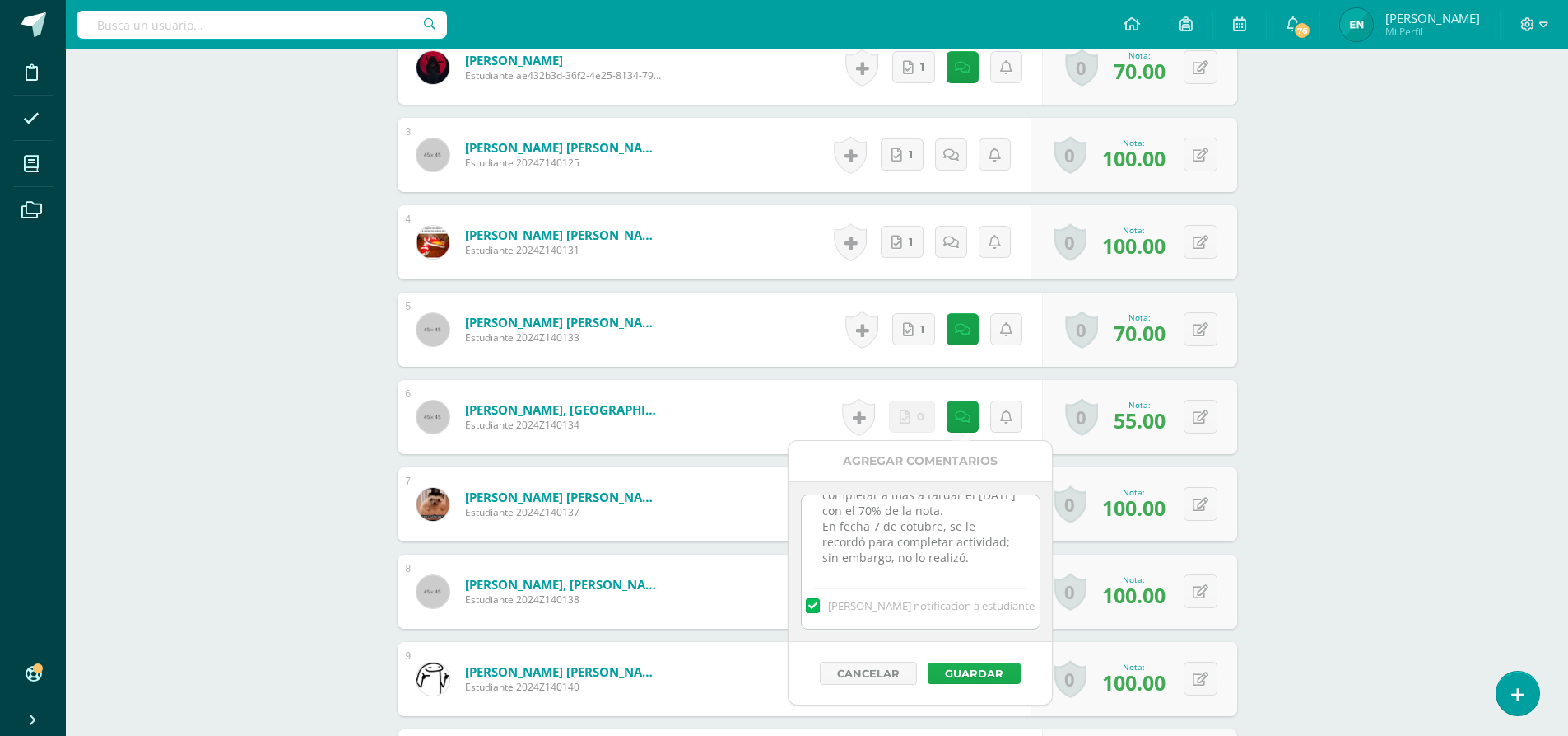
type textarea "23-09 No entregó eviencia, debe completar a más a tardar el 30 de septiembre co…"
click at [991, 670] on button "Guardar" at bounding box center [974, 672] width 93 height 21
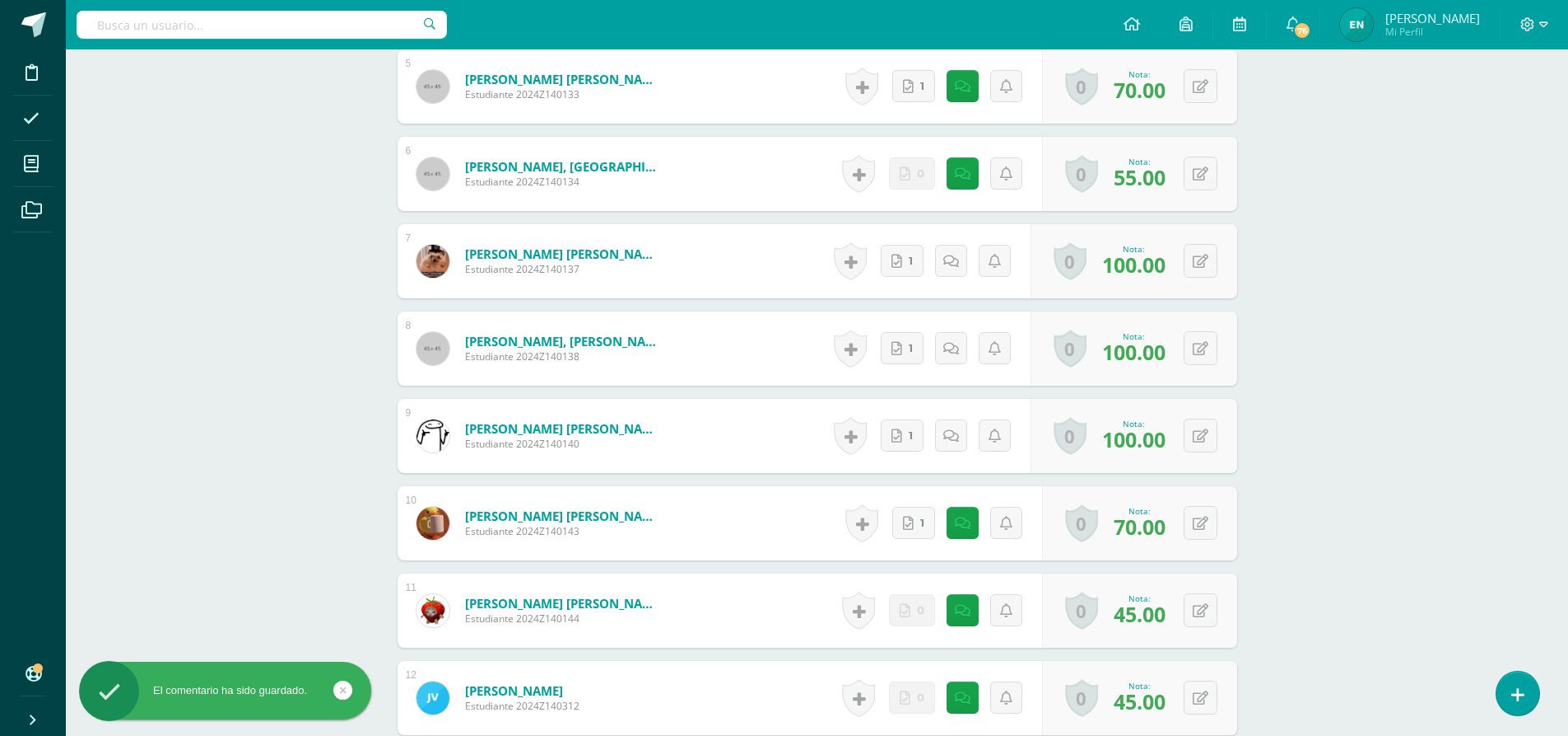
scroll to position [908, 0]
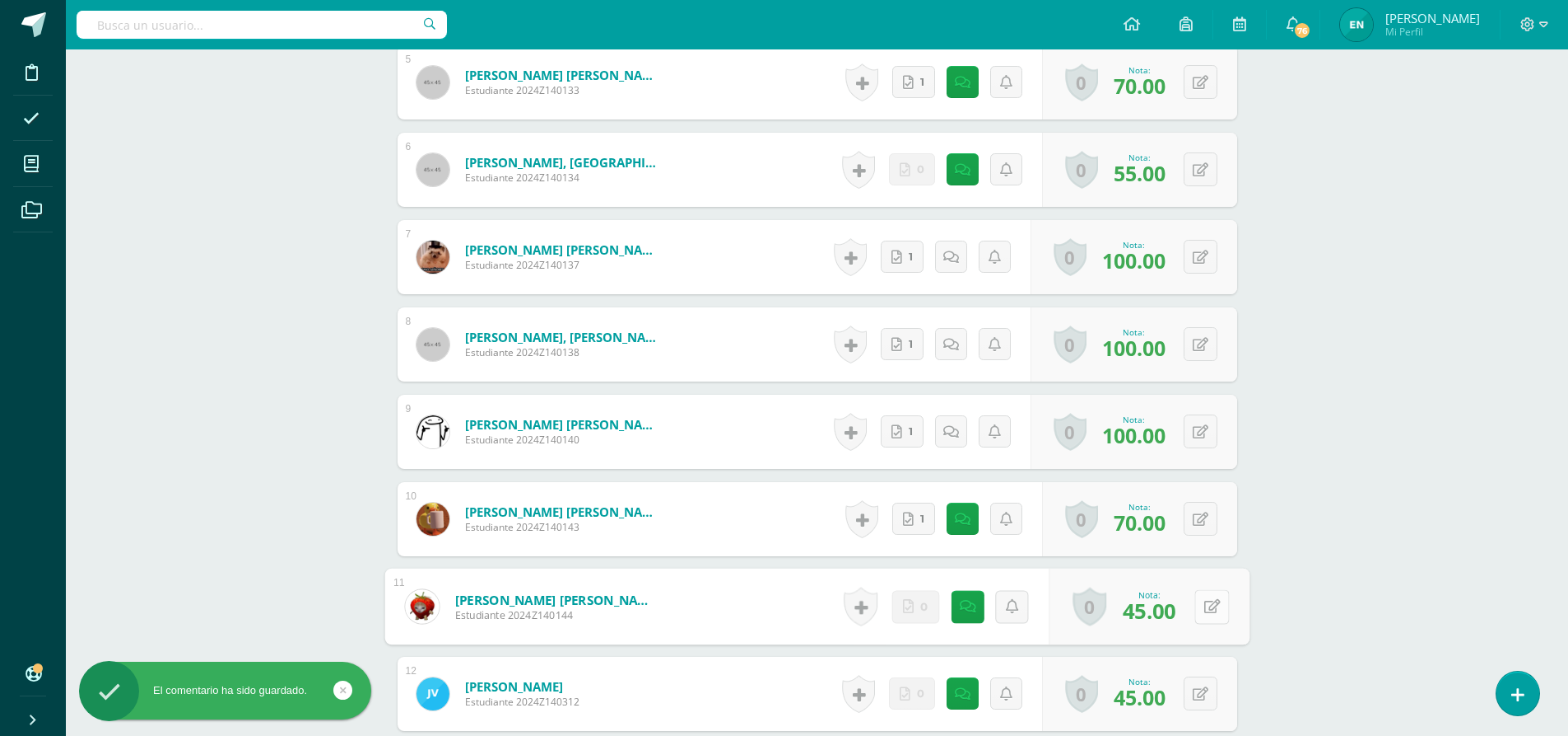
click at [1203, 609] on icon at bounding box center [1211, 606] width 16 height 14
type input "55"
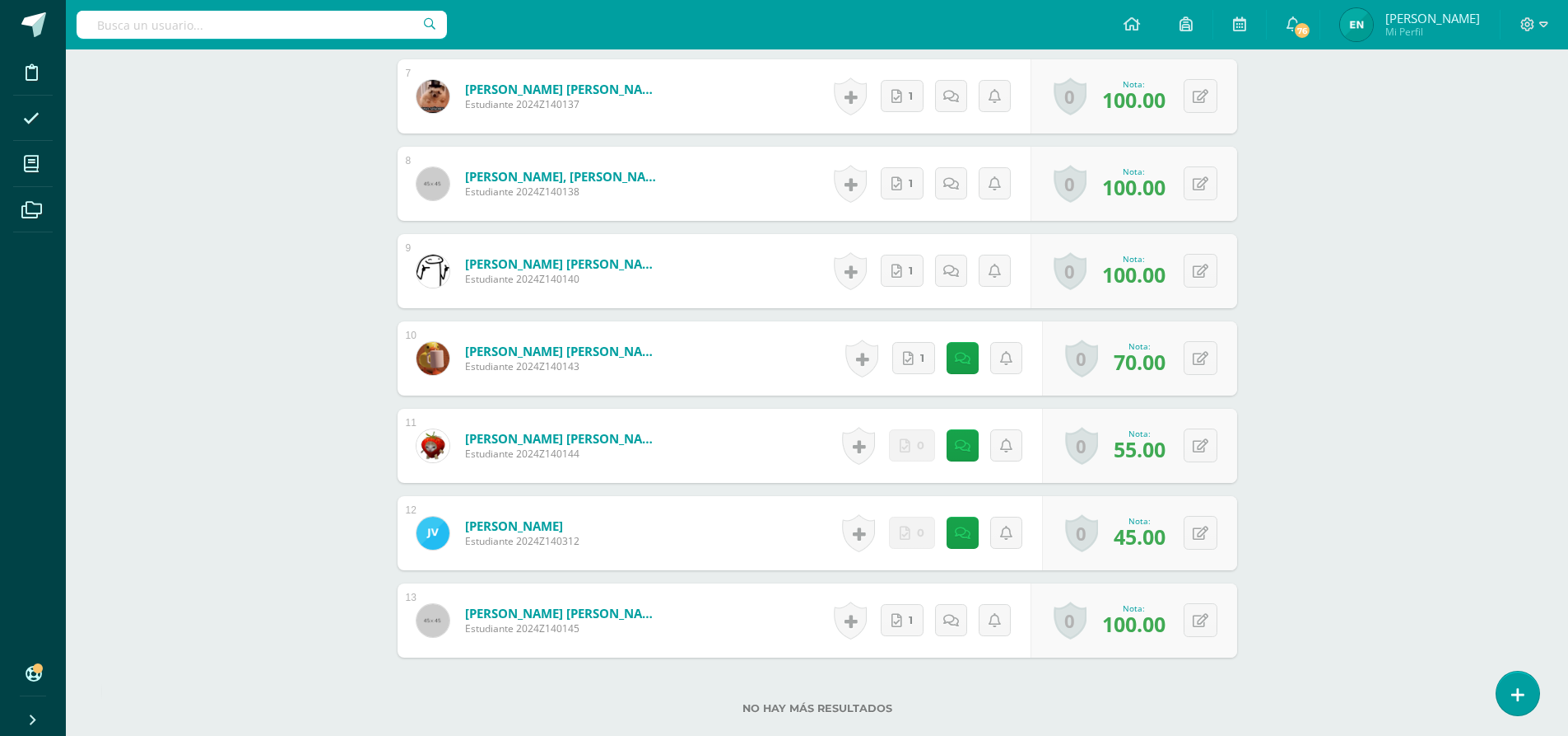
scroll to position [1073, 0]
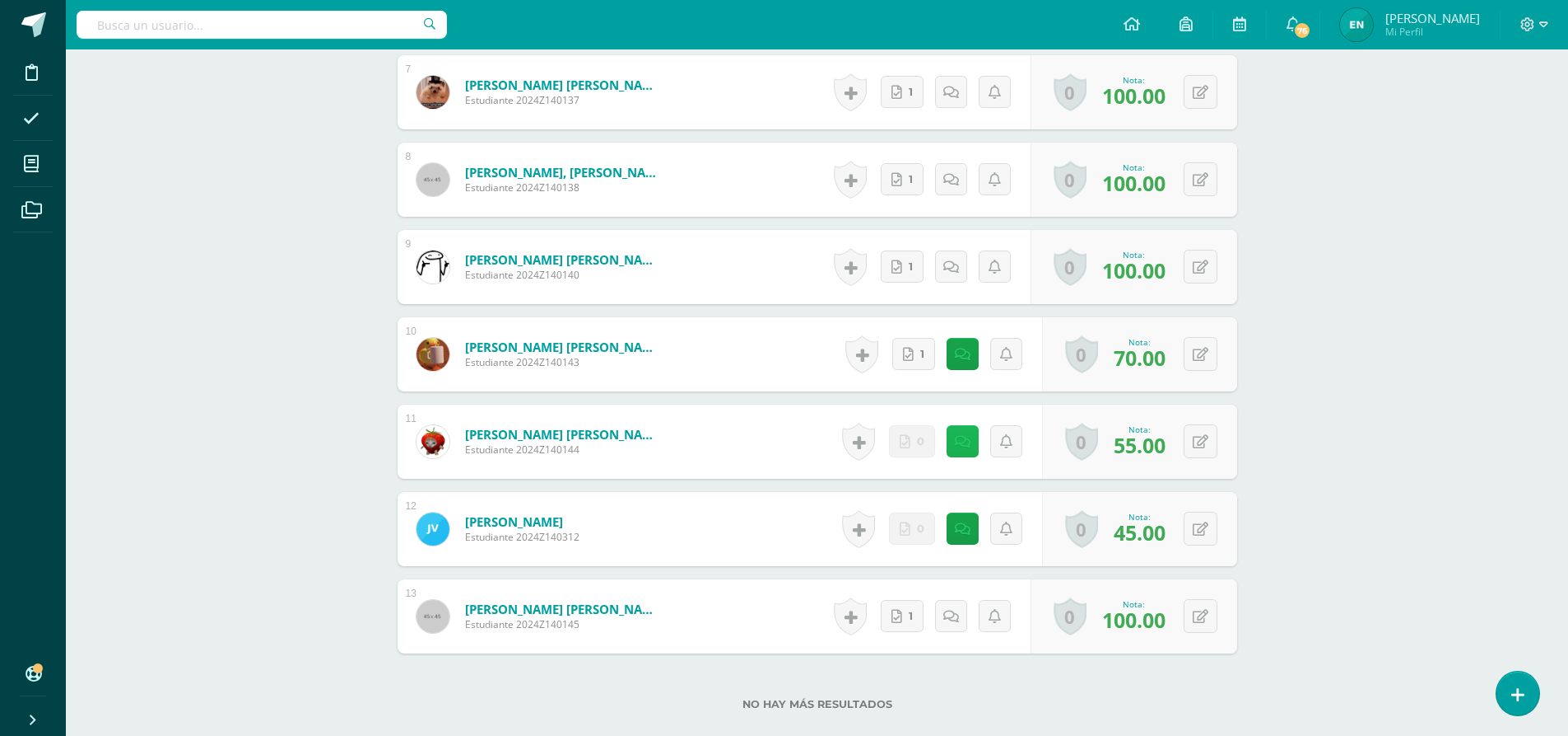
click at [962, 445] on icon at bounding box center [963, 442] width 15 height 14
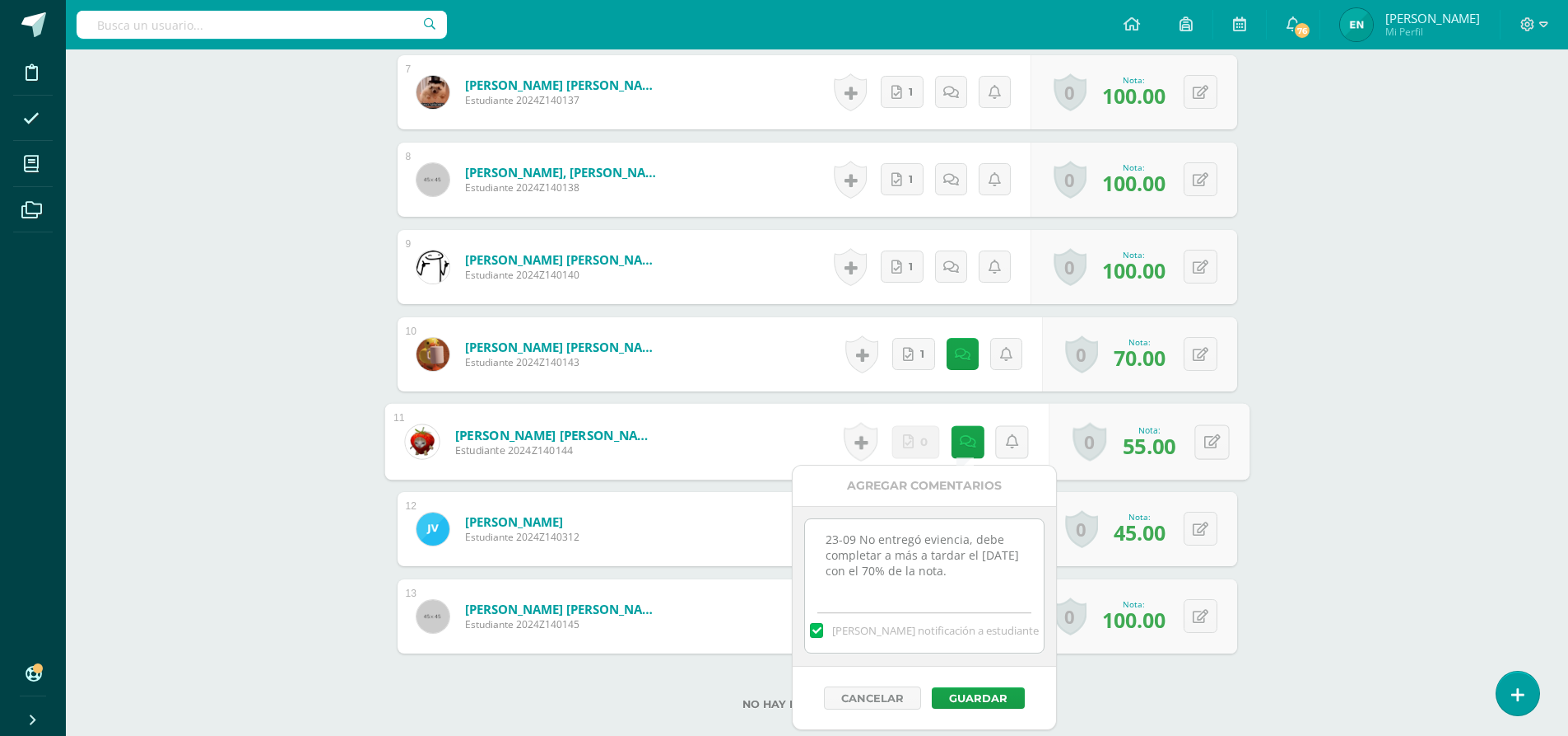
click at [1033, 577] on textarea "23-09 No entregó eviencia, debe completar a más a tardar el 30 de septiembre co…" at bounding box center [924, 560] width 238 height 83
paste textarea "En fecha 7 de cotubre, se le recordó para completar actividad; sin embargo, no …"
type textarea "23-09 No entregó eviencia, debe completar a más a tardar el 30 de septiembre co…"
click at [1008, 706] on button "Guardar" at bounding box center [978, 697] width 93 height 21
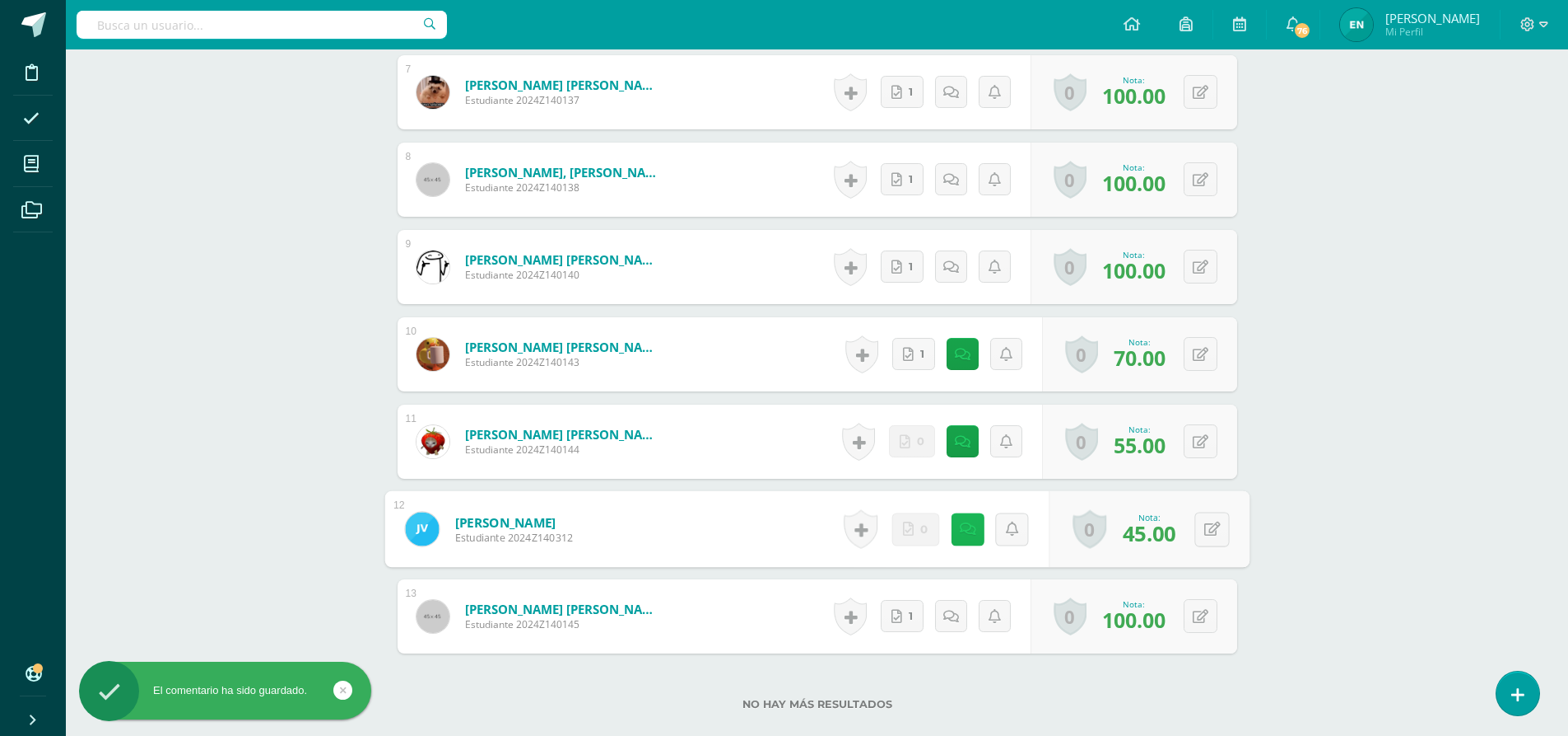
click at [959, 531] on icon at bounding box center [967, 528] width 16 height 14
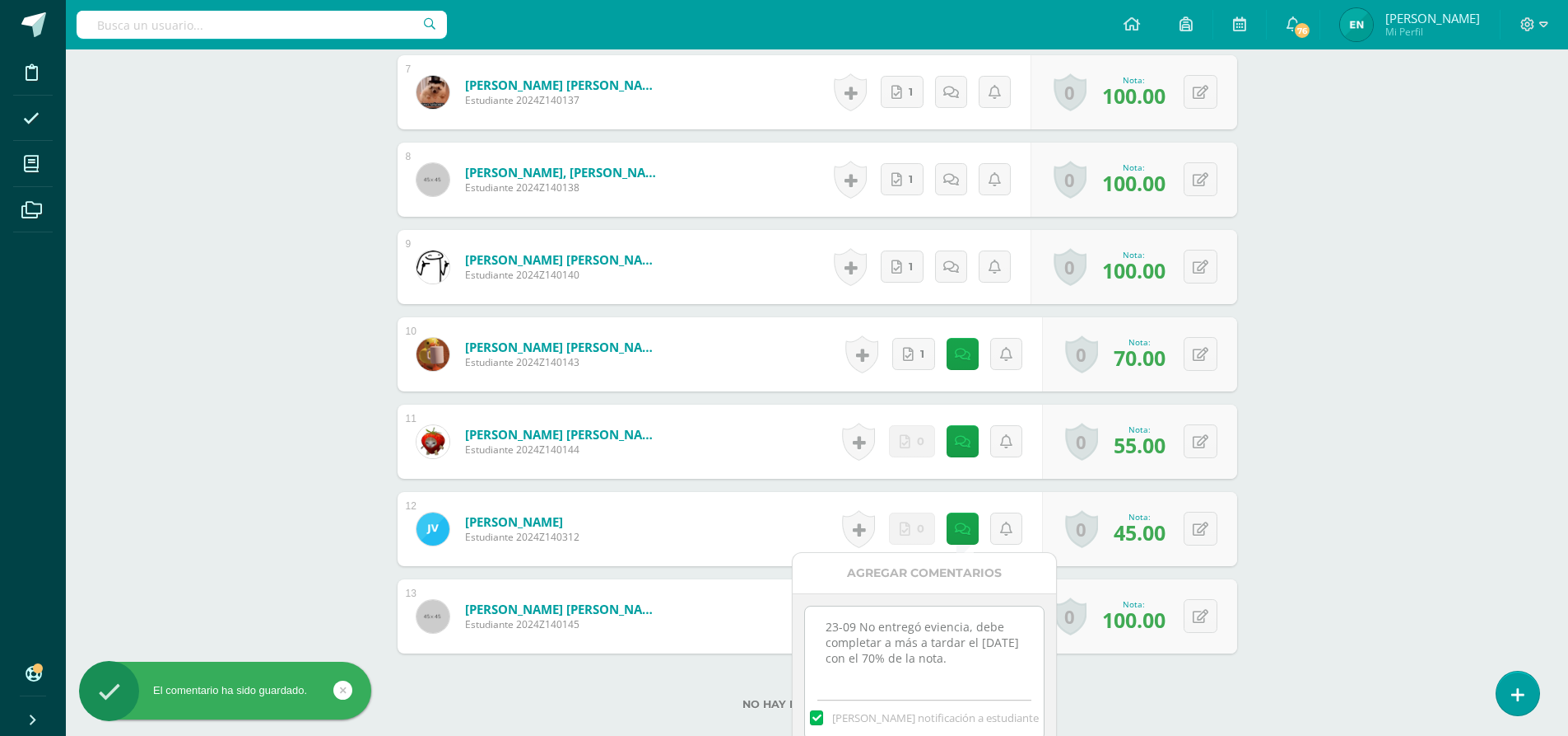
click at [1022, 663] on textarea "23-09 No entregó eviencia, debe completar a más a tardar el 30 de septiembre co…" at bounding box center [924, 648] width 238 height 83
paste textarea "En fecha 7 de cotubre, se le recordó para completar actividad; sin embargo, no …"
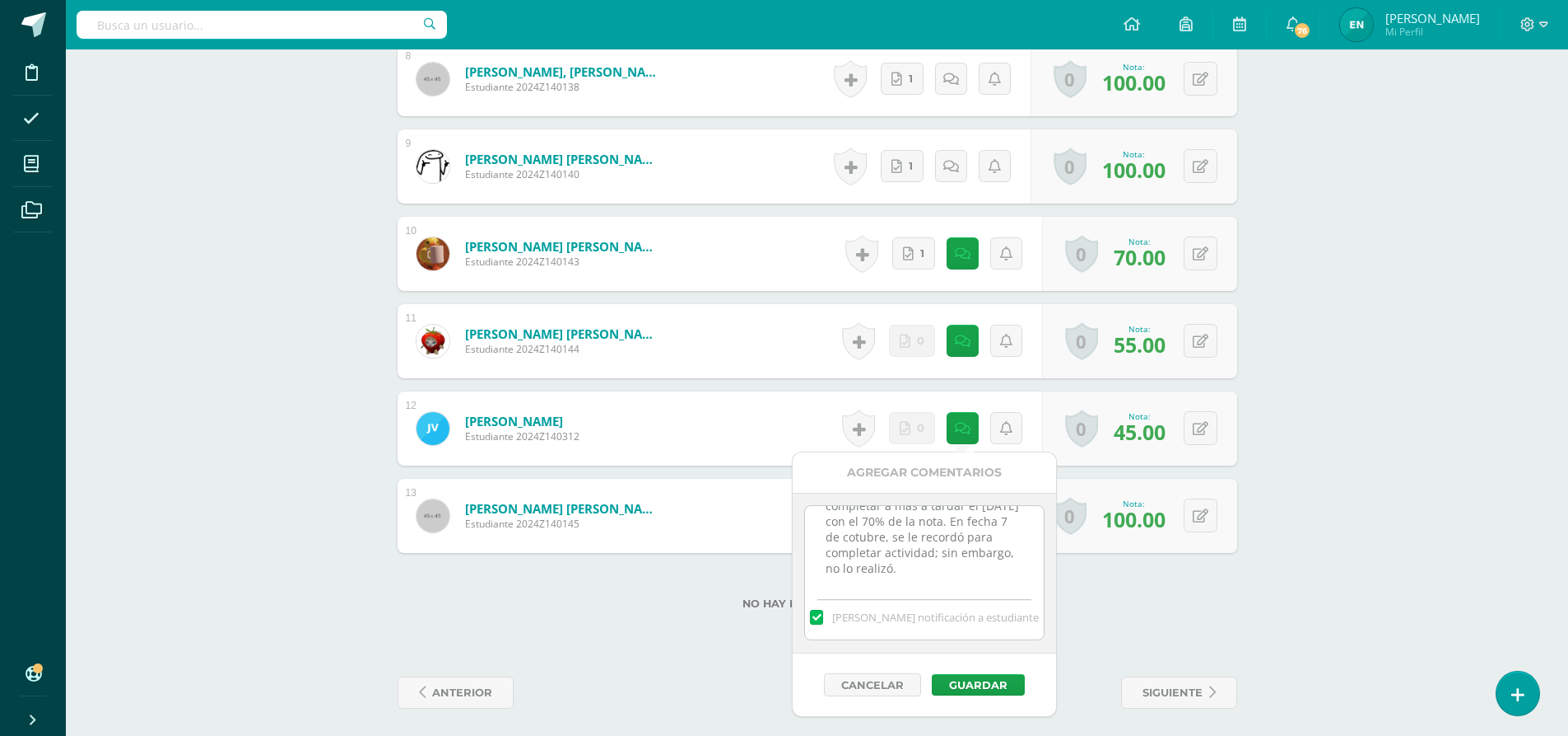
scroll to position [1178, 0]
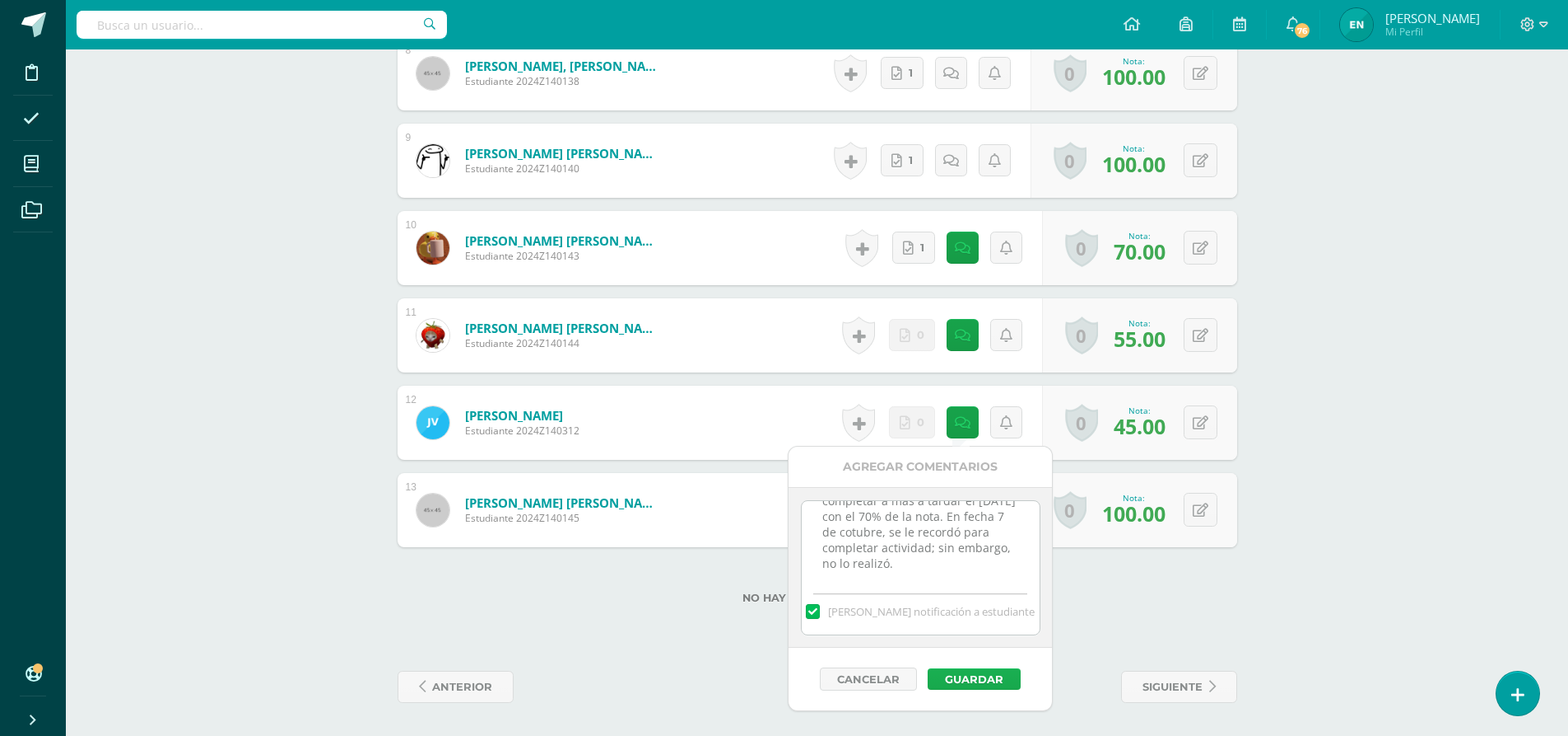
type textarea "23-09 No entregó eviencia, debe completar a más a tardar el 30 de septiembre co…"
click at [997, 684] on button "Guardar" at bounding box center [974, 678] width 93 height 21
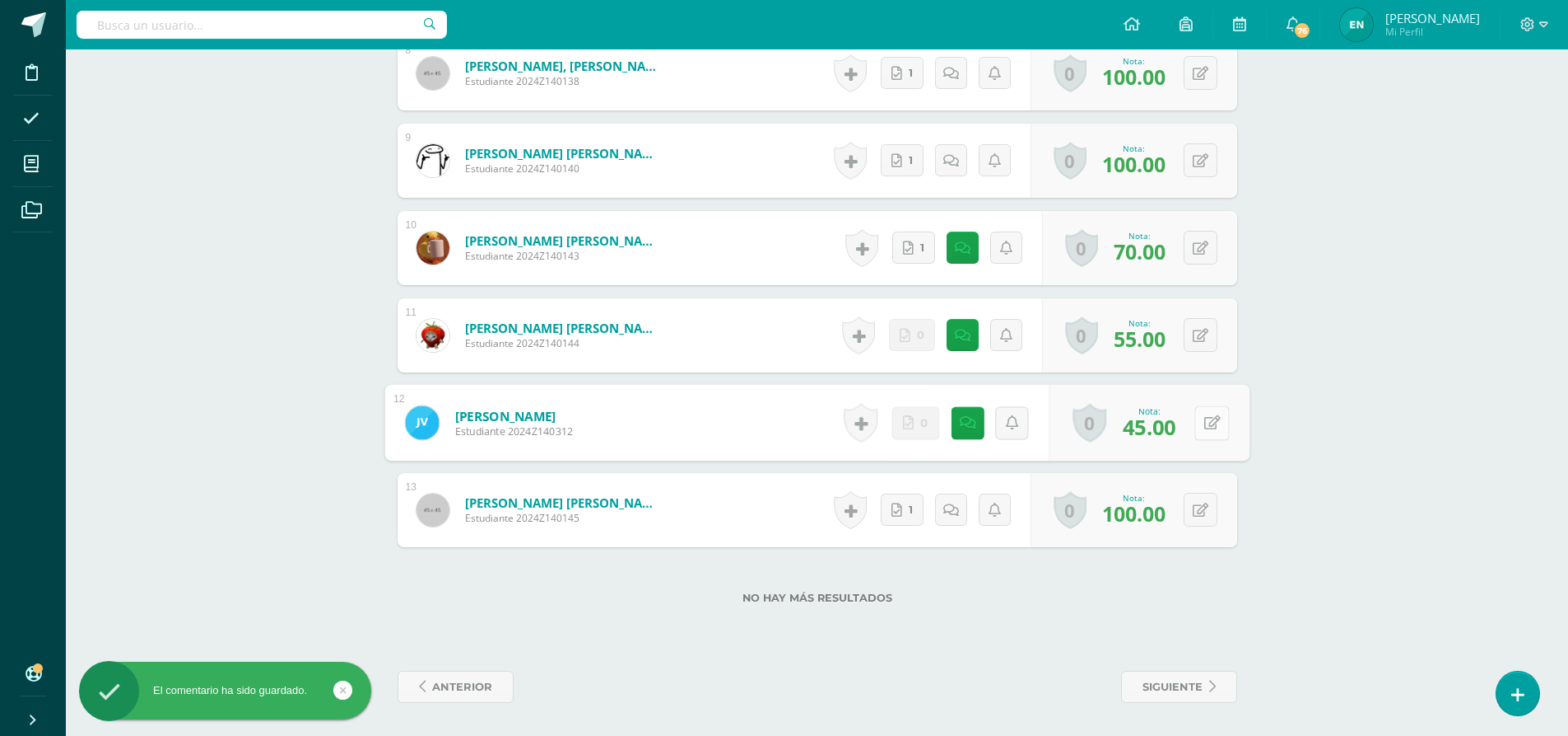
click at [1203, 423] on icon at bounding box center [1211, 422] width 16 height 14
type input "55"
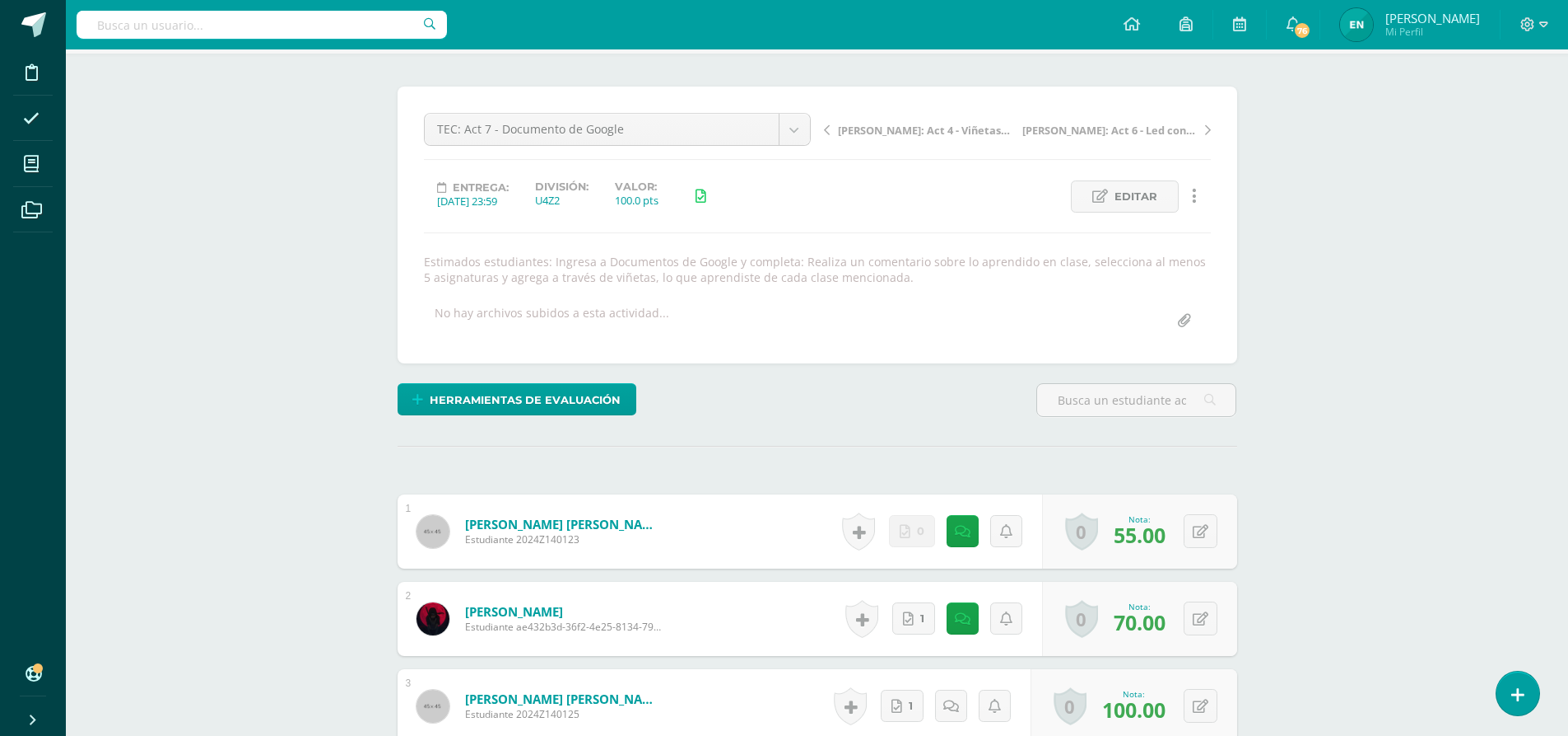
scroll to position [108, 0]
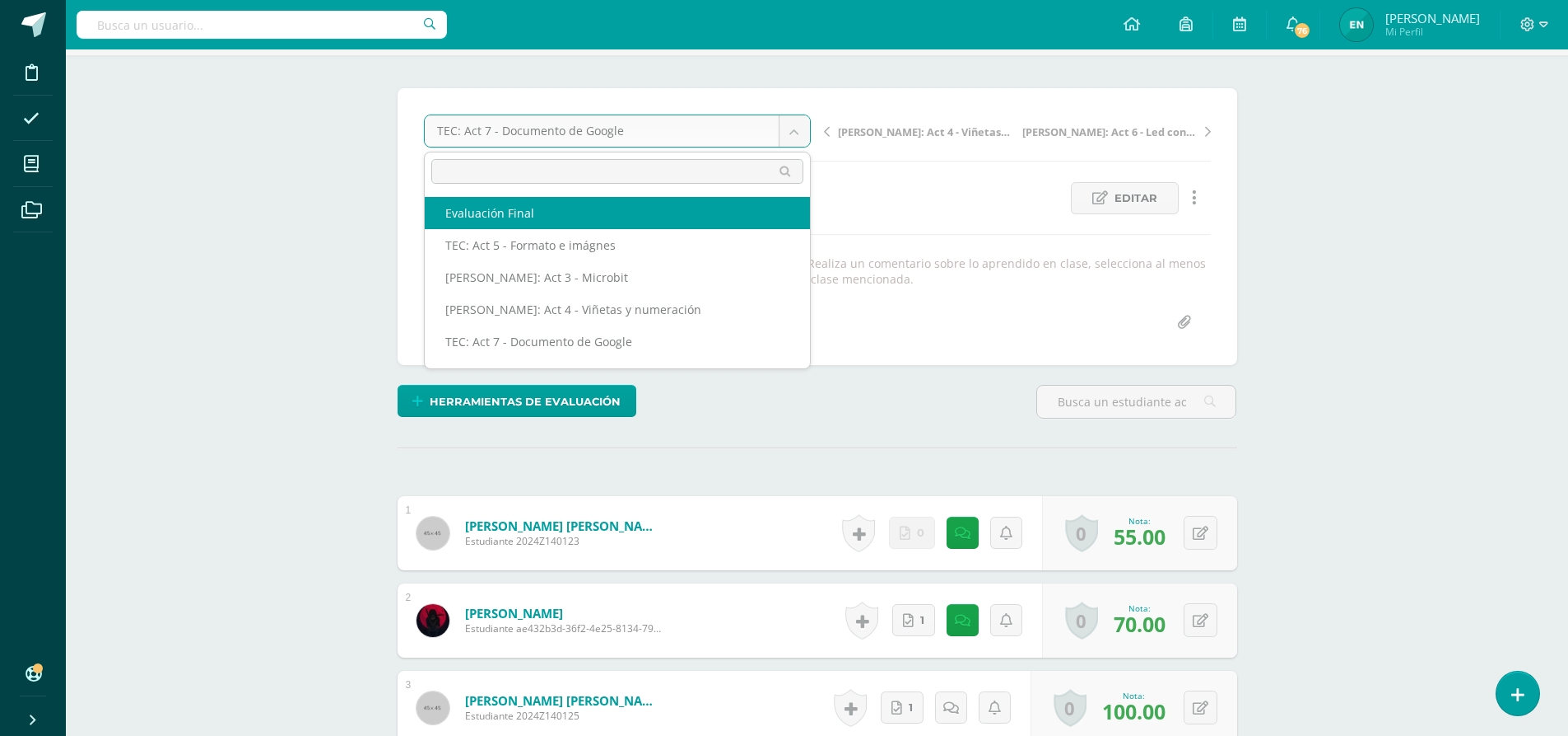
select select "/dashboard/teacher/grade-activity/33234/"
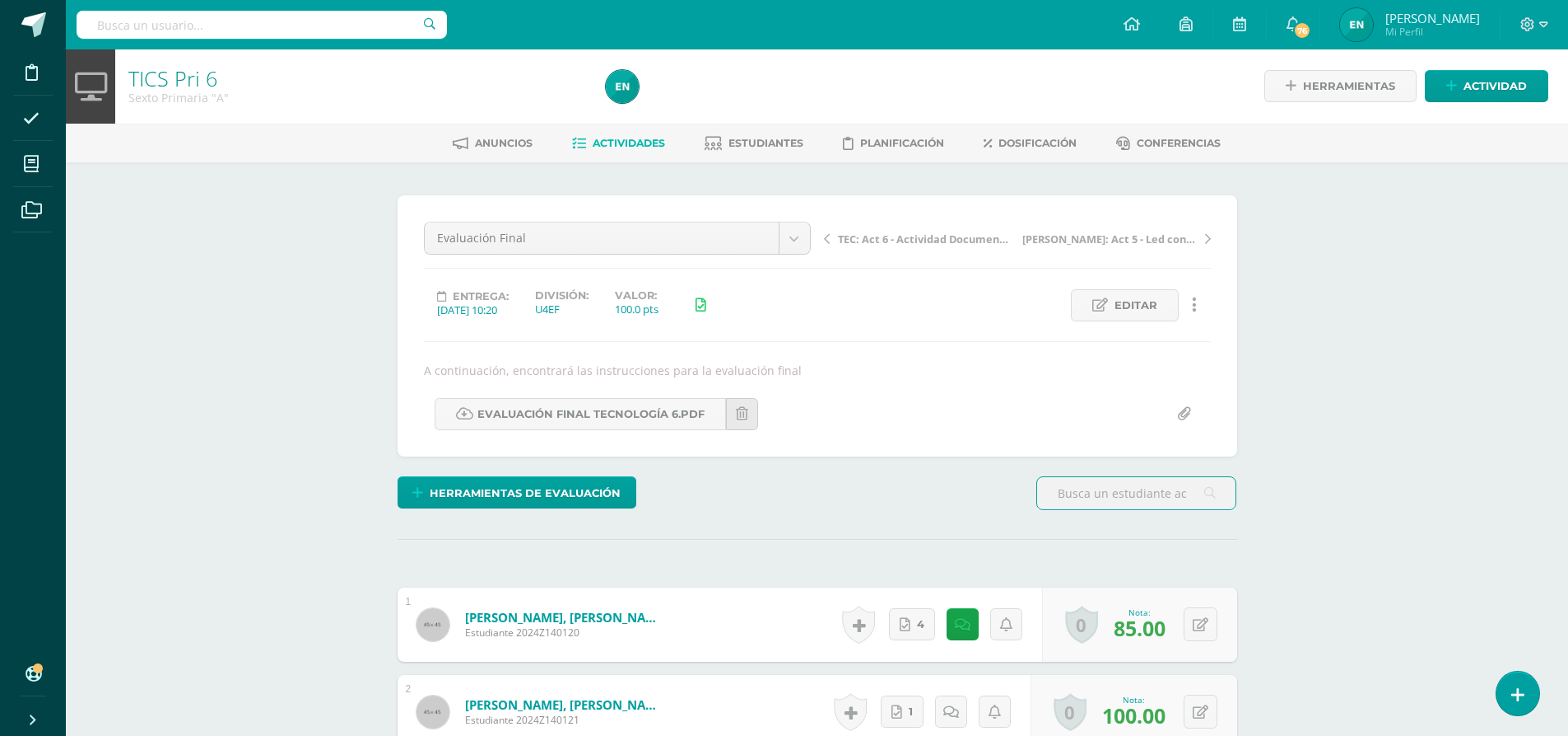
click at [634, 143] on span "Actividades" at bounding box center [628, 143] width 72 height 13
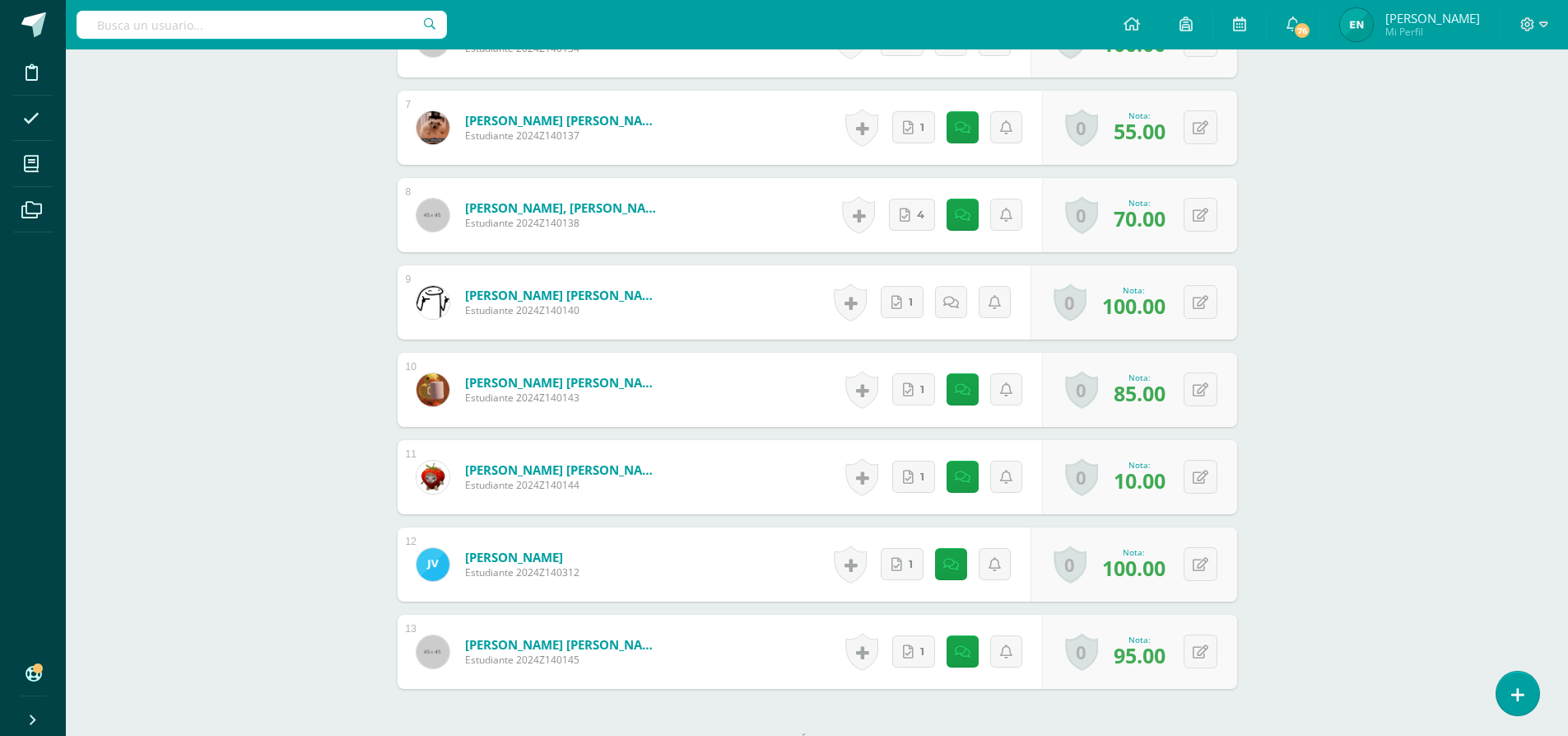
scroll to position [1060, 0]
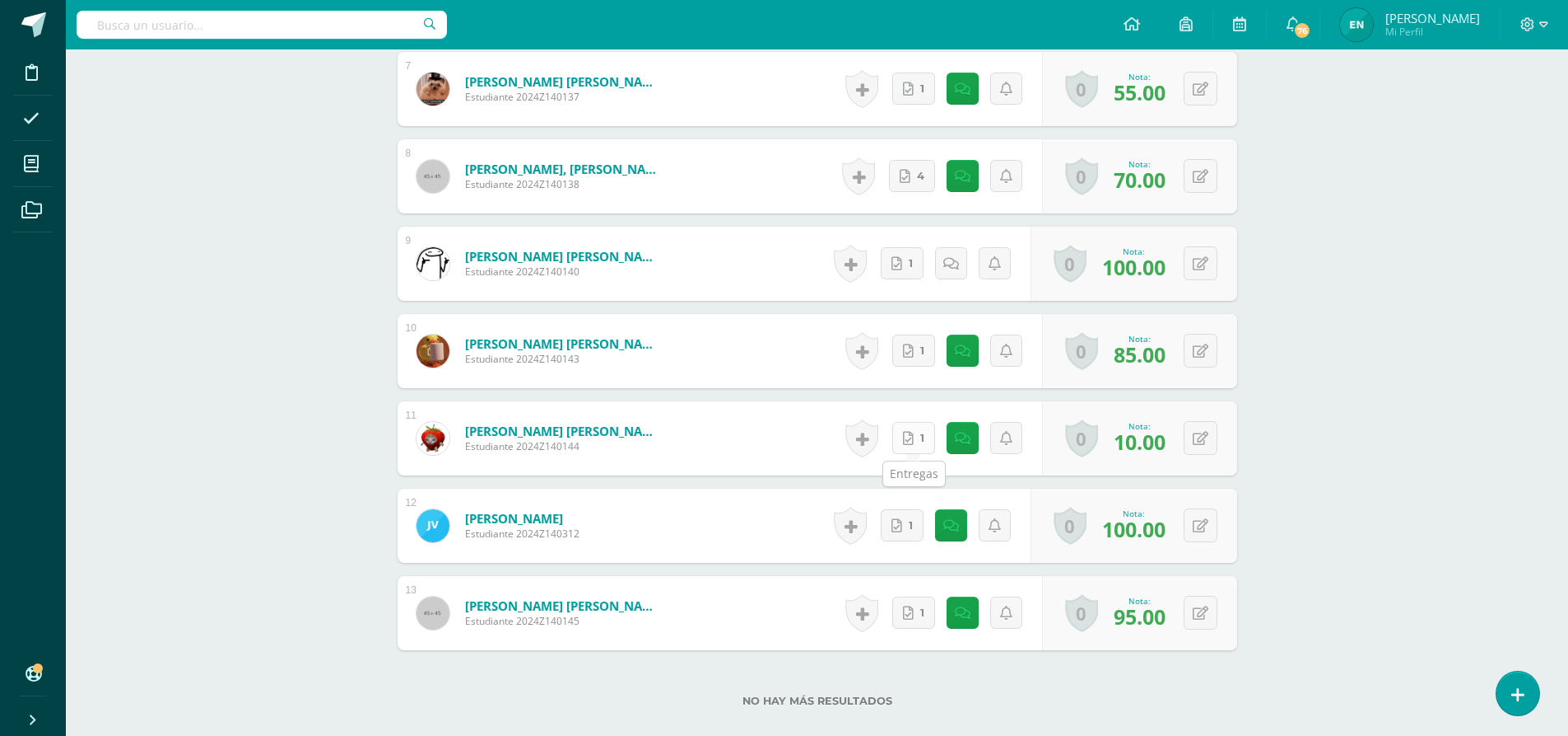
click at [910, 445] on icon at bounding box center [908, 438] width 11 height 14
click at [1199, 436] on button at bounding box center [1212, 438] width 35 height 35
type input "100"
click at [943, 442] on link at bounding box center [955, 438] width 33 height 33
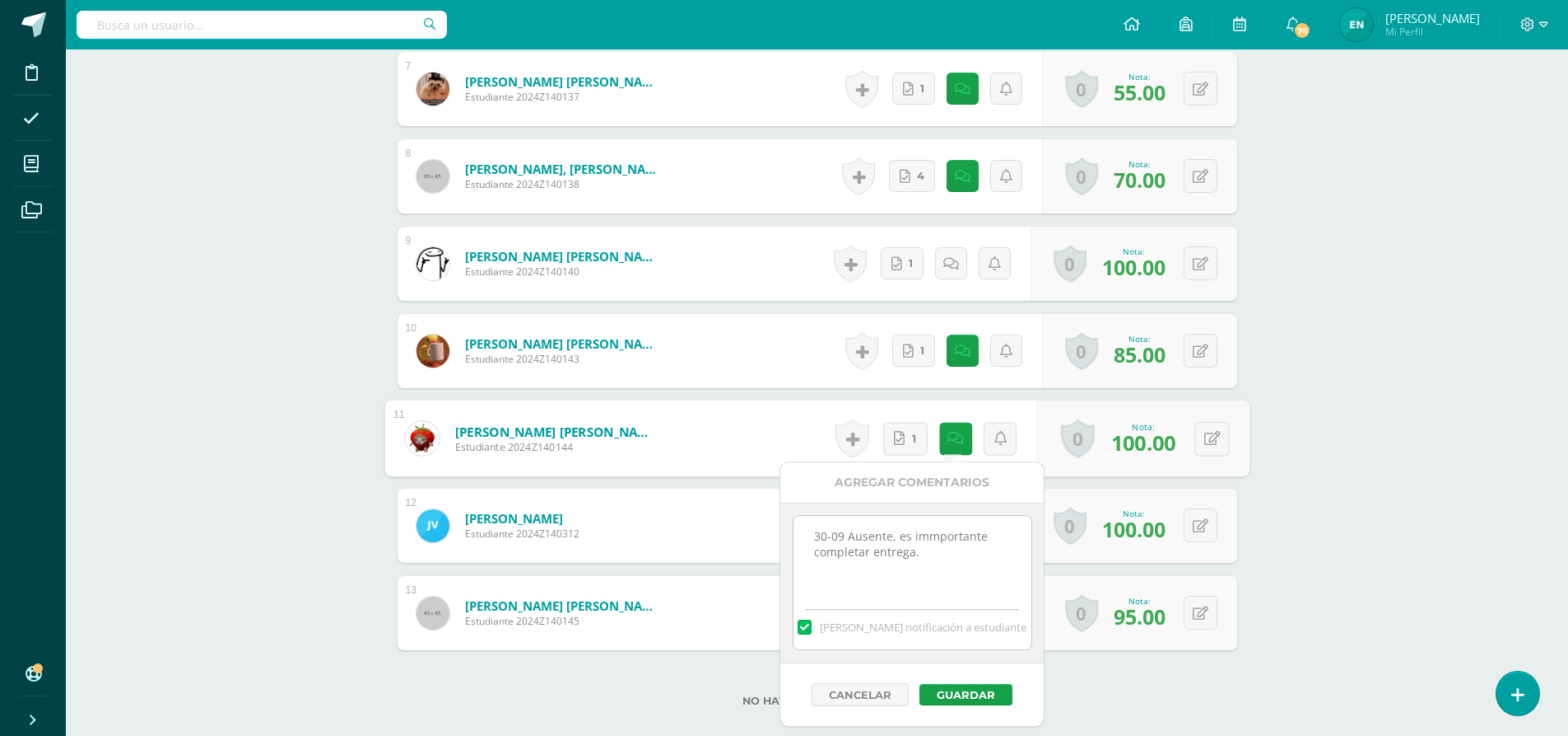
click at [951, 543] on textarea "30-09 Ausente, es immportante completar entrega." at bounding box center [912, 556] width 238 height 83
click at [946, 551] on textarea "30-09 Ausente, es immportante completar entrega." at bounding box center [912, 556] width 238 height 83
type textarea "30-09 Ausente, es immportante completar entrega.Completó actividad en fecha [DA…"
click at [974, 691] on button "Guardar" at bounding box center [965, 694] width 93 height 21
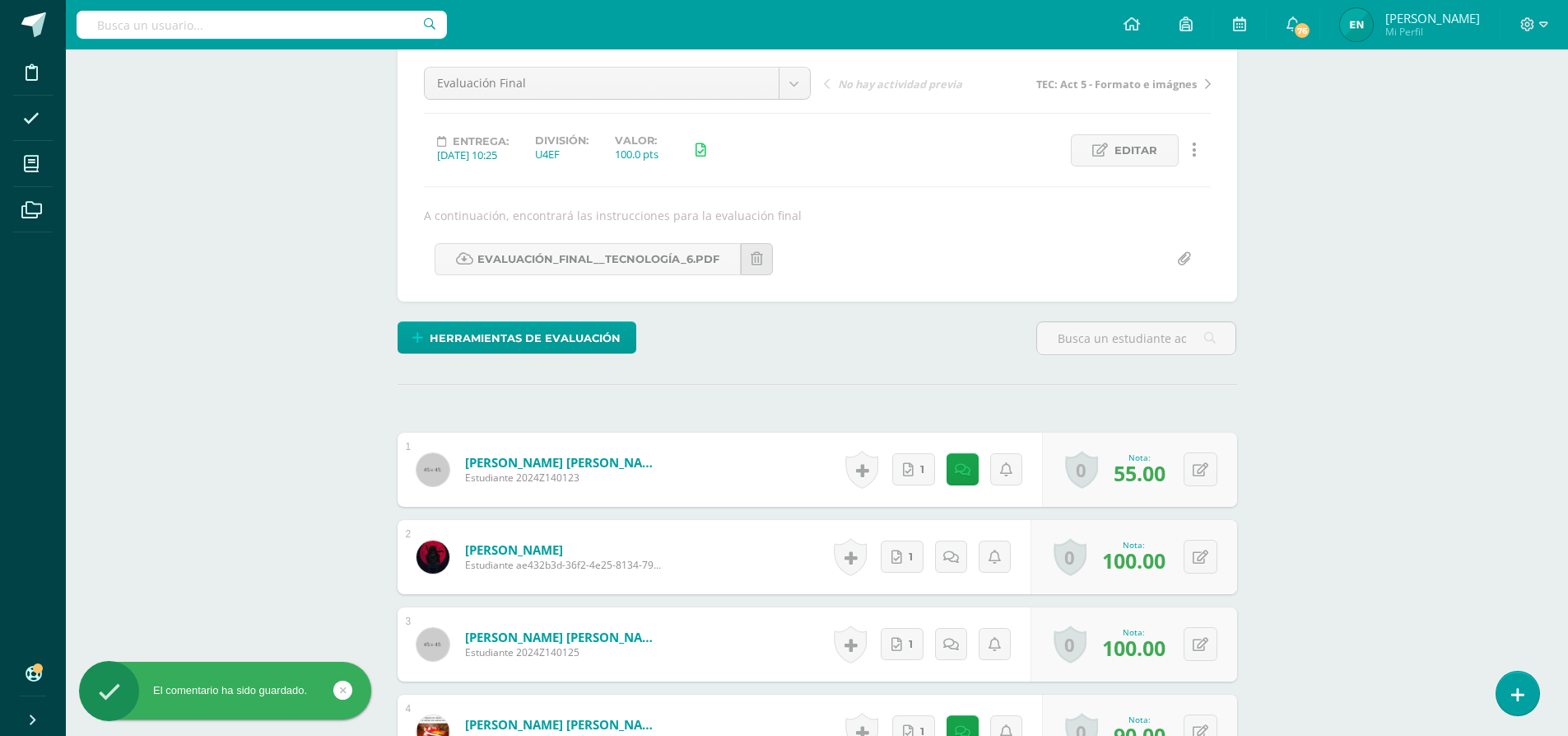
scroll to position [0, 0]
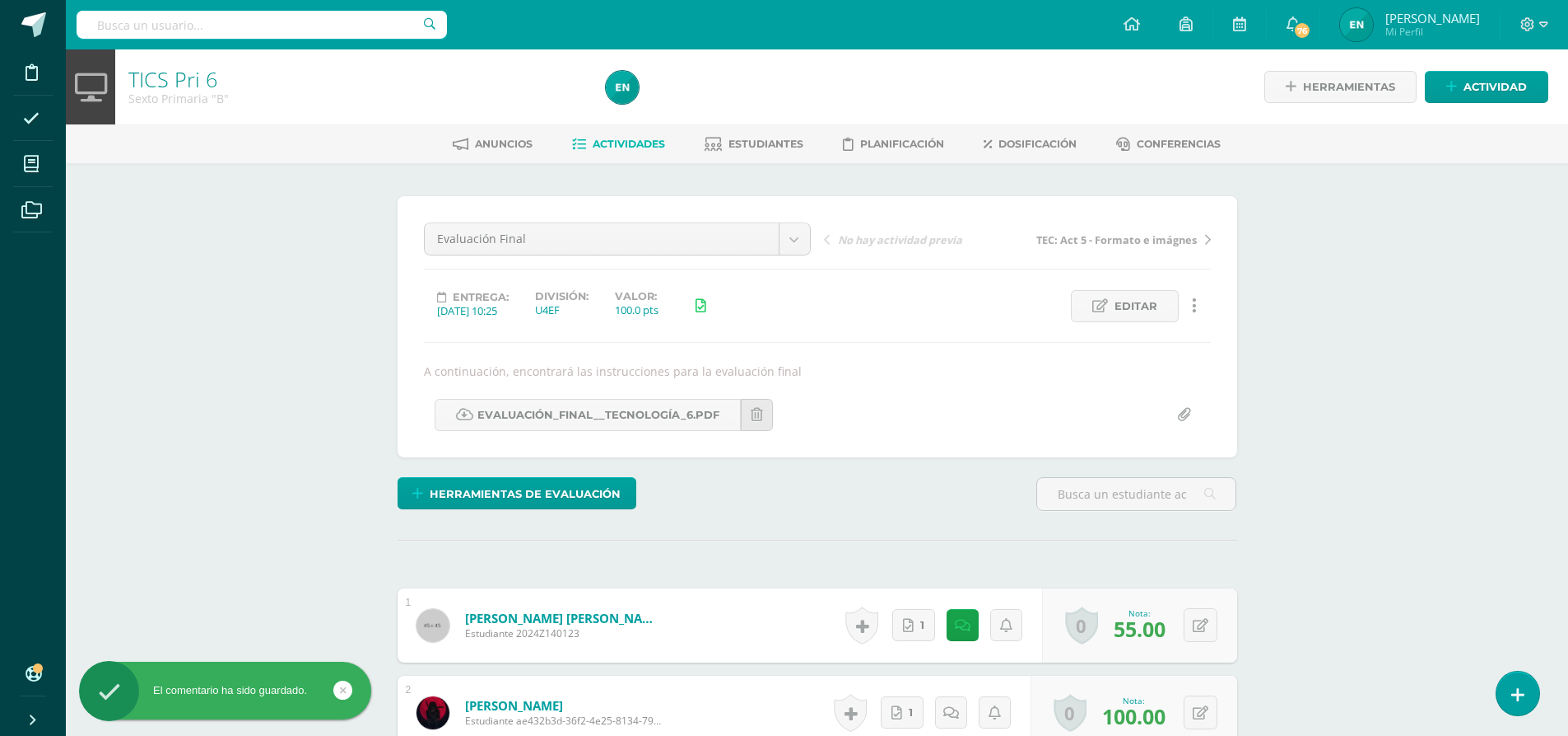
click at [645, 141] on span "Actividades" at bounding box center [628, 144] width 72 height 13
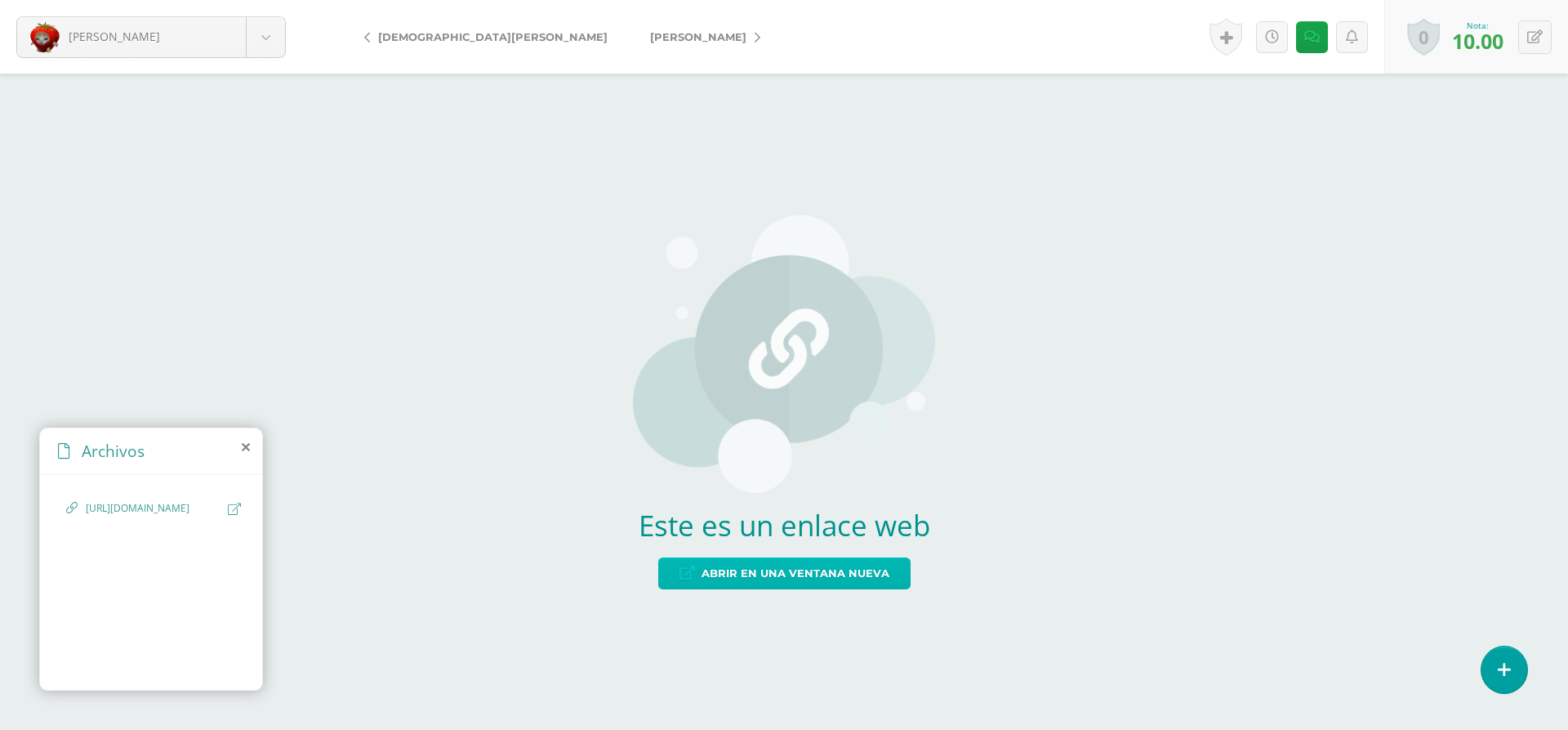
click at [867, 577] on span "Abrir en una ventana nueva" at bounding box center [795, 573] width 188 height 30
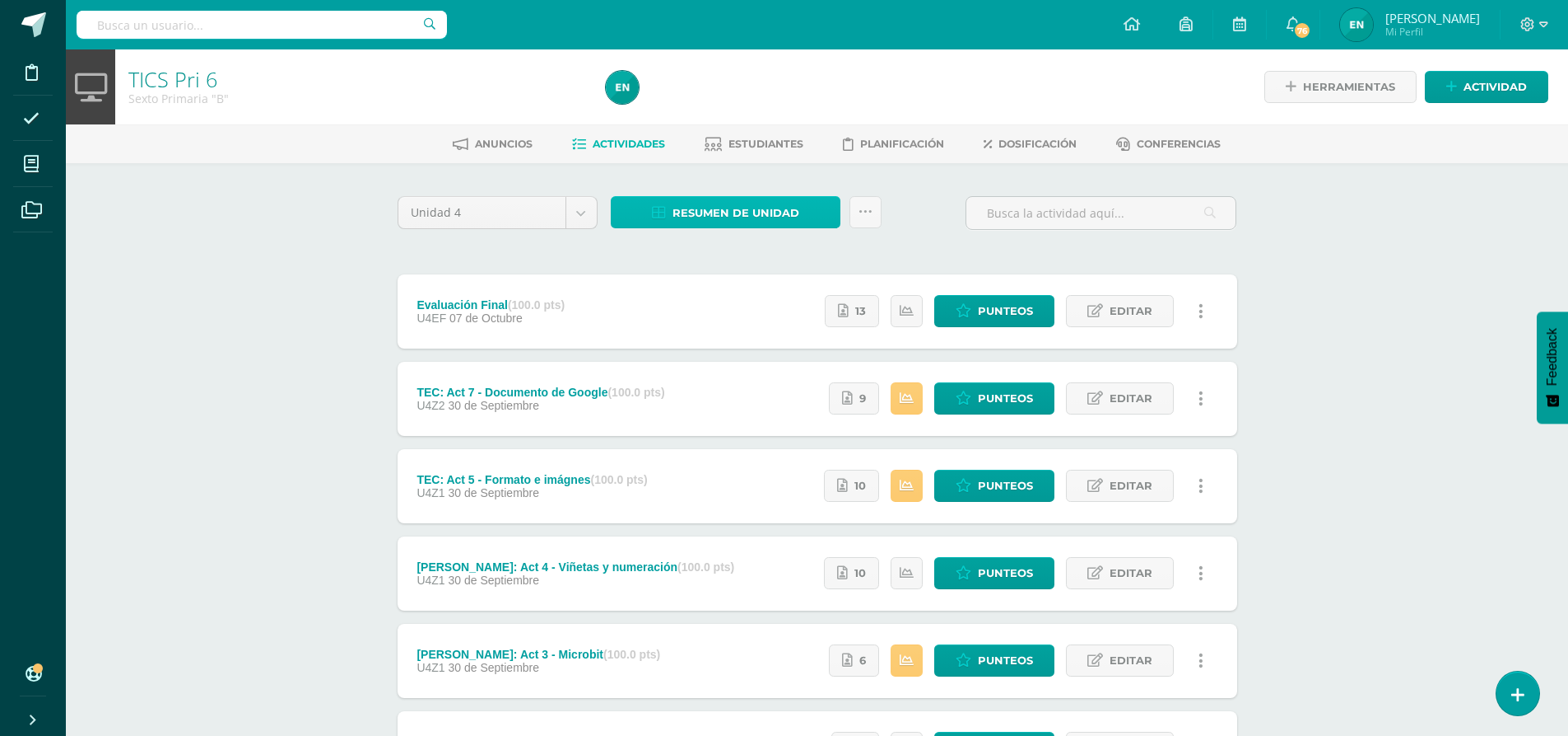
click at [712, 224] on span "Resumen de unidad" at bounding box center [736, 213] width 127 height 31
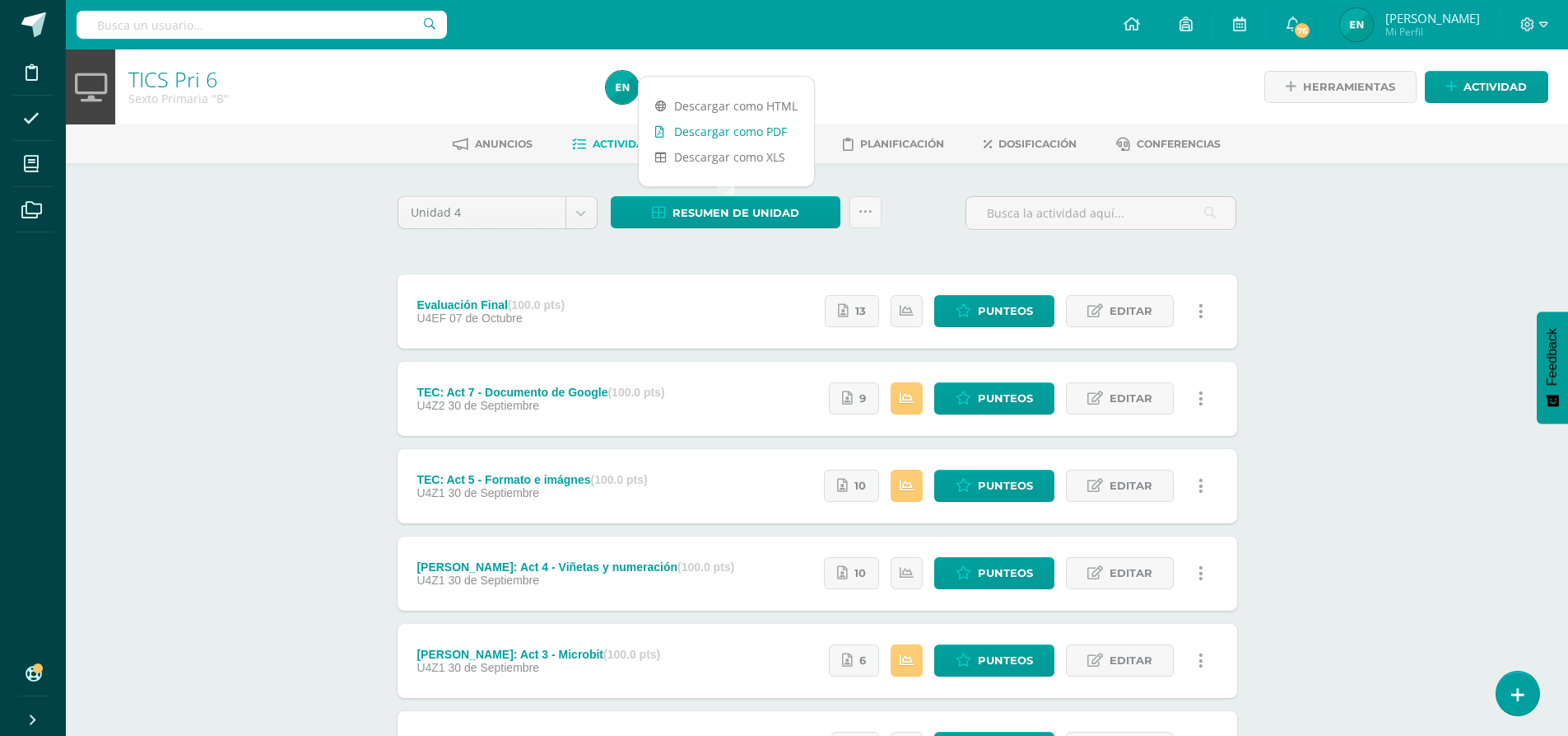
click at [745, 135] on link "Descargar como PDF" at bounding box center [726, 131] width 175 height 26
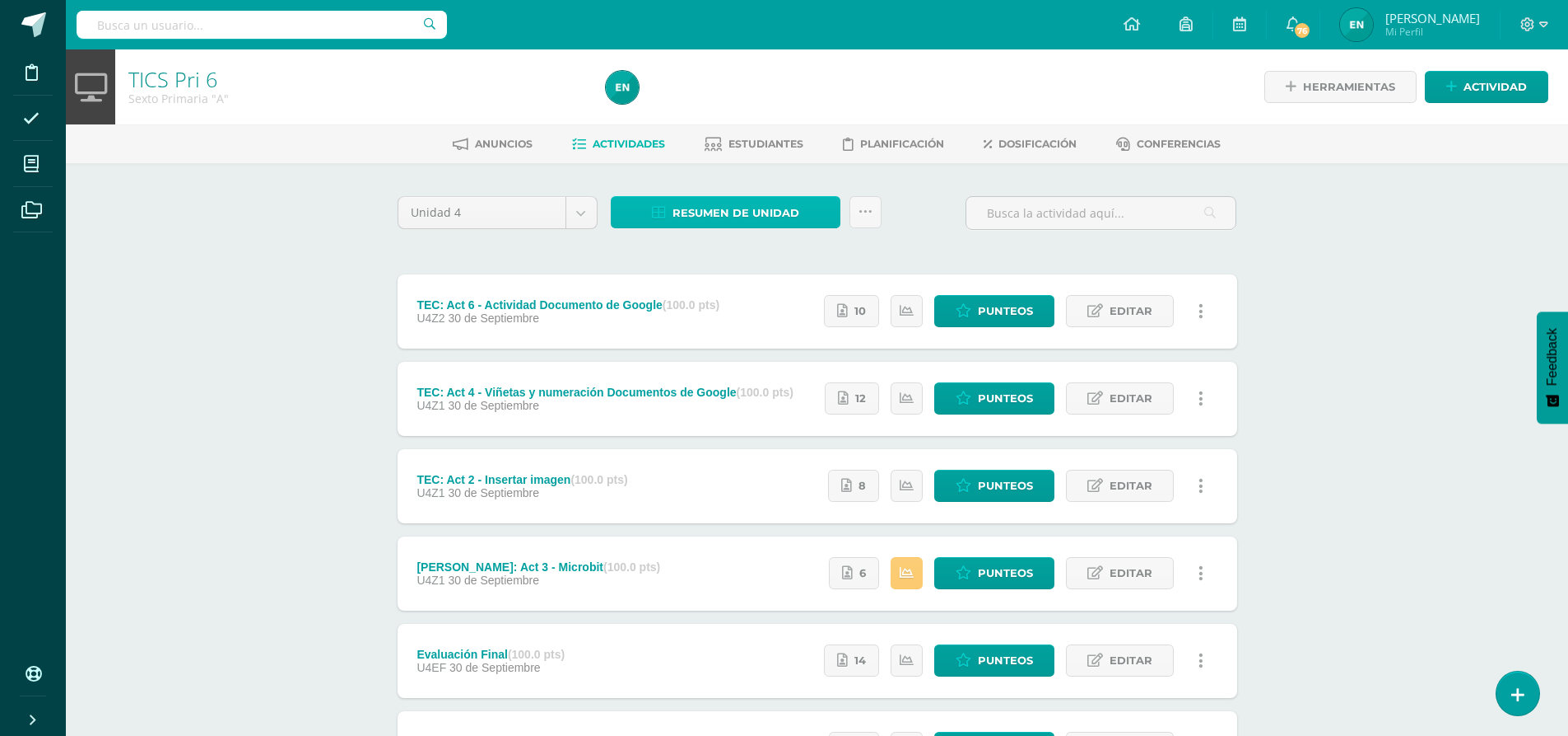
click at [781, 220] on span "Resumen de unidad" at bounding box center [736, 213] width 127 height 31
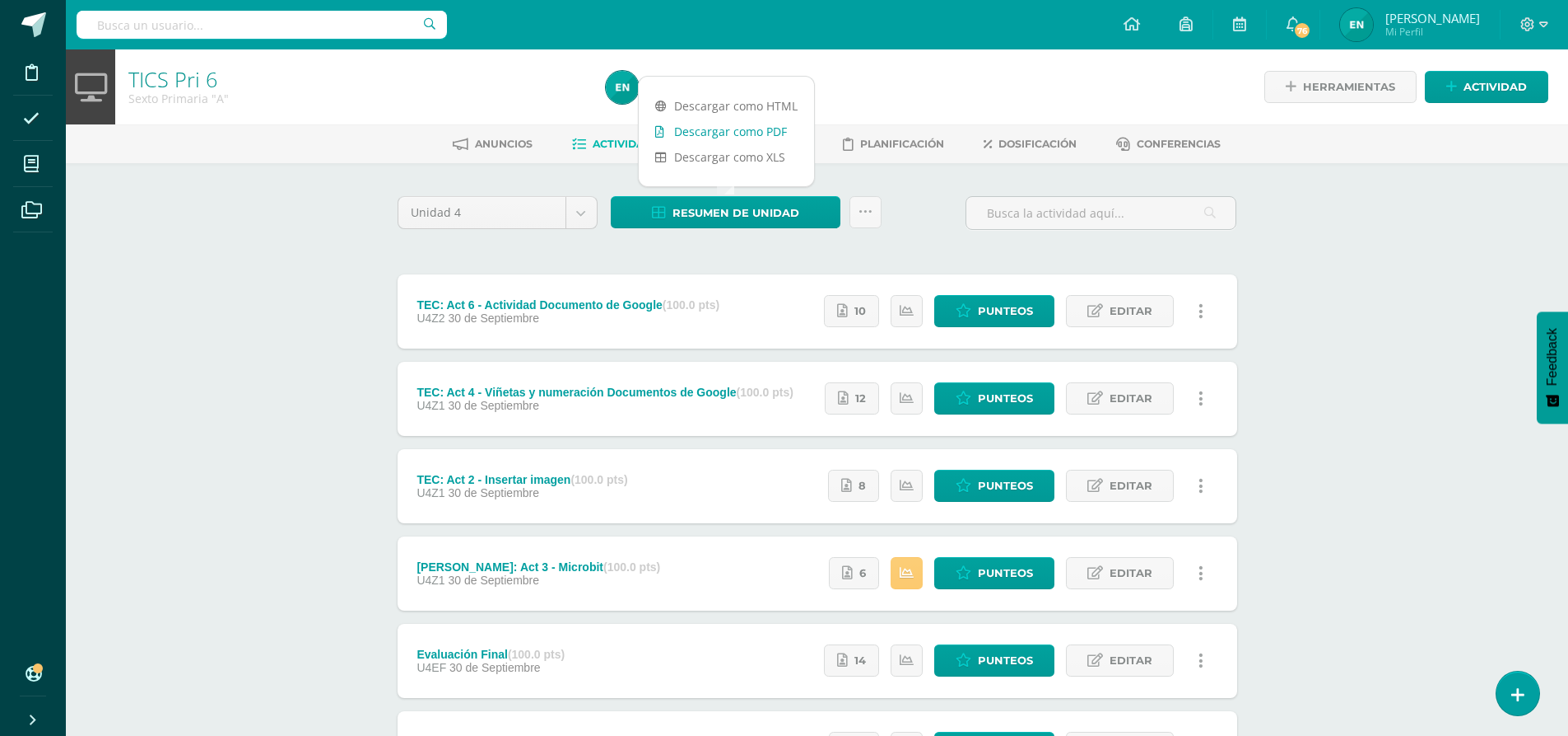
click at [771, 127] on link "Descargar como PDF" at bounding box center [726, 131] width 175 height 26
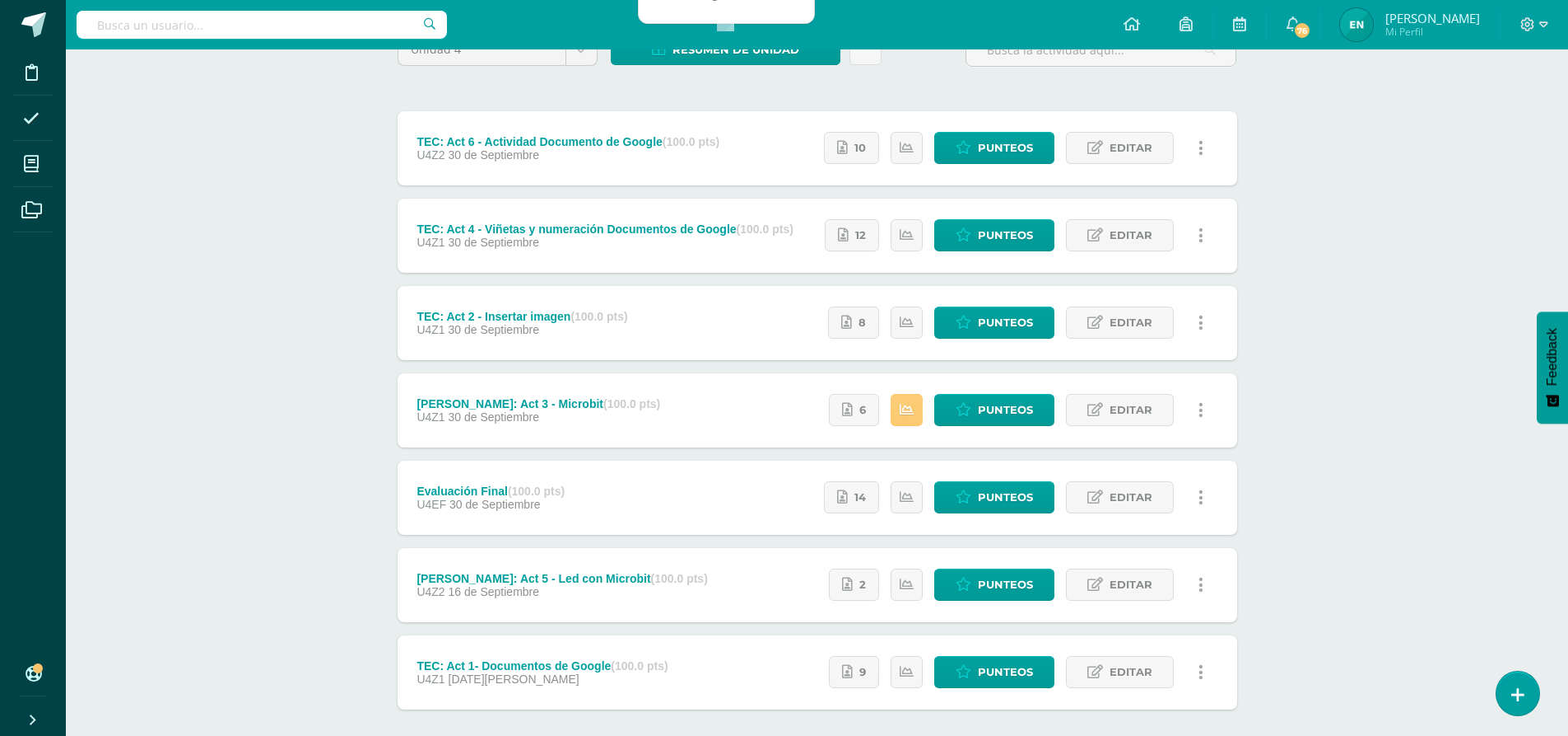
scroll to position [165, 0]
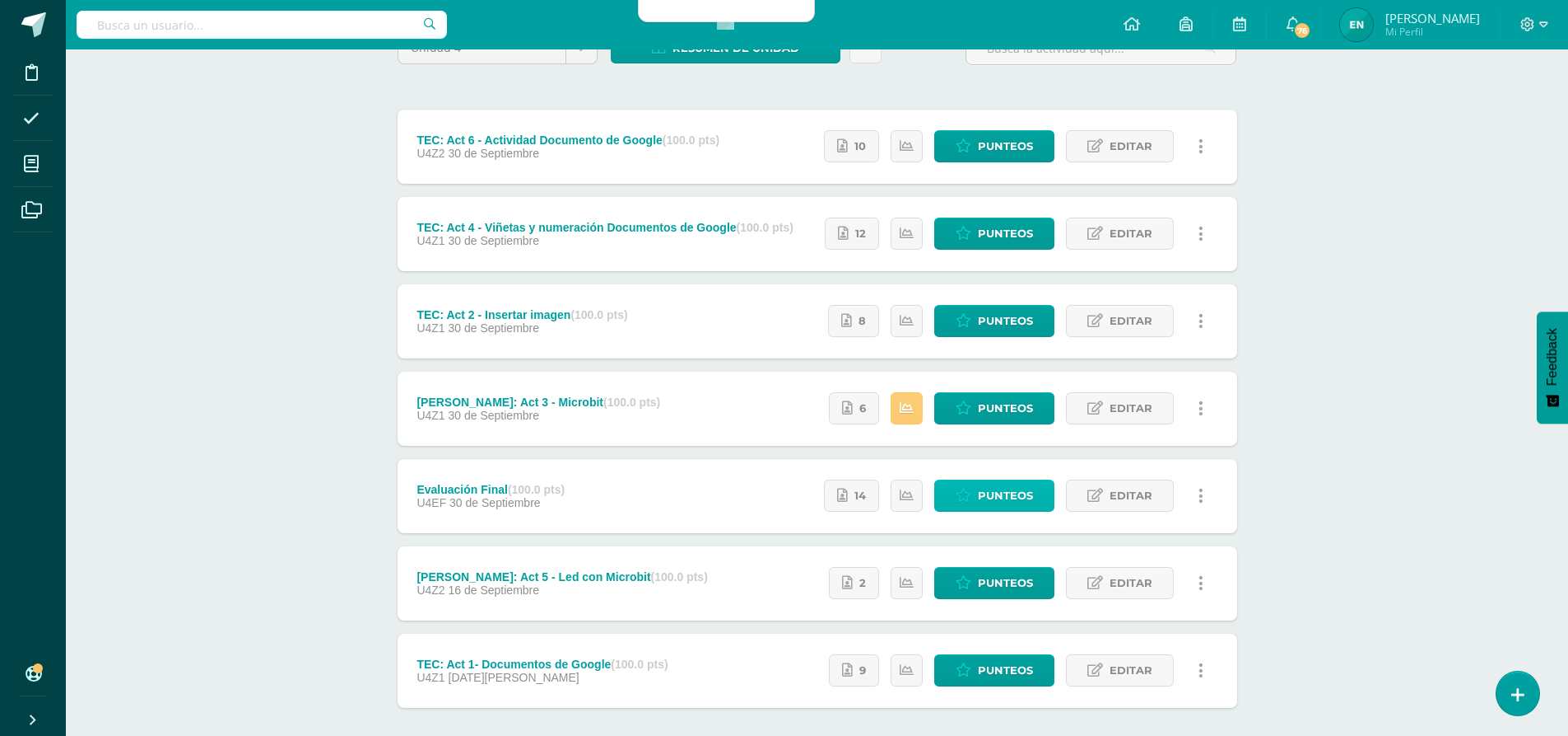
click at [1021, 481] on span "Punteos" at bounding box center [1005, 495] width 55 height 31
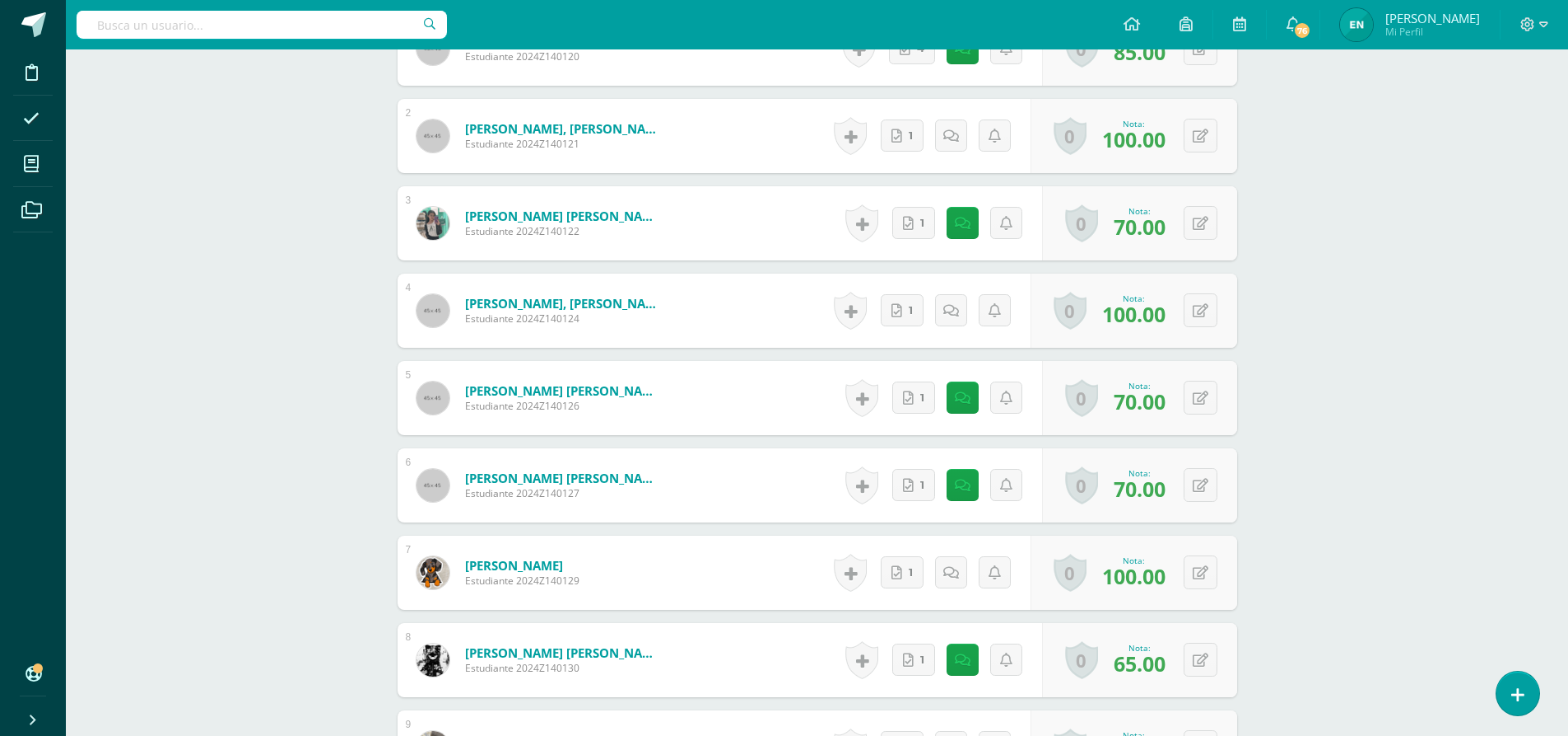
scroll to position [578, 0]
click at [961, 487] on icon at bounding box center [967, 484] width 16 height 14
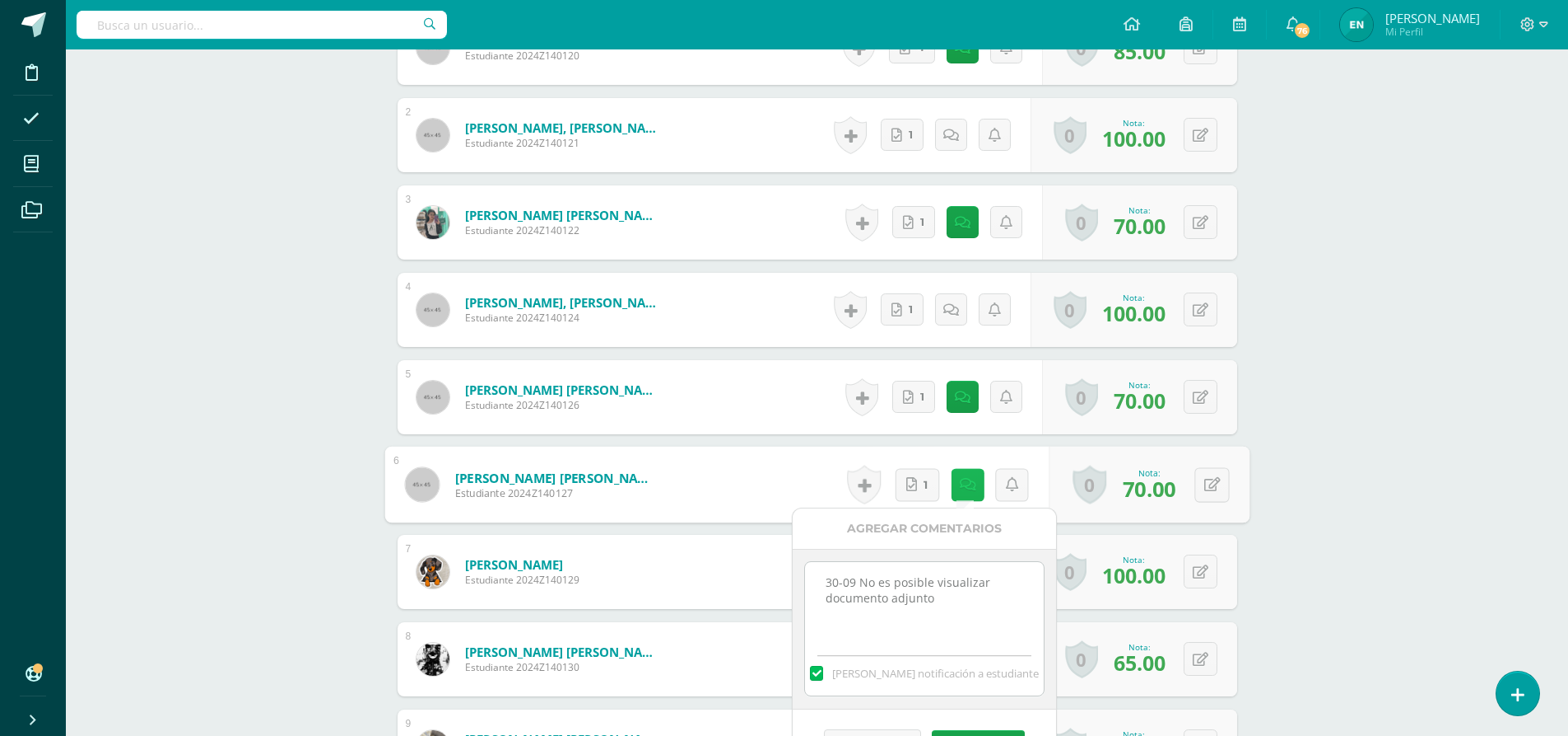
scroll to position [579, 0]
click at [1219, 486] on icon at bounding box center [1211, 483] width 16 height 14
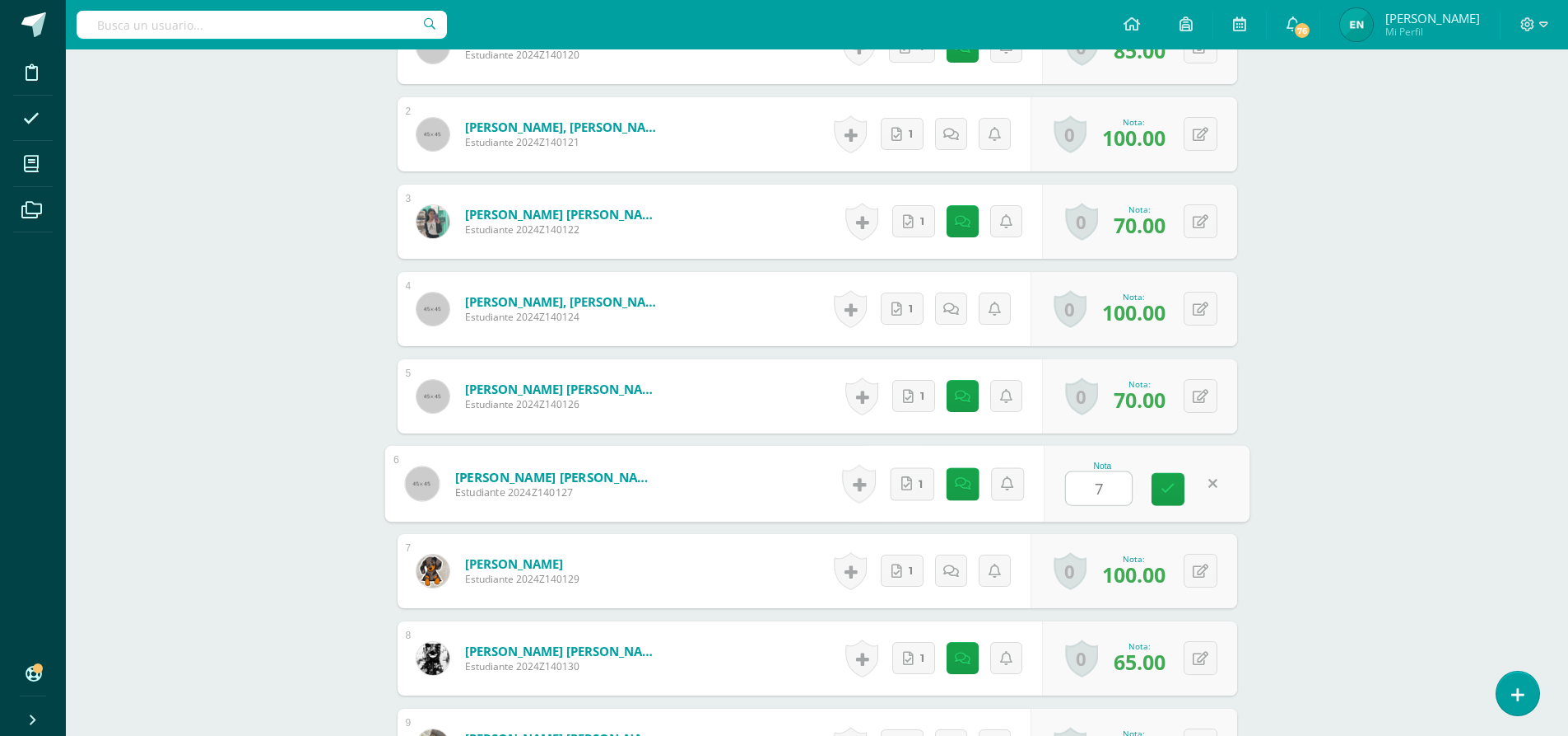
type input "75"
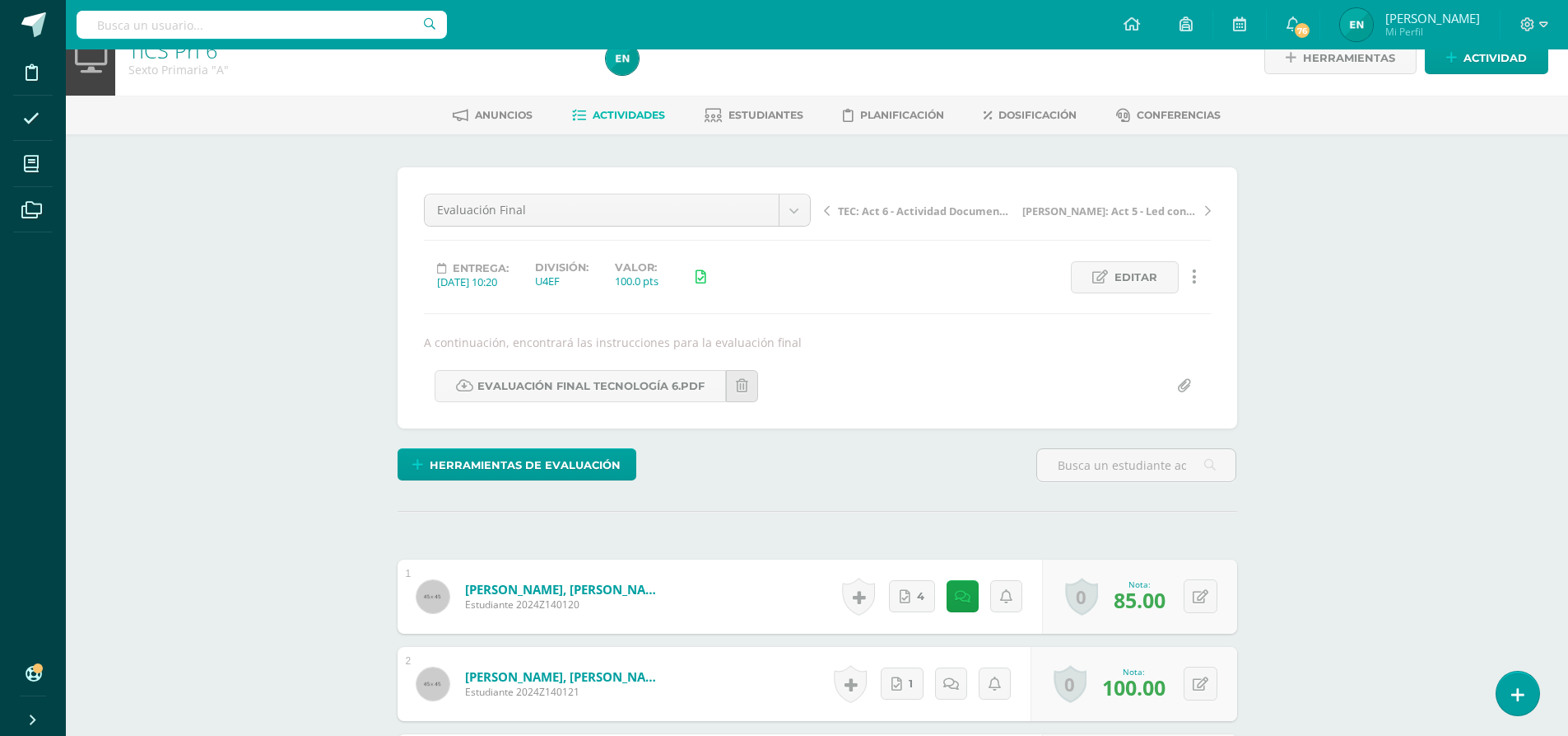
scroll to position [0, 0]
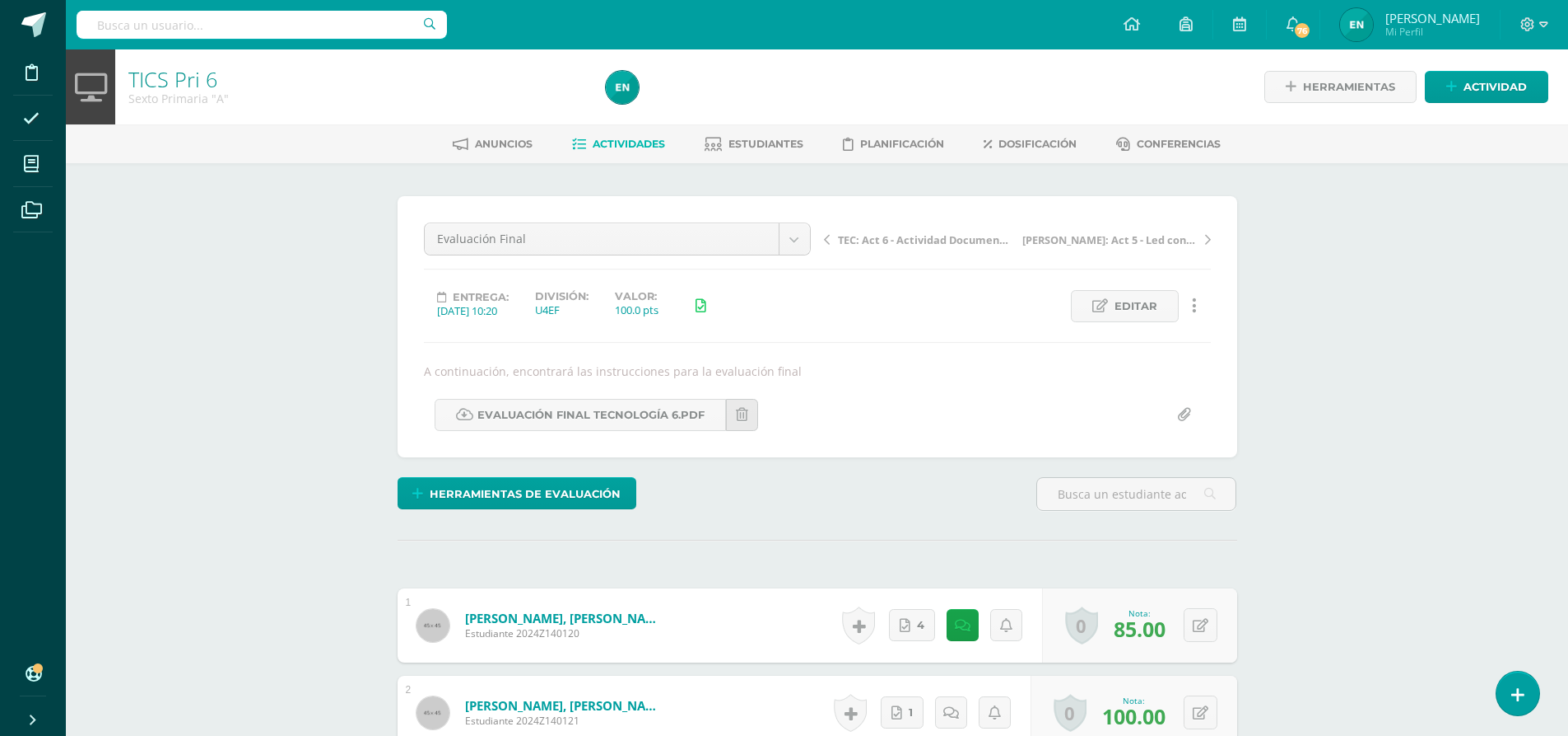
click at [652, 144] on span "Actividades" at bounding box center [628, 144] width 72 height 13
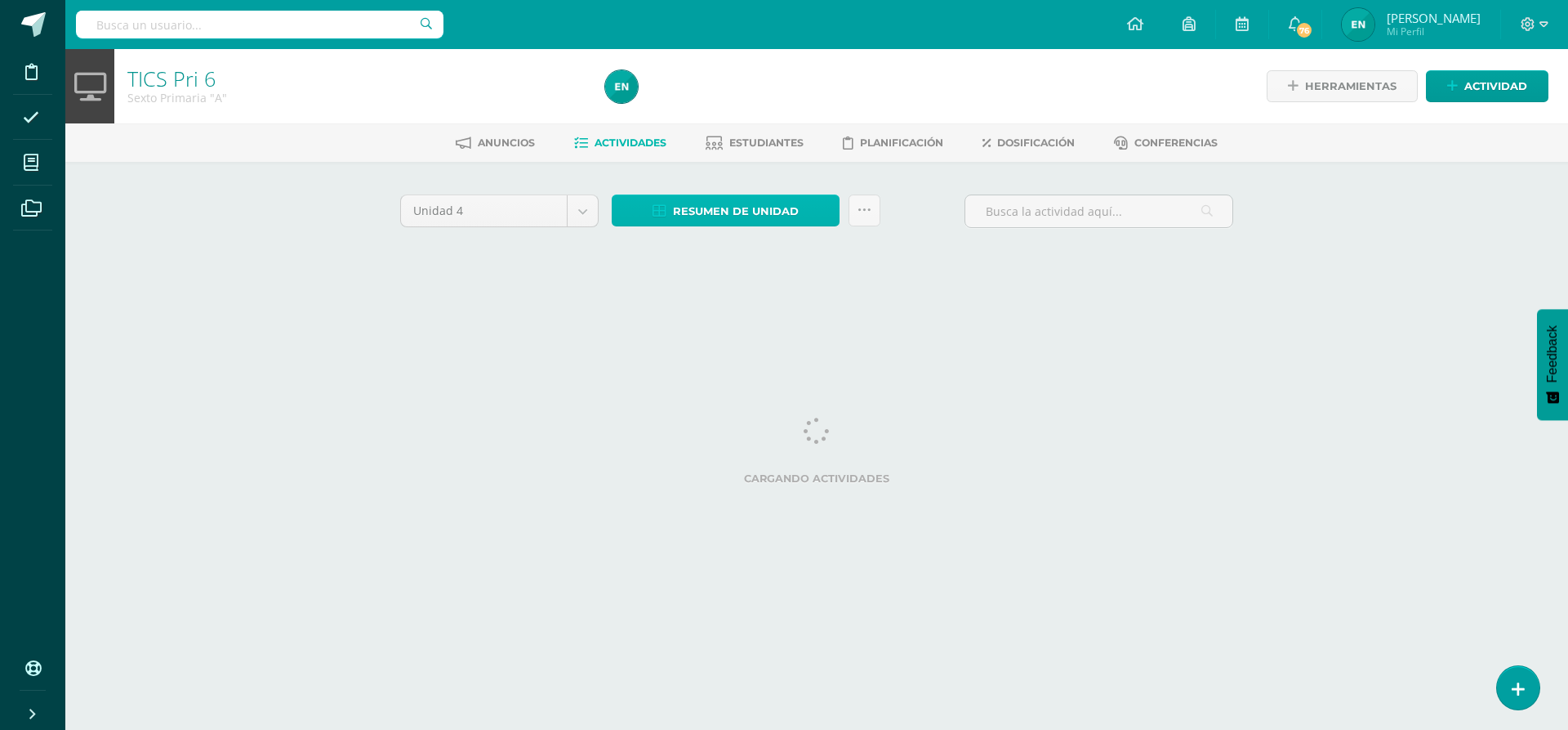
click at [671, 224] on link "Resumen de unidad" at bounding box center [725, 210] width 228 height 32
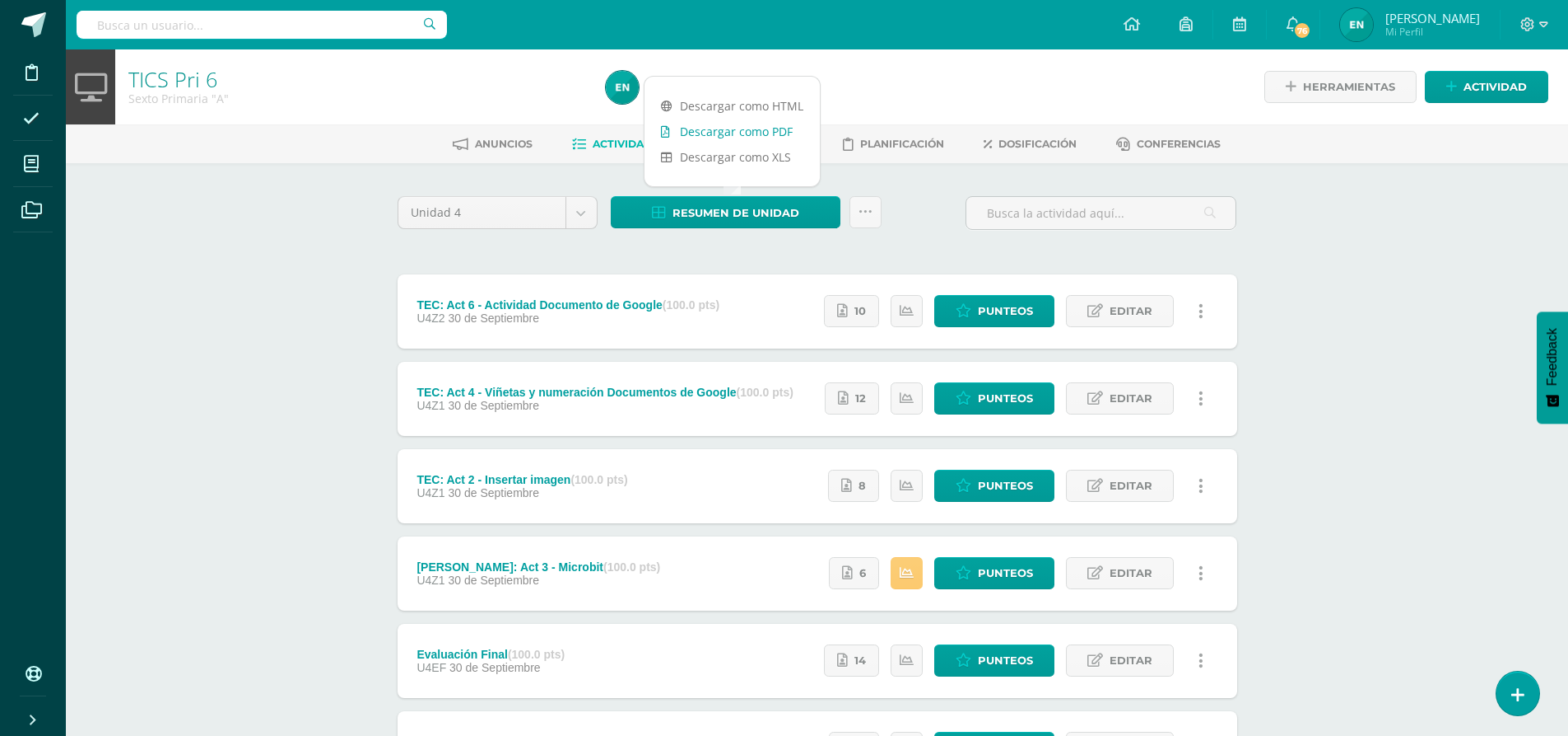
click at [707, 137] on link "Descargar como PDF" at bounding box center [732, 131] width 175 height 26
